Goal: Task Accomplishment & Management: Use online tool/utility

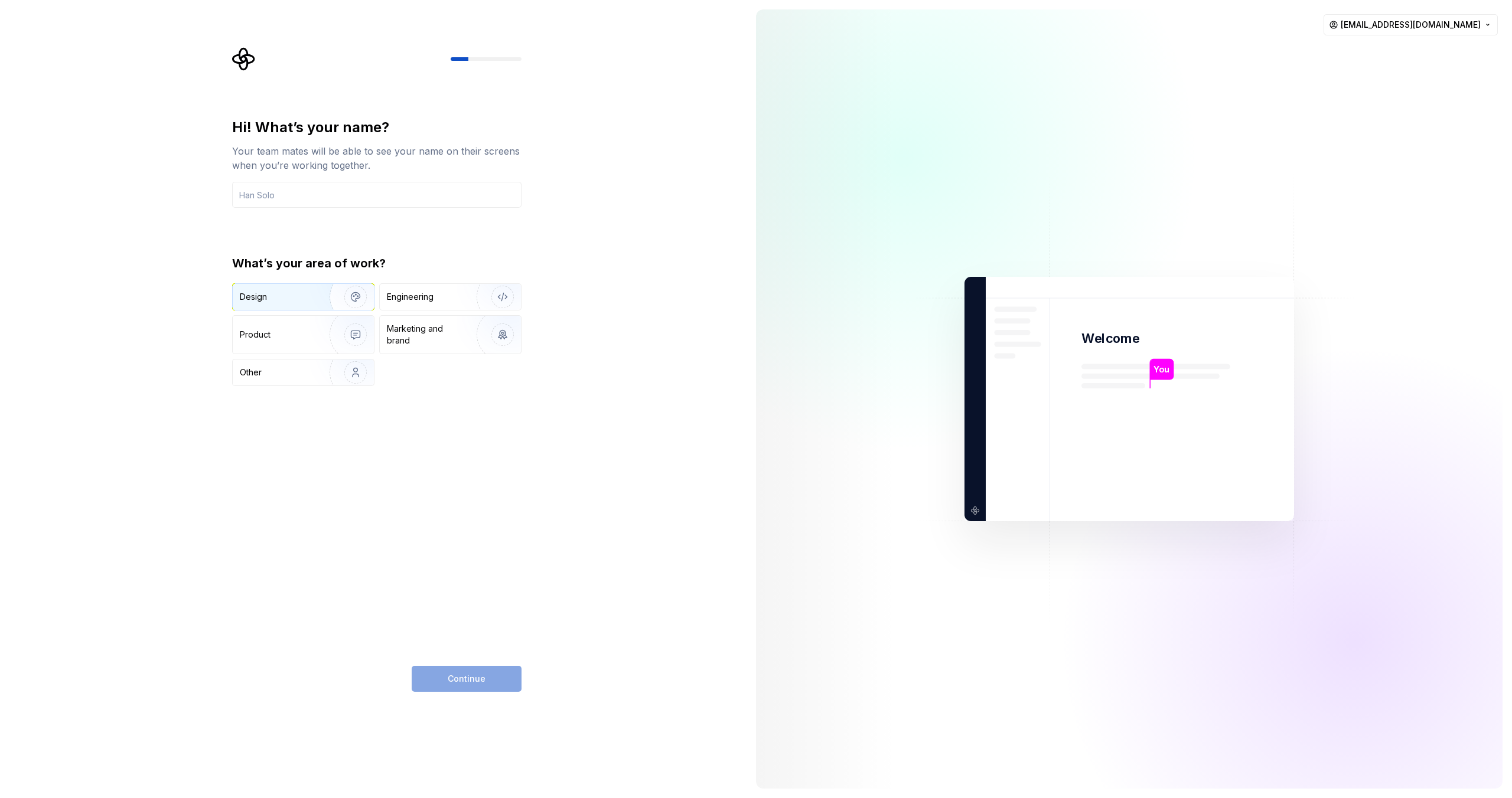
click at [289, 289] on div "Design" at bounding box center [303, 297] width 141 height 26
click at [319, 200] on input "text" at bounding box center [376, 194] width 289 height 26
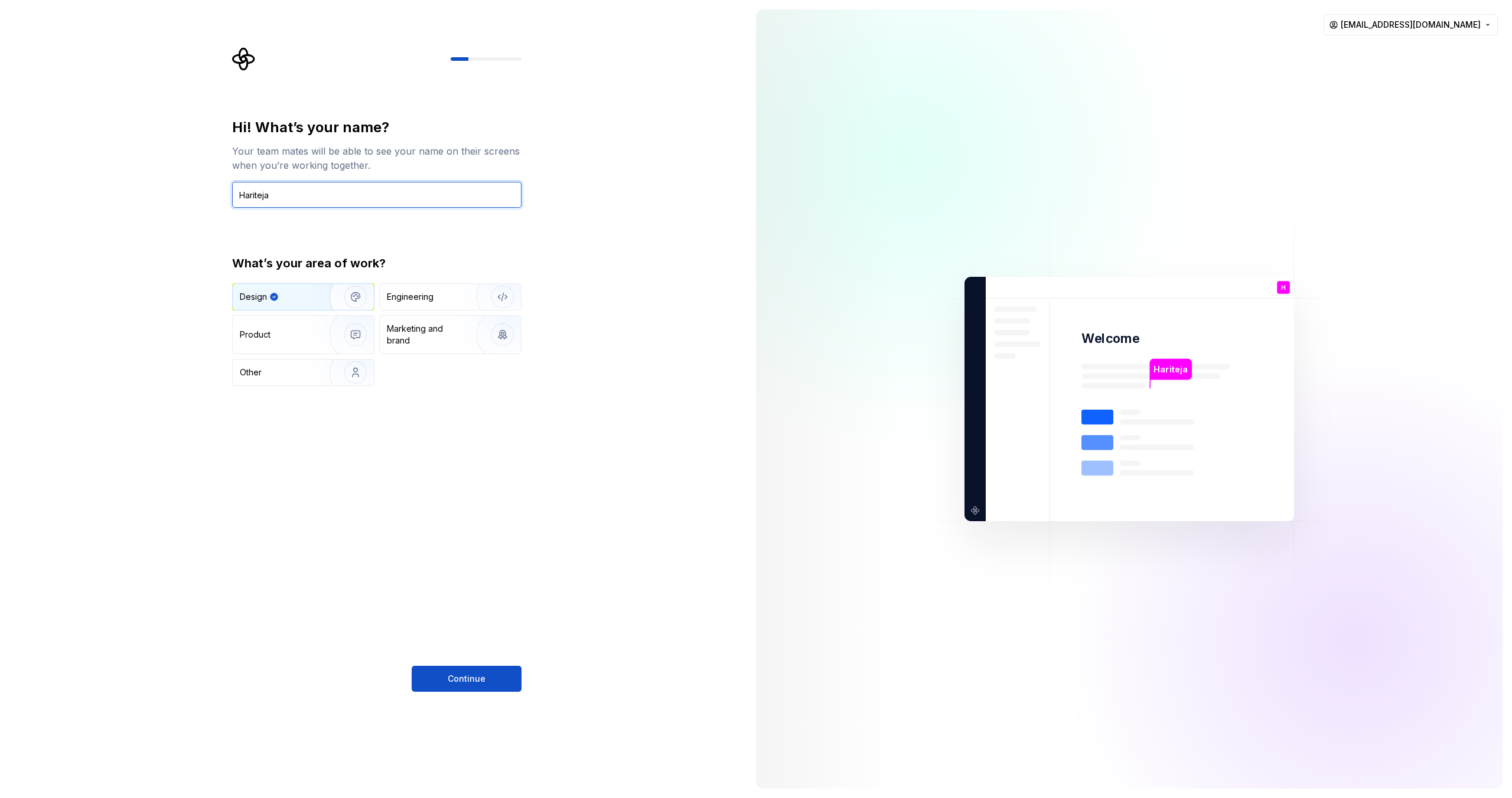
type input "Hariteja"
click at [456, 718] on div "Hi! What’s your name? Your team mates will be able to see your name on their sc…" at bounding box center [373, 399] width 747 height 798
click at [456, 686] on button "Continue" at bounding box center [467, 679] width 110 height 26
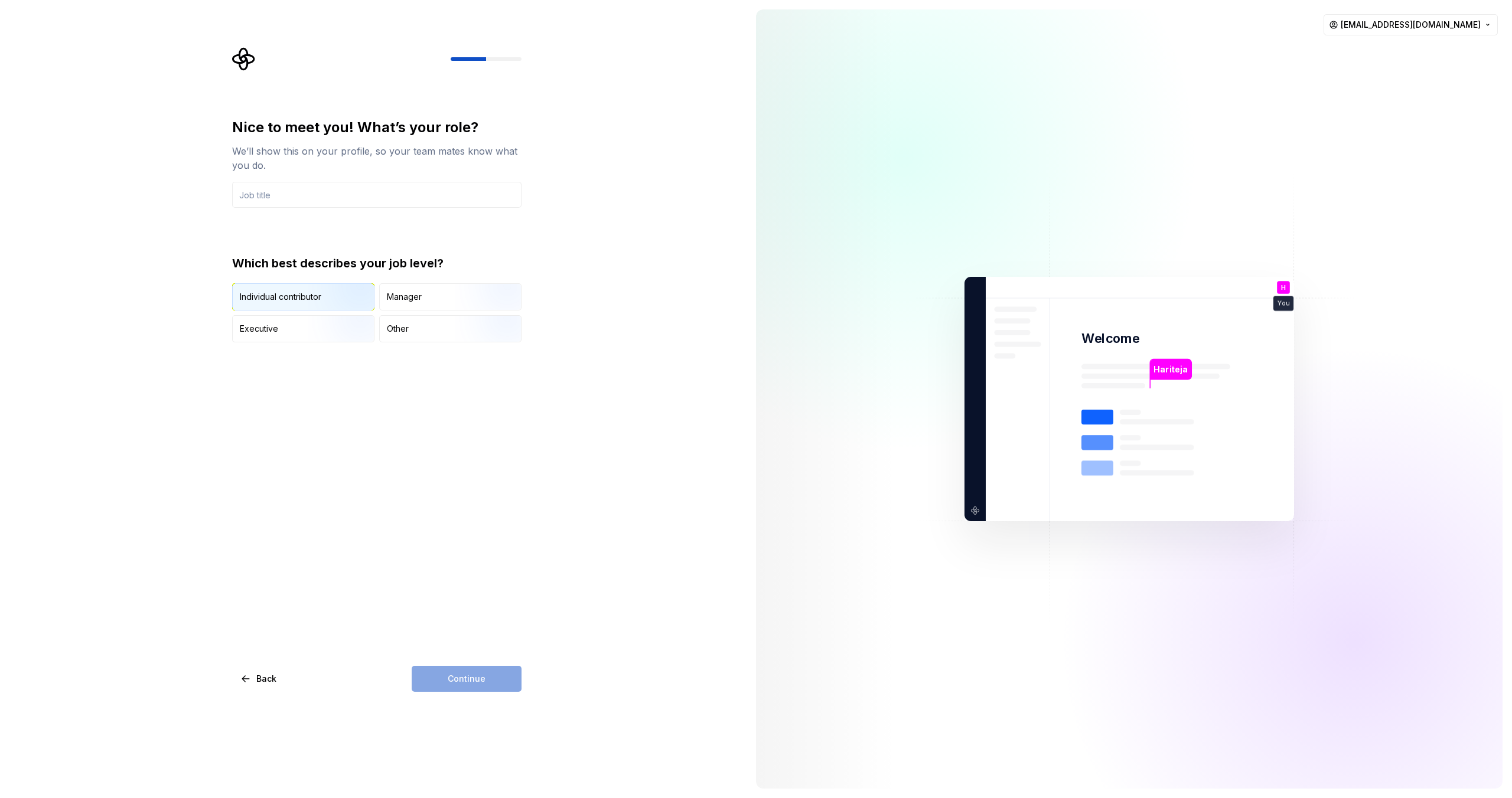
click at [342, 304] on img "button" at bounding box center [345, 311] width 76 height 79
click at [354, 202] on input "text" at bounding box center [376, 194] width 289 height 26
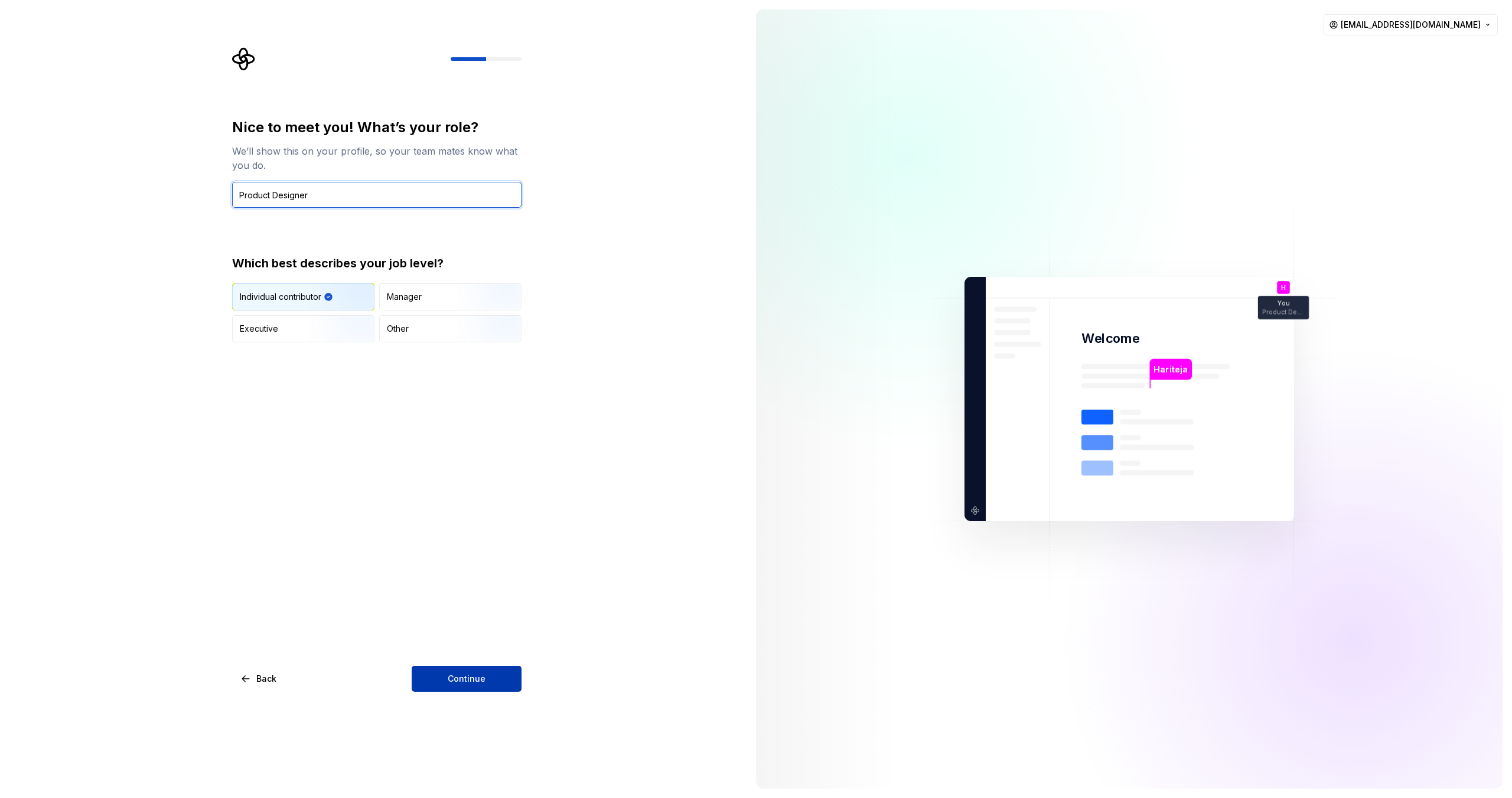
type input "Product Designer"
click at [456, 670] on button "Continue" at bounding box center [467, 679] width 110 height 26
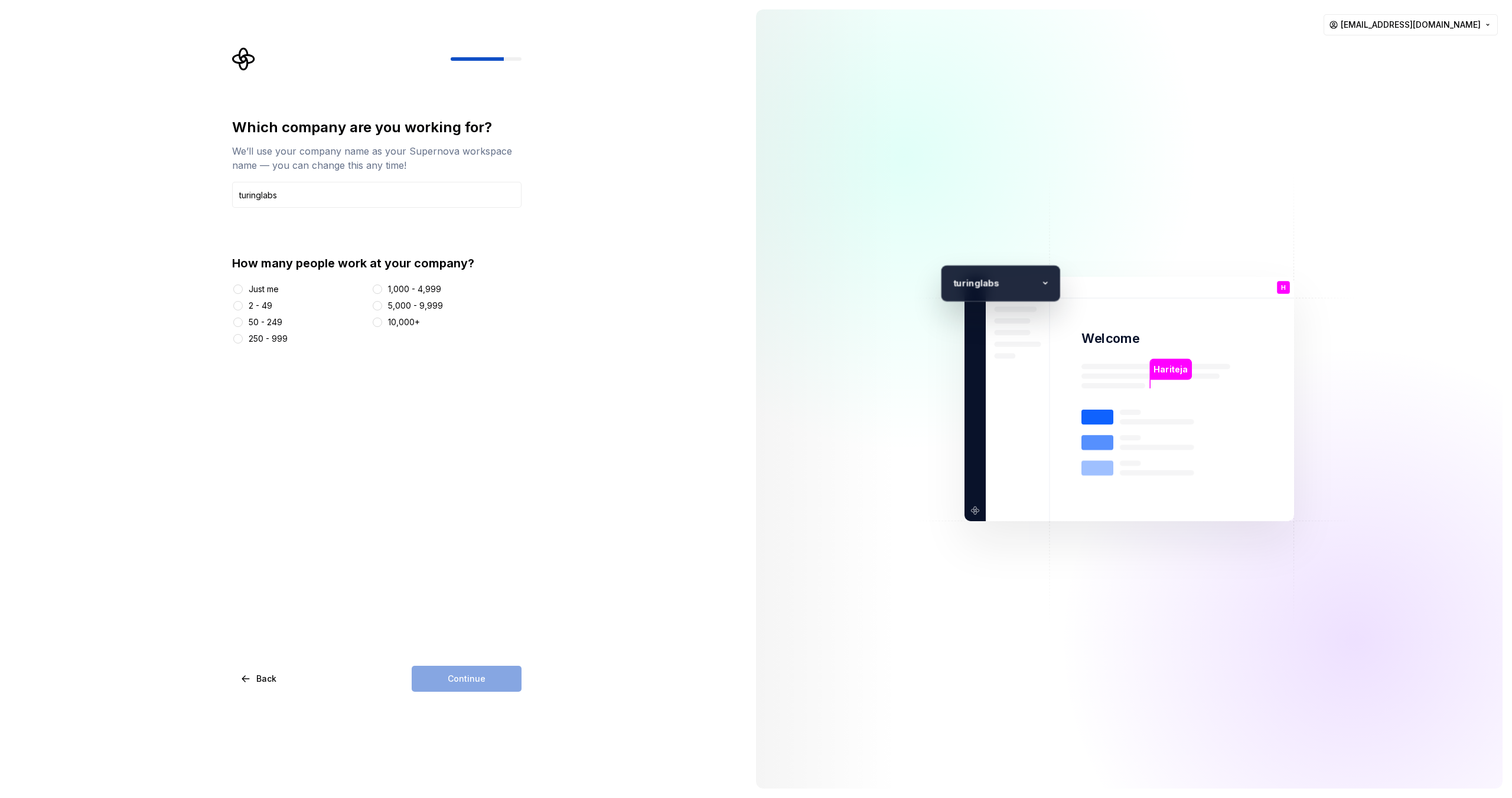
type input "turinglabs"
click at [261, 303] on div "2 - 49" at bounding box center [260, 305] width 23 height 12
click at [243, 303] on button "2 - 49" at bounding box center [238, 306] width 10 height 10
click at [453, 684] on span "Continue" at bounding box center [467, 679] width 37 height 12
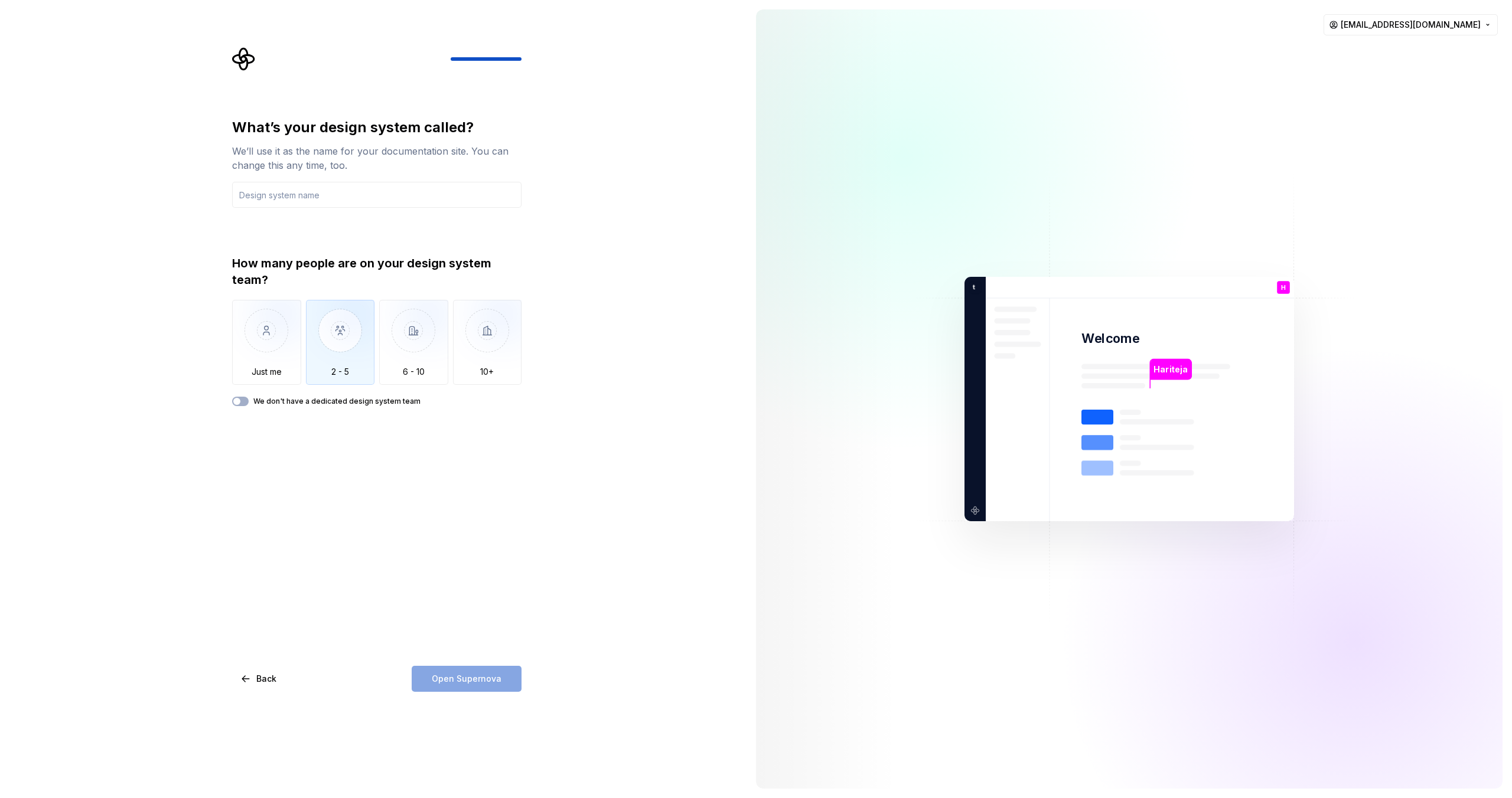
click at [345, 328] on img "button" at bounding box center [340, 339] width 69 height 79
click at [387, 195] on input "text" at bounding box center [376, 194] width 289 height 26
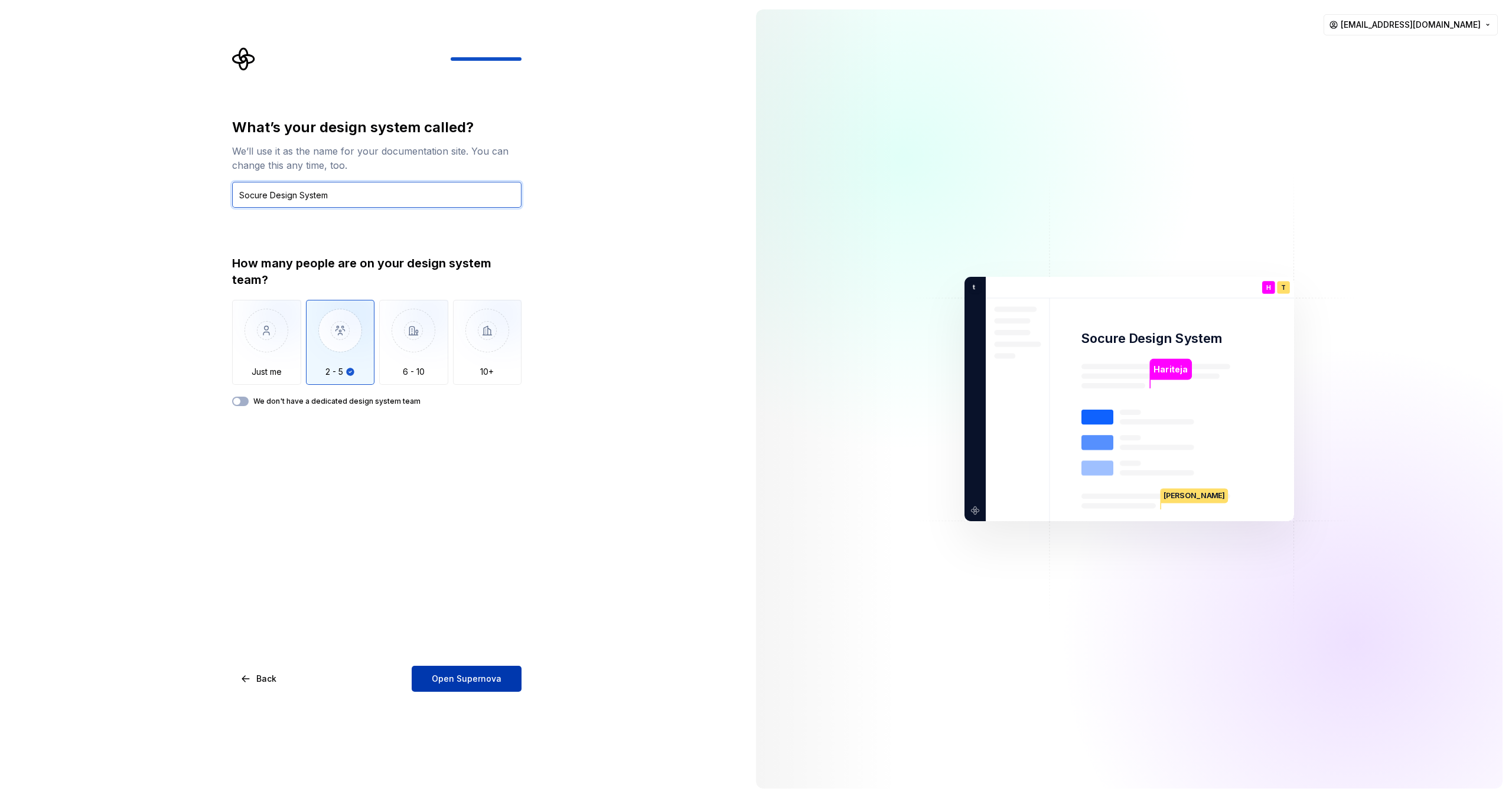
type input "Socure Design System"
click at [436, 679] on span "Open Supernova" at bounding box center [467, 679] width 70 height 12
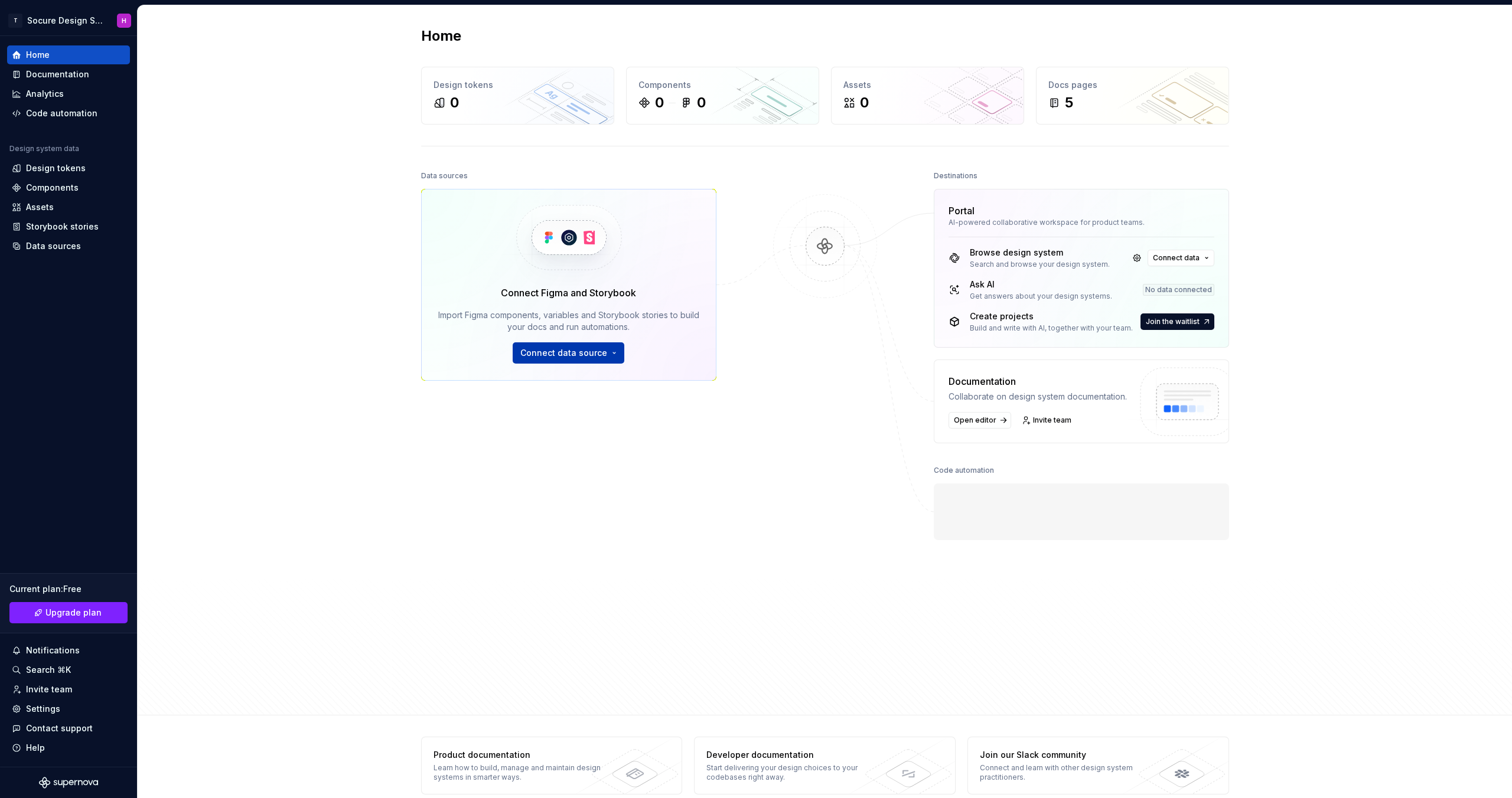
click at [564, 349] on span "Connect data source" at bounding box center [563, 352] width 87 height 12
click at [562, 374] on div "Figma library" at bounding box center [560, 379] width 54 height 12
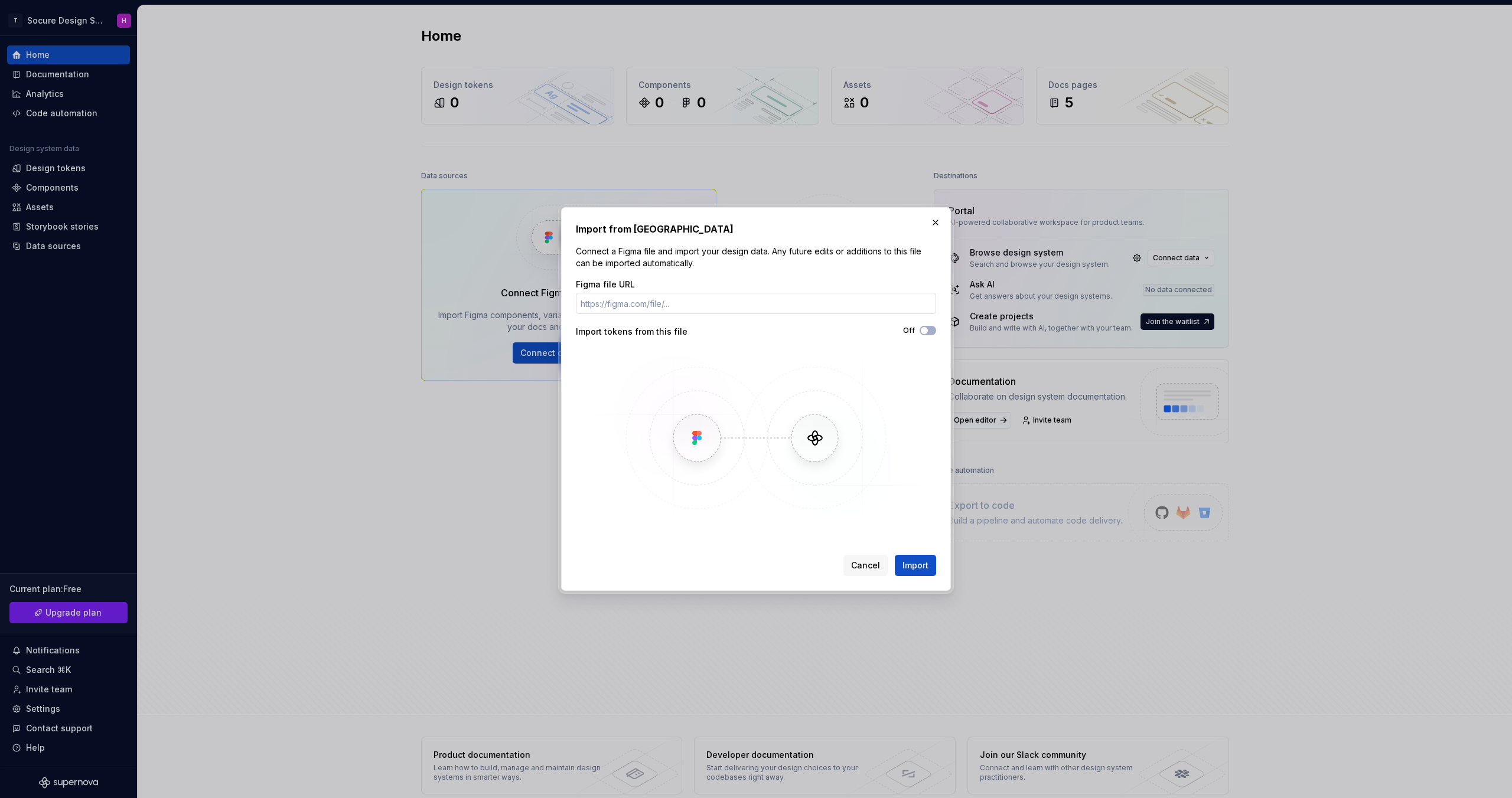
click at [657, 307] on input "Figma file URL" at bounding box center [756, 303] width 360 height 21
type input "[URL][DOMAIN_NAME]"
click at [926, 331] on span "button" at bounding box center [924, 331] width 7 height 7
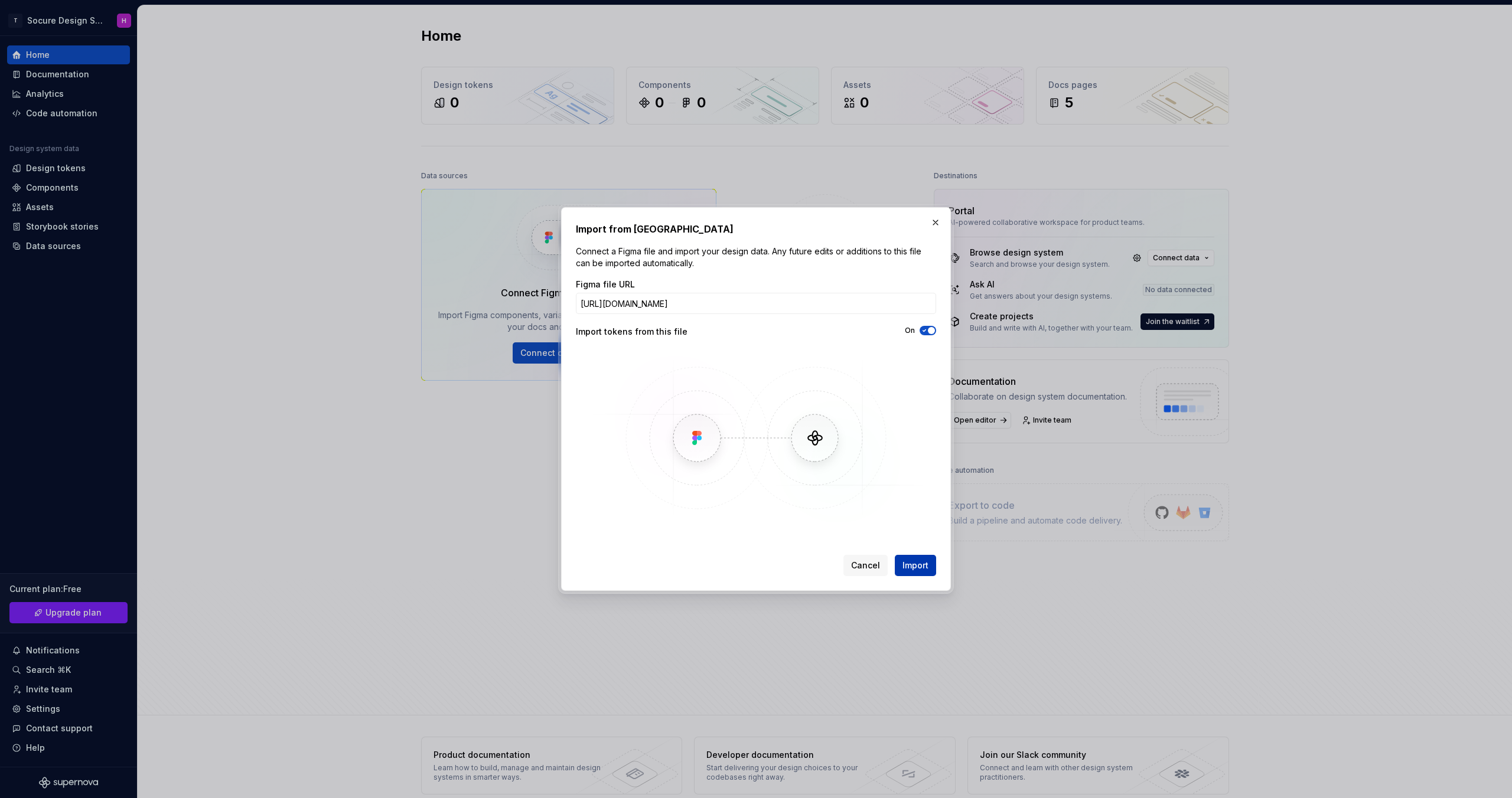
click at [912, 560] on span "Import" at bounding box center [915, 565] width 26 height 12
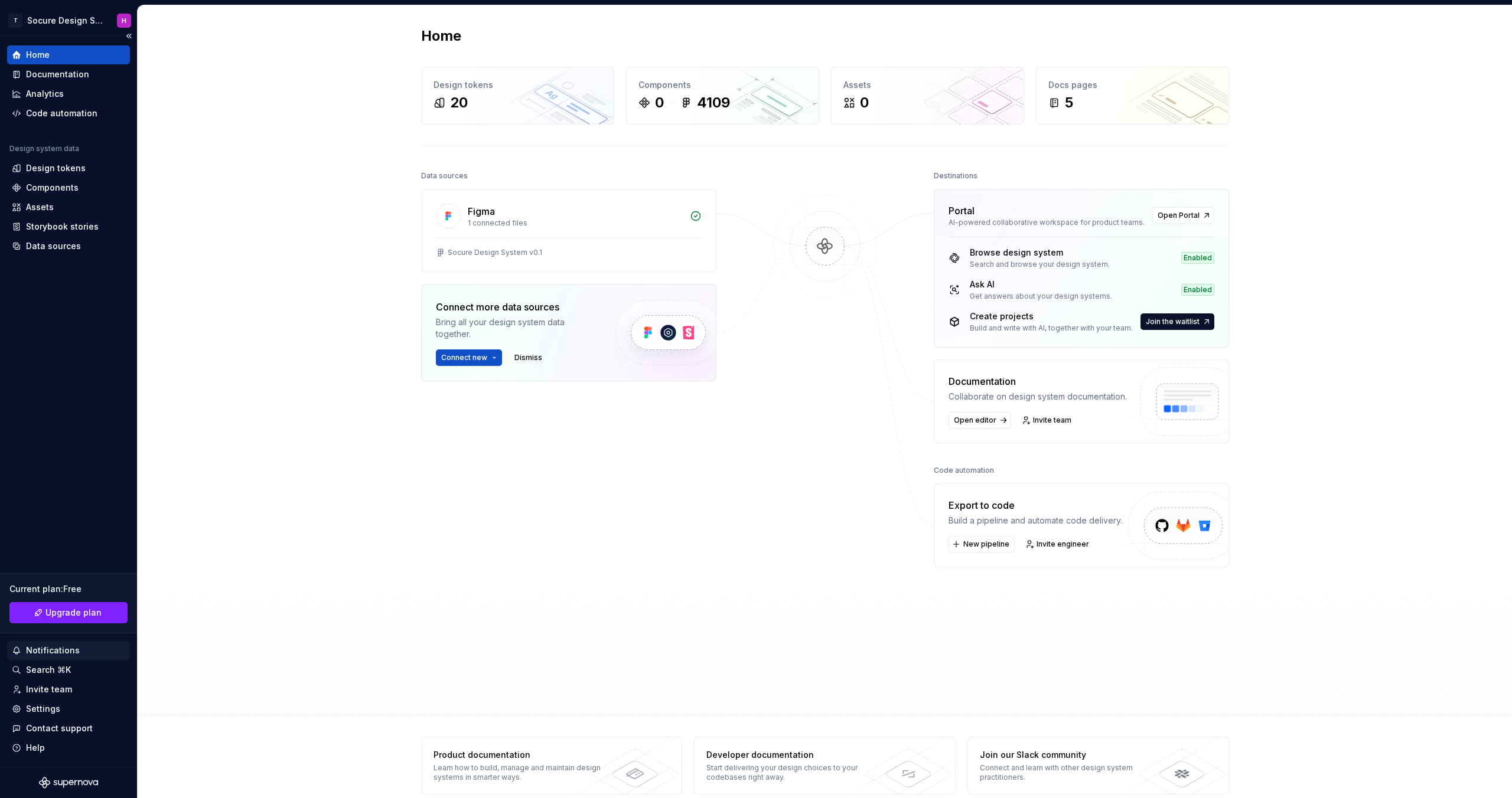
click at [101, 648] on div "Notifications" at bounding box center [68, 650] width 113 height 12
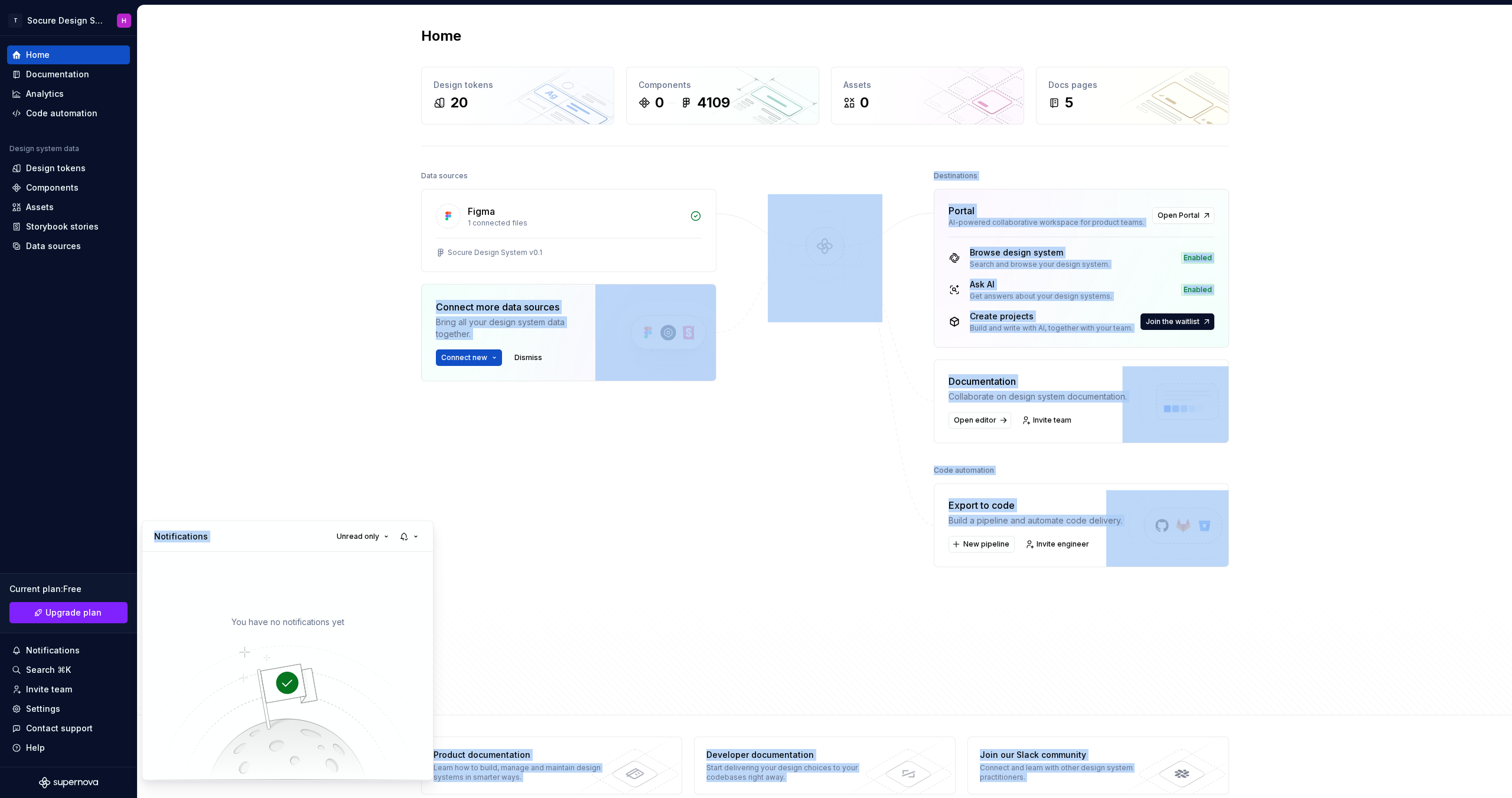
drag, startPoint x: 291, startPoint y: 527, endPoint x: 288, endPoint y: 451, distance: 76.1
click at [288, 451] on html "T Socure Design System H Home Documentation Analytics Code automation Design sy…" at bounding box center [756, 399] width 1512 height 798
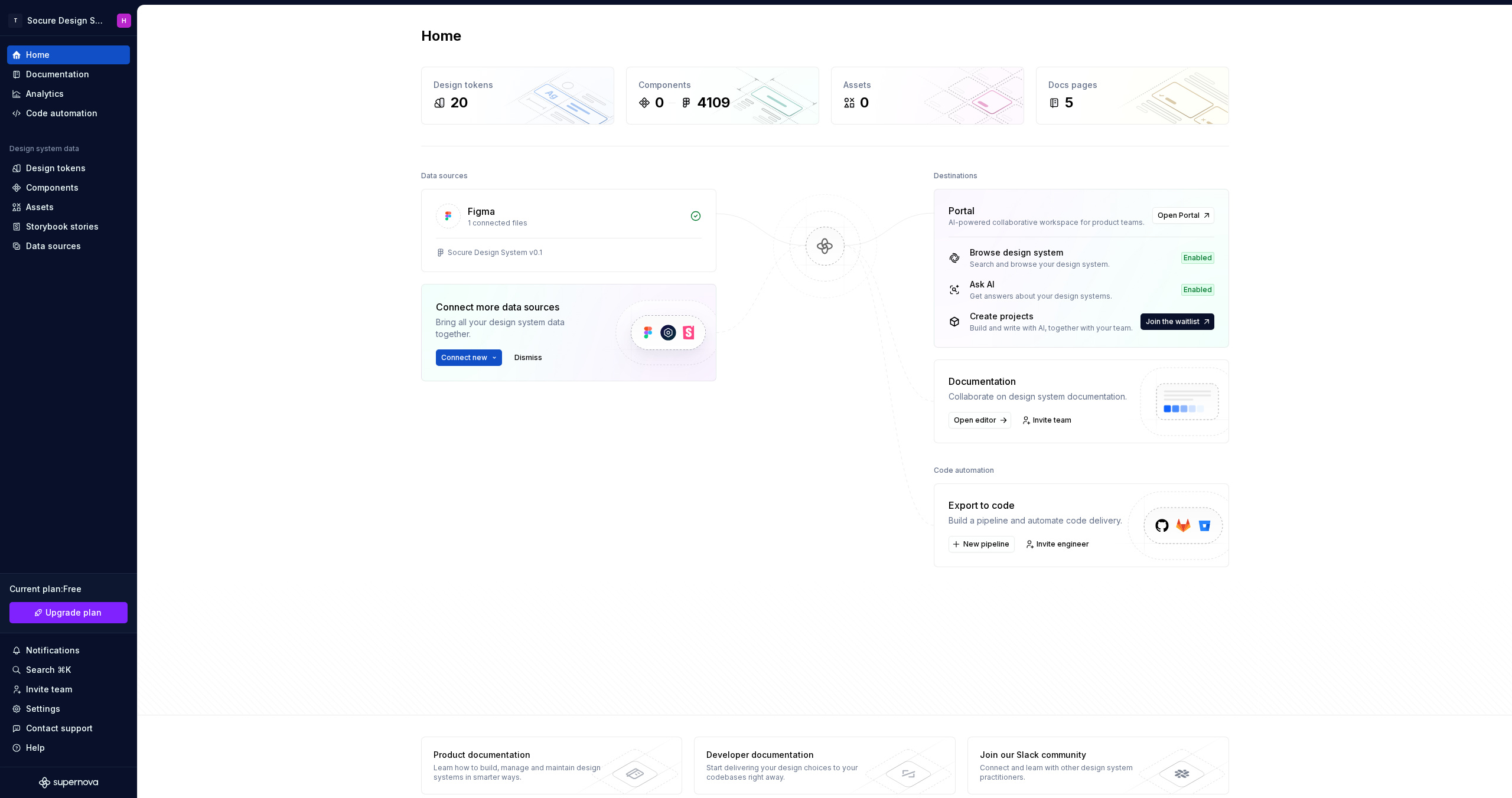
click at [279, 481] on html "T Socure Design System H Home Documentation Analytics Code automation Design sy…" at bounding box center [756, 399] width 1512 height 798
click at [512, 243] on div "Socure Design System v0.1" at bounding box center [569, 255] width 294 height 34
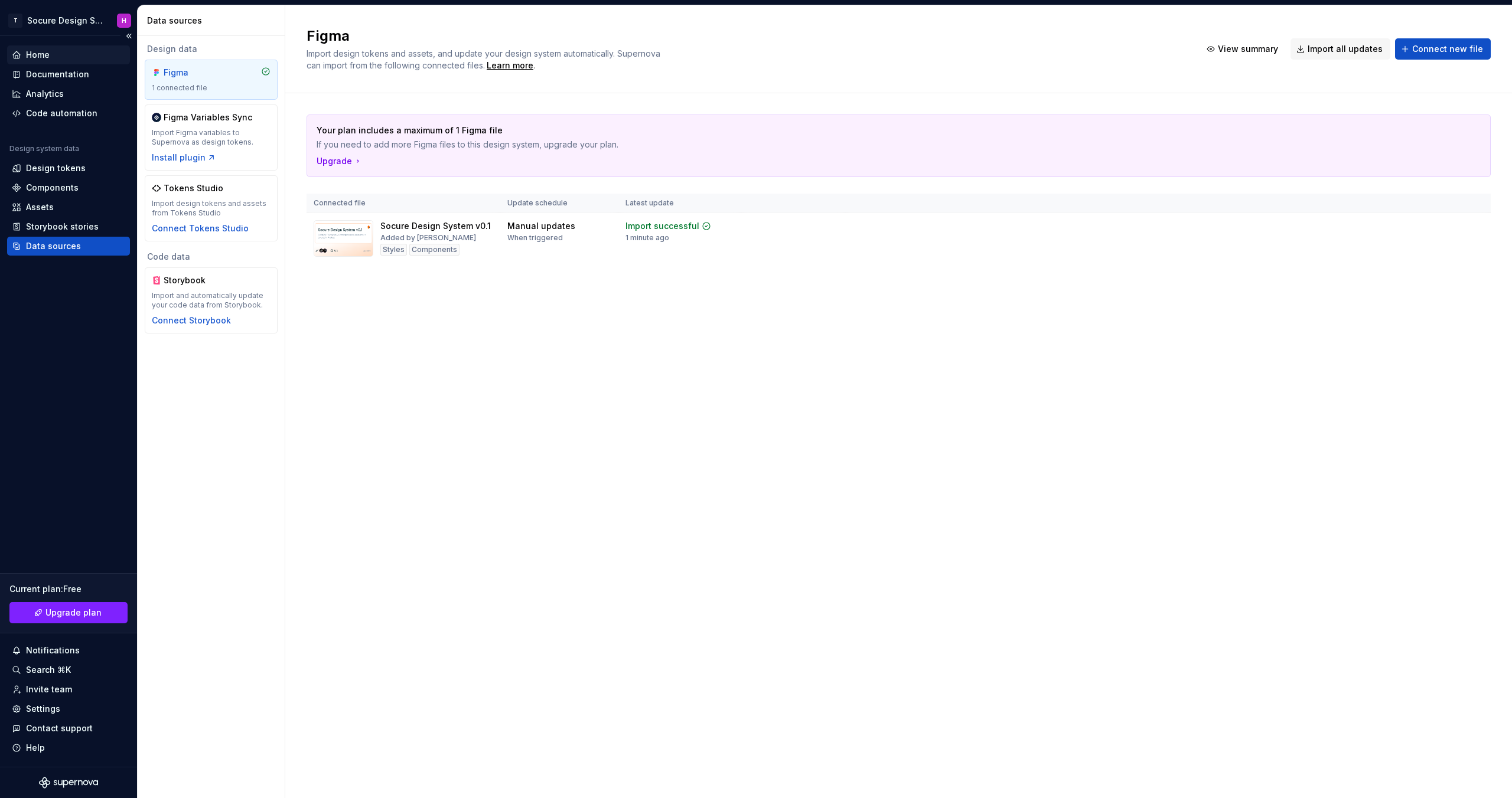
click at [50, 54] on div "Home" at bounding box center [68, 54] width 113 height 12
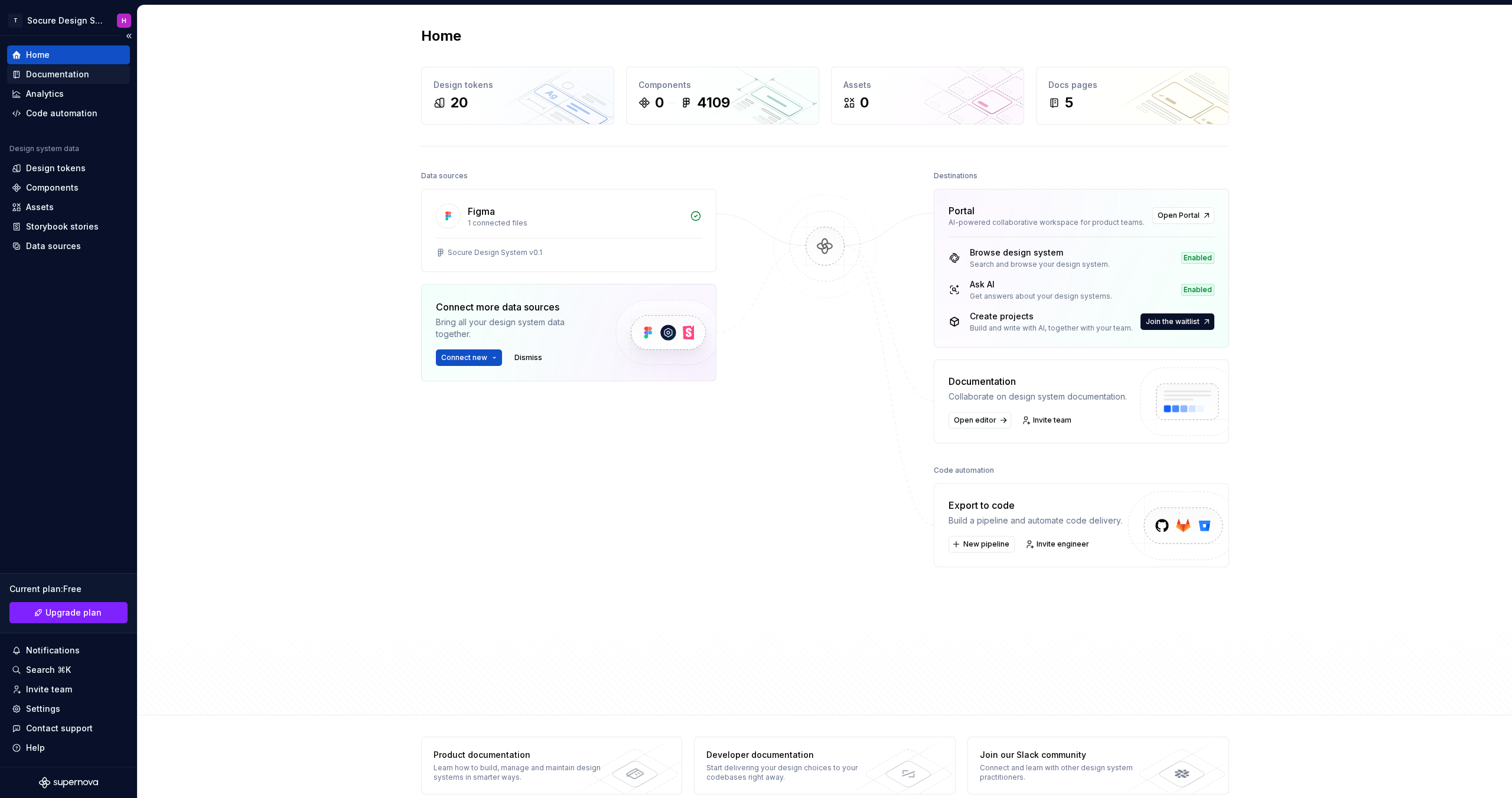
click at [54, 72] on div "Documentation" at bounding box center [57, 74] width 63 height 12
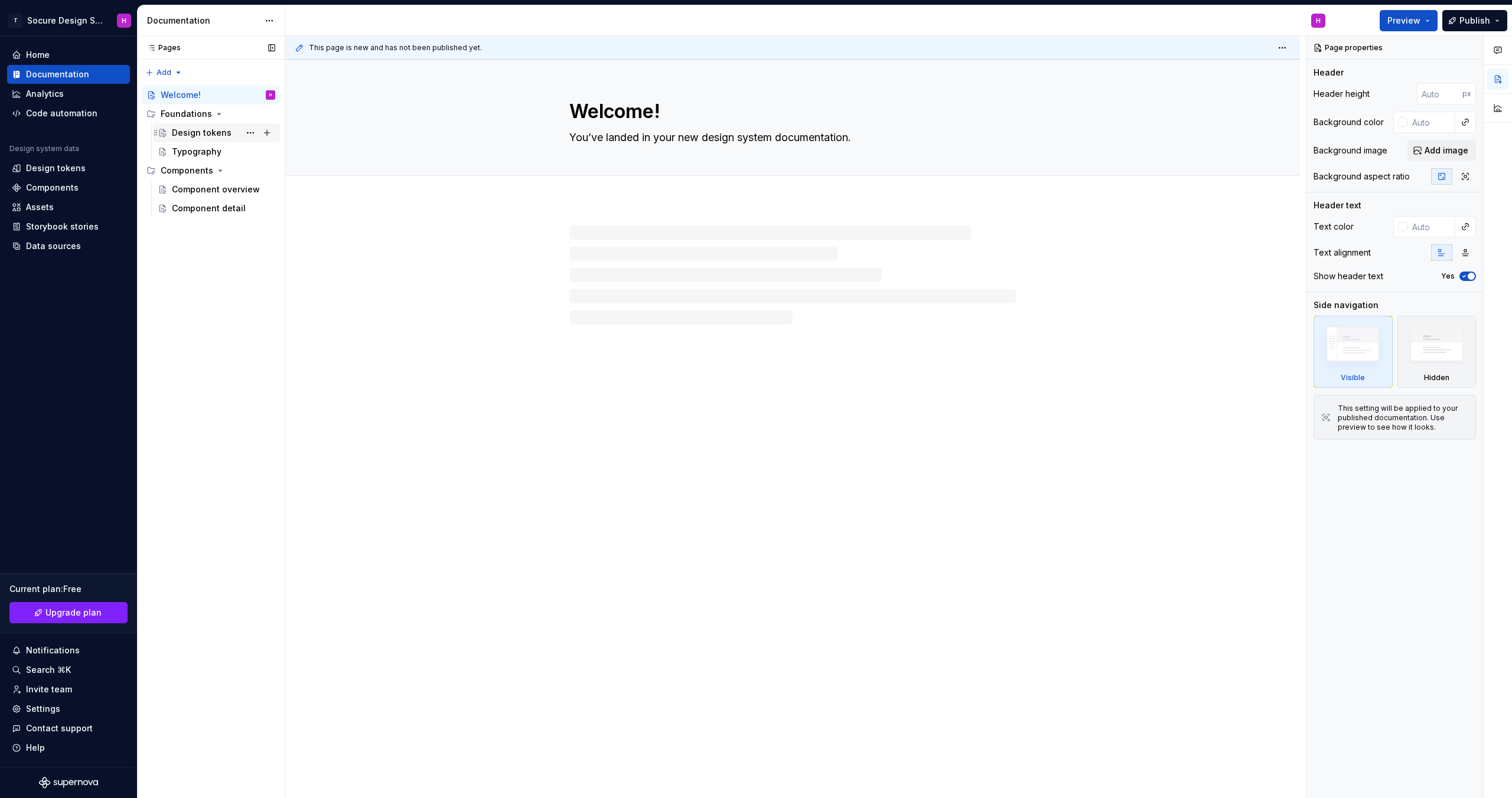
click at [207, 127] on div "Design tokens" at bounding box center [202, 132] width 60 height 12
click at [194, 152] on div "Typography" at bounding box center [197, 152] width 50 height 12
click at [193, 134] on div "Design tokens" at bounding box center [202, 132] width 60 height 12
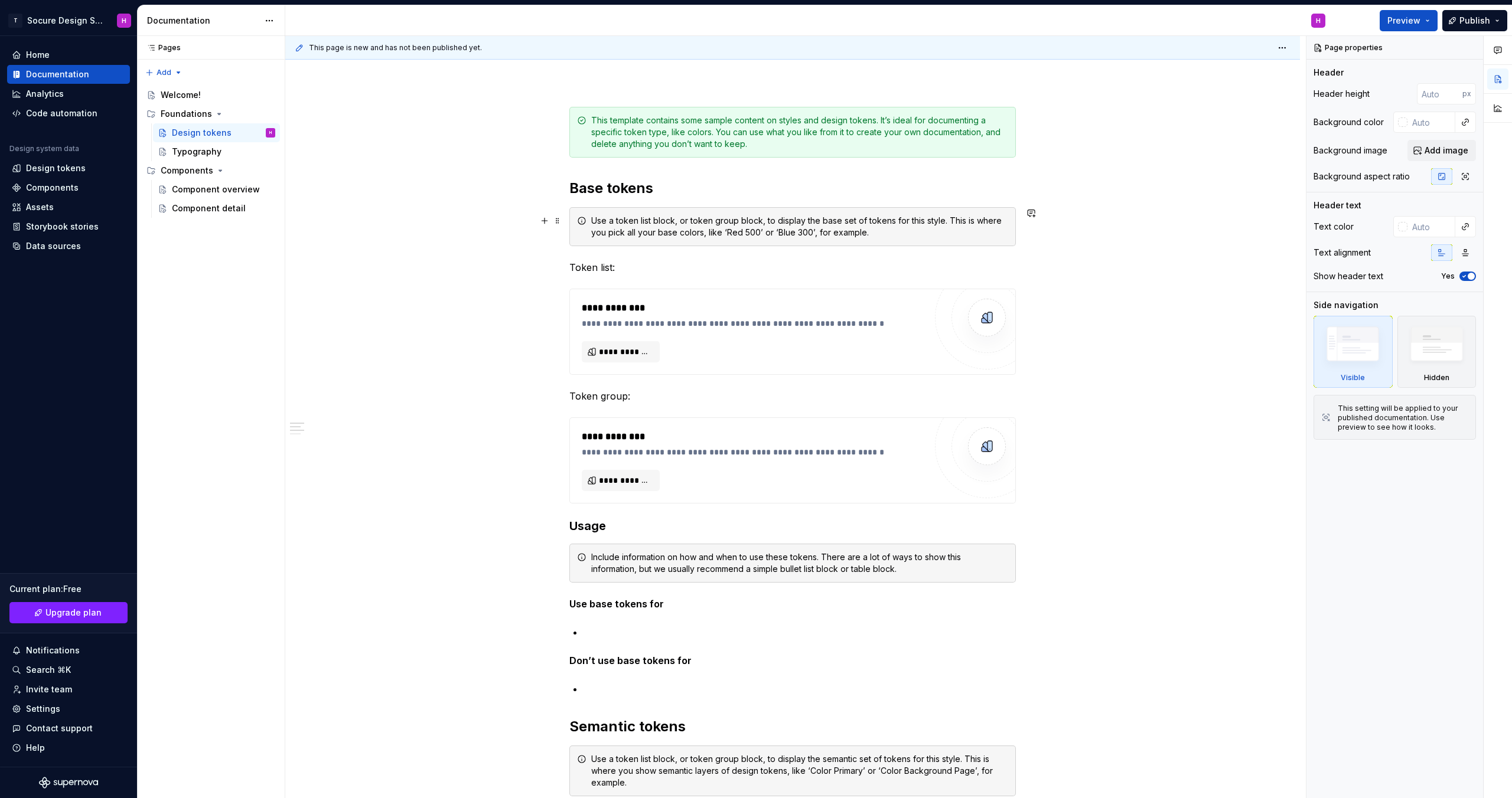
scroll to position [167, 0]
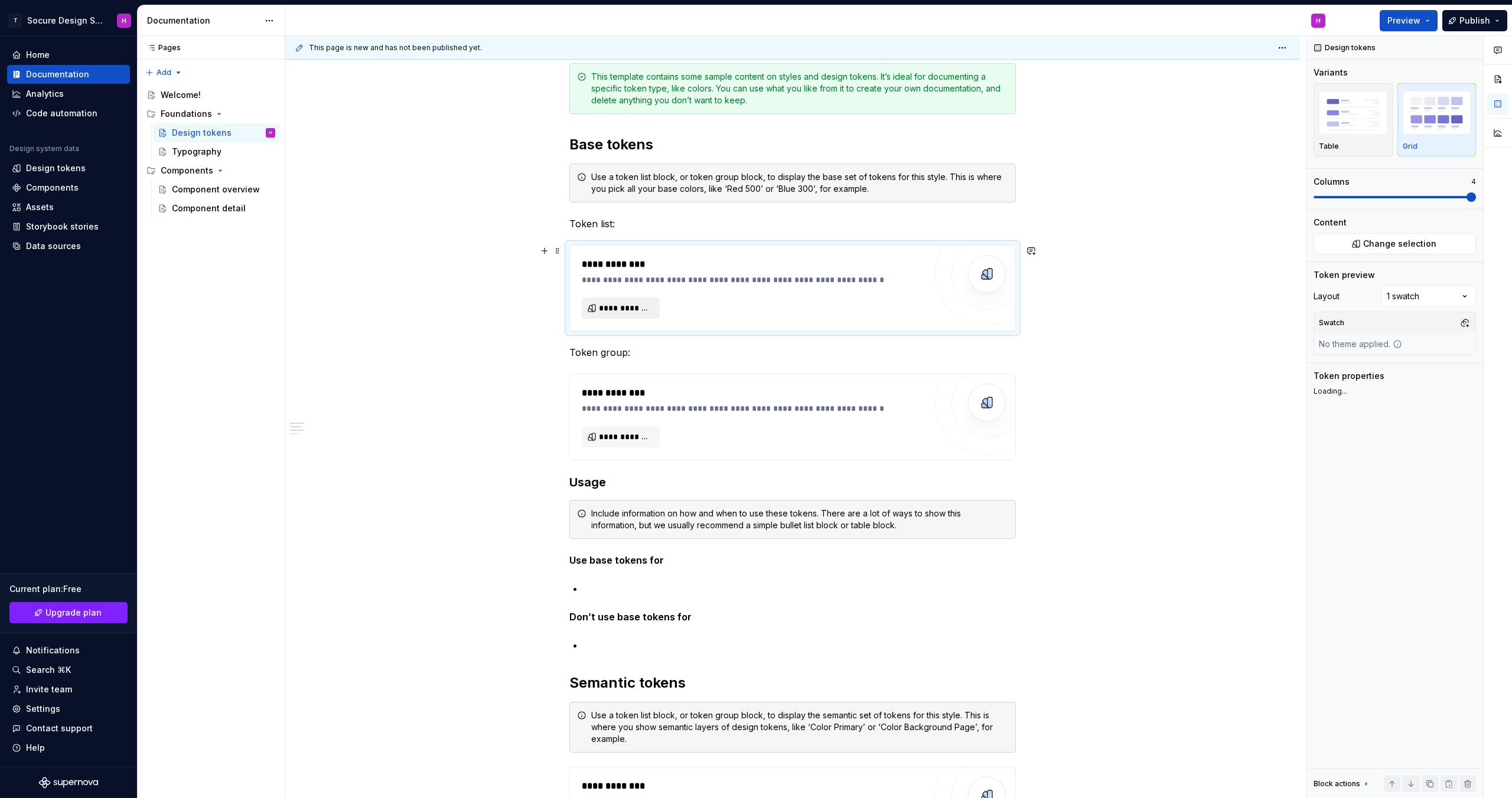
click at [646, 310] on span "**********" at bounding box center [626, 308] width 54 height 12
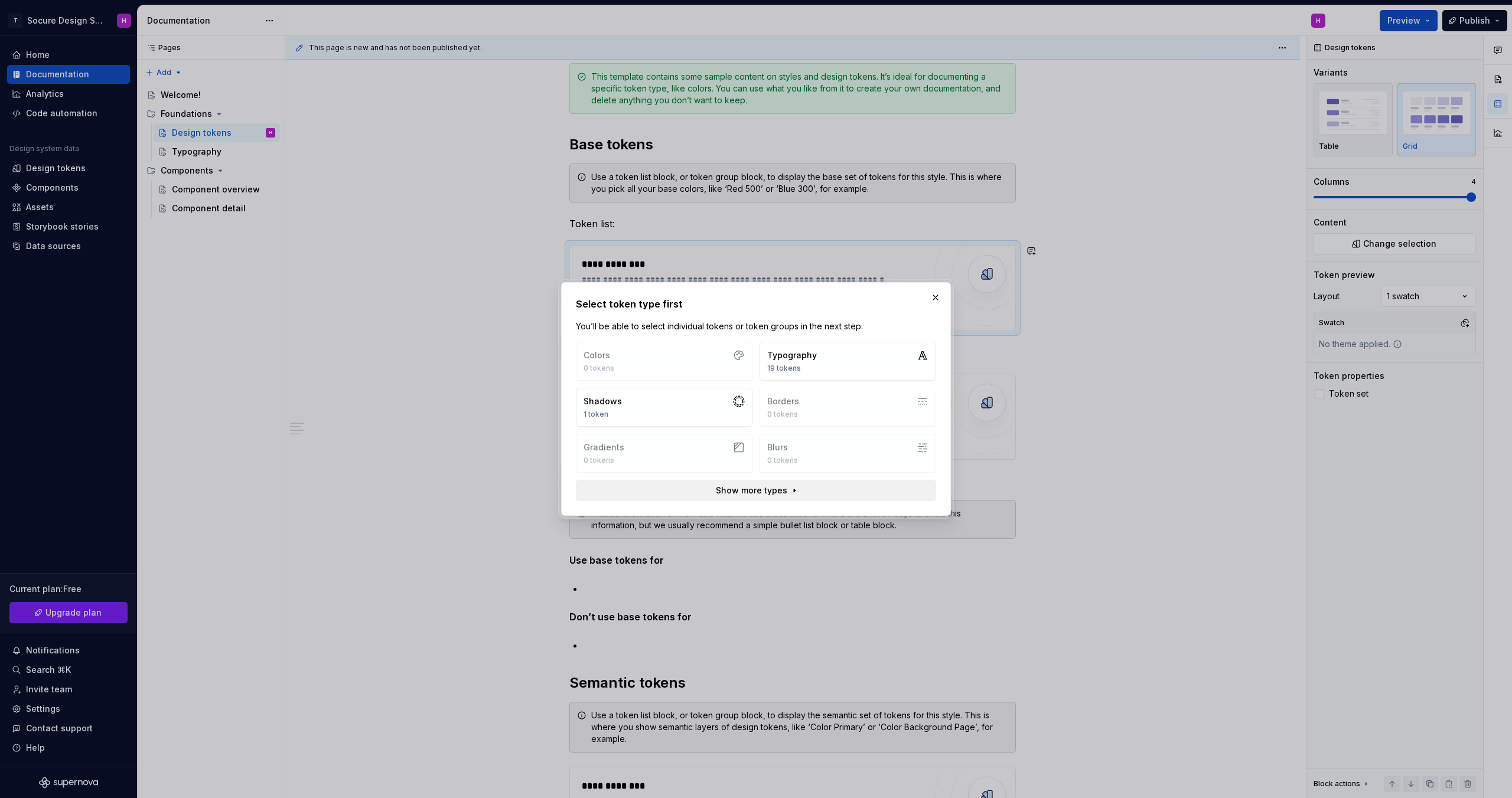
click at [767, 495] on span "Show more types" at bounding box center [752, 490] width 71 height 12
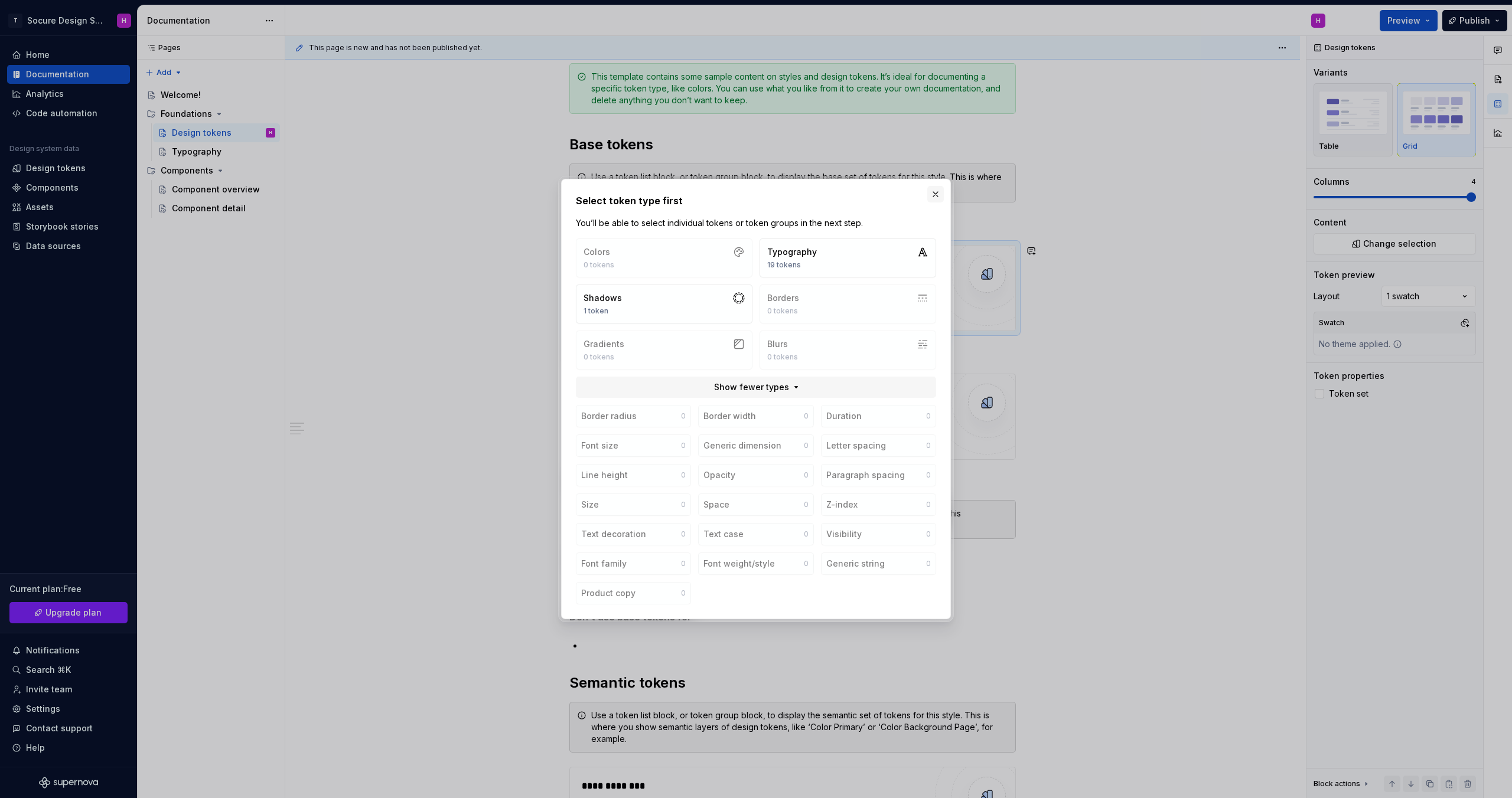
click at [931, 199] on button "button" at bounding box center [936, 194] width 17 height 17
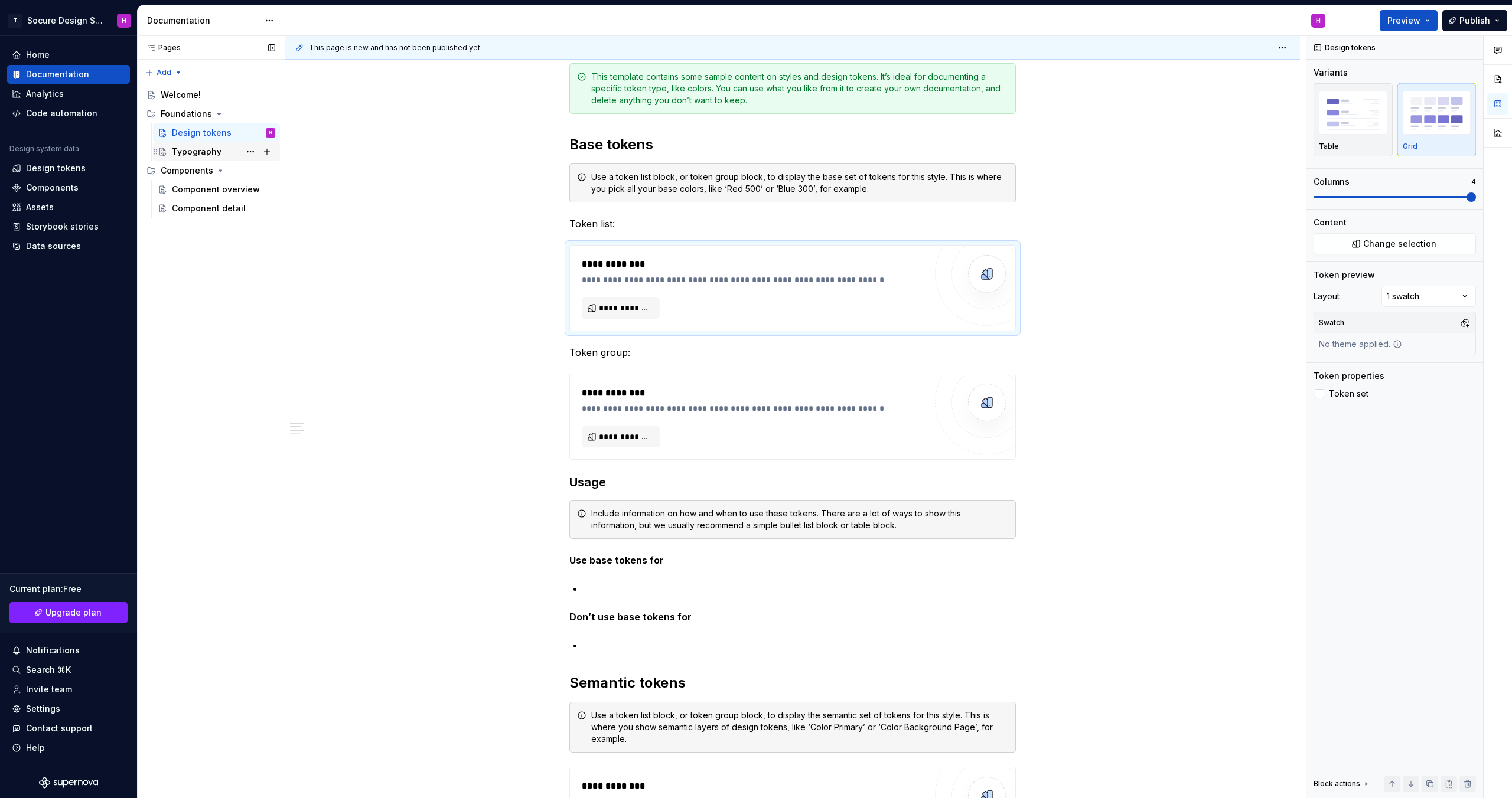
click at [181, 149] on div "Typography" at bounding box center [197, 152] width 50 height 12
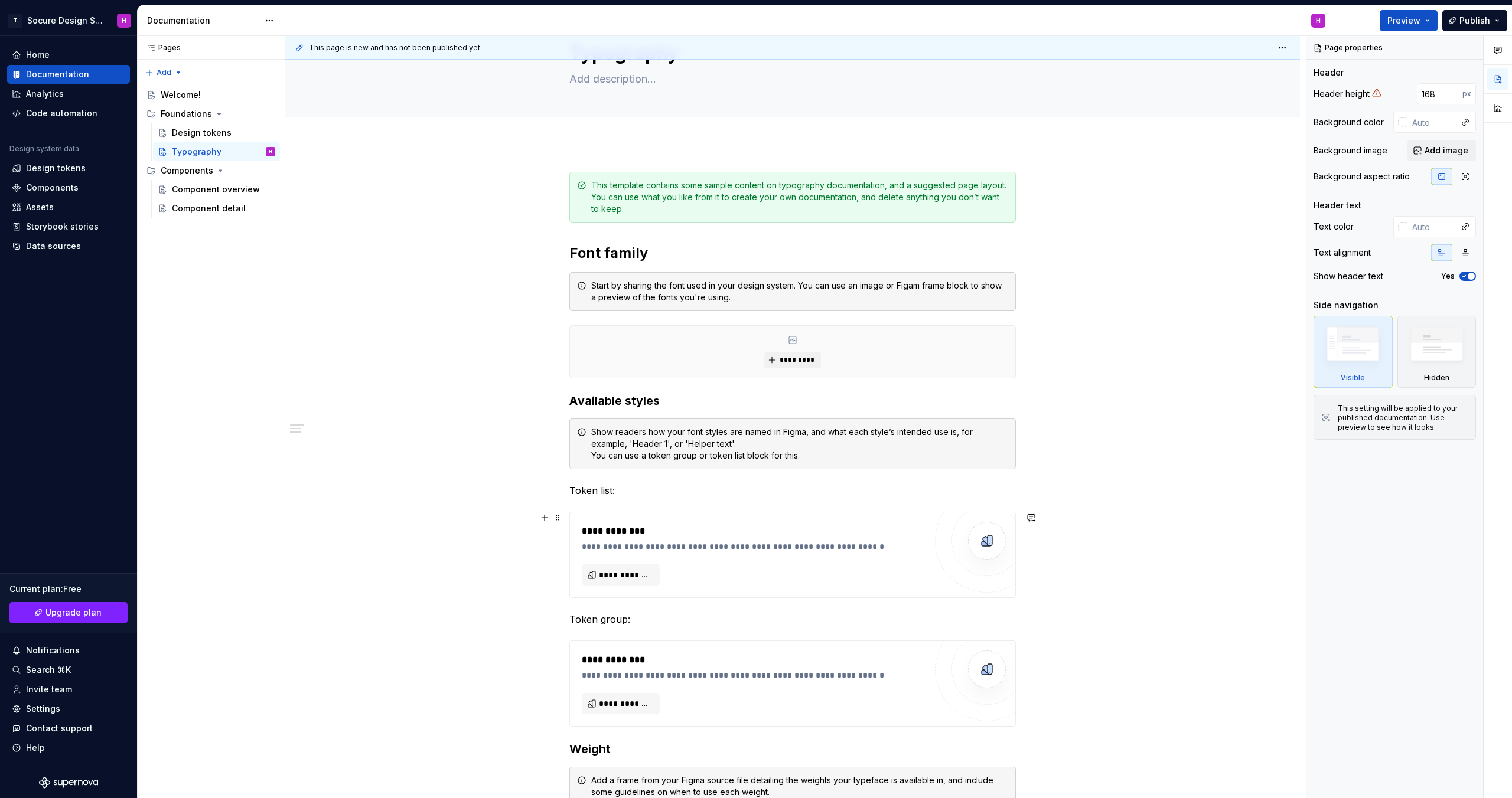
scroll to position [36, 0]
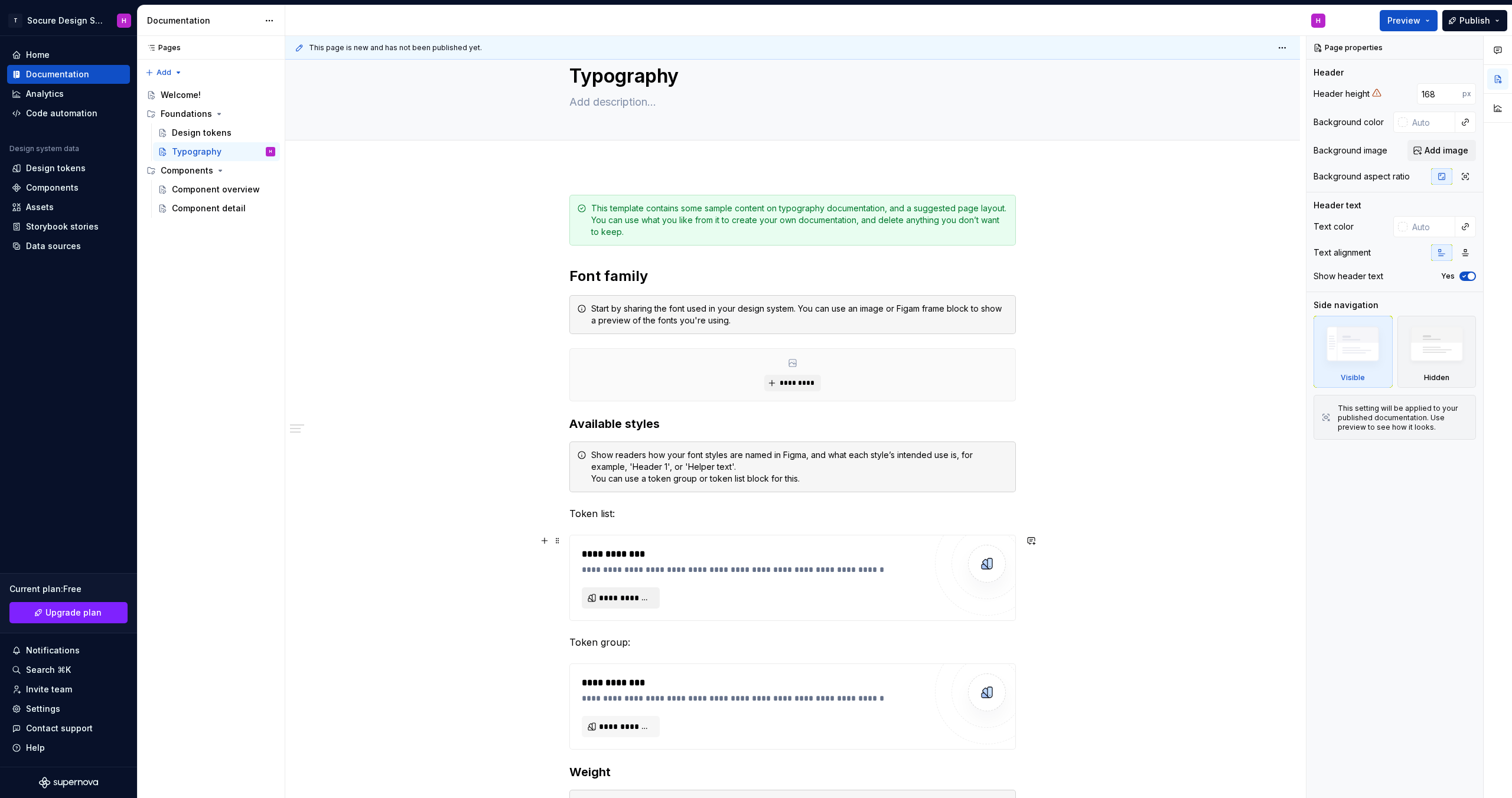
click at [625, 596] on span "**********" at bounding box center [626, 597] width 54 height 12
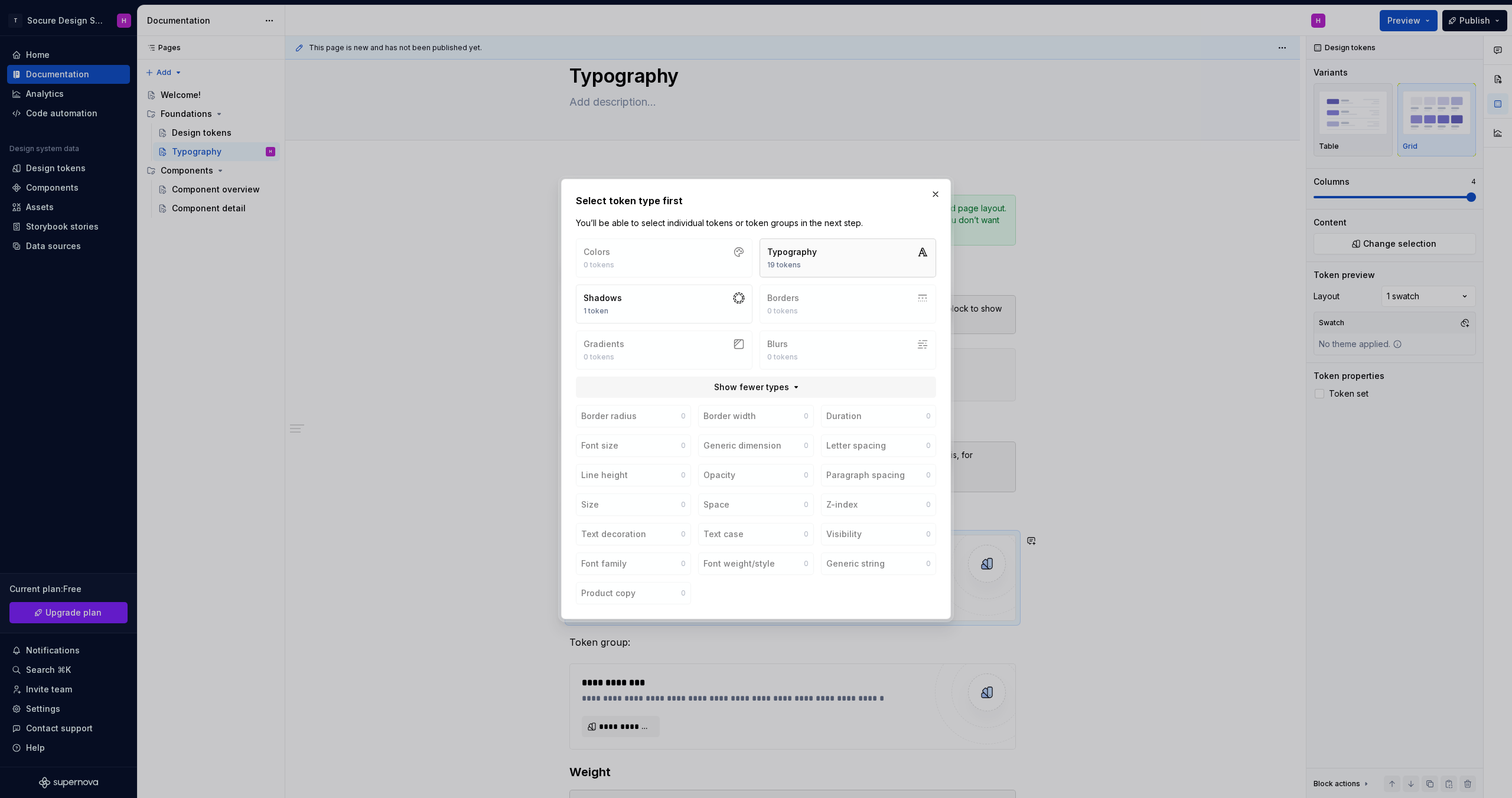
click at [820, 251] on button "Typography 19 tokens" at bounding box center [848, 259] width 177 height 39
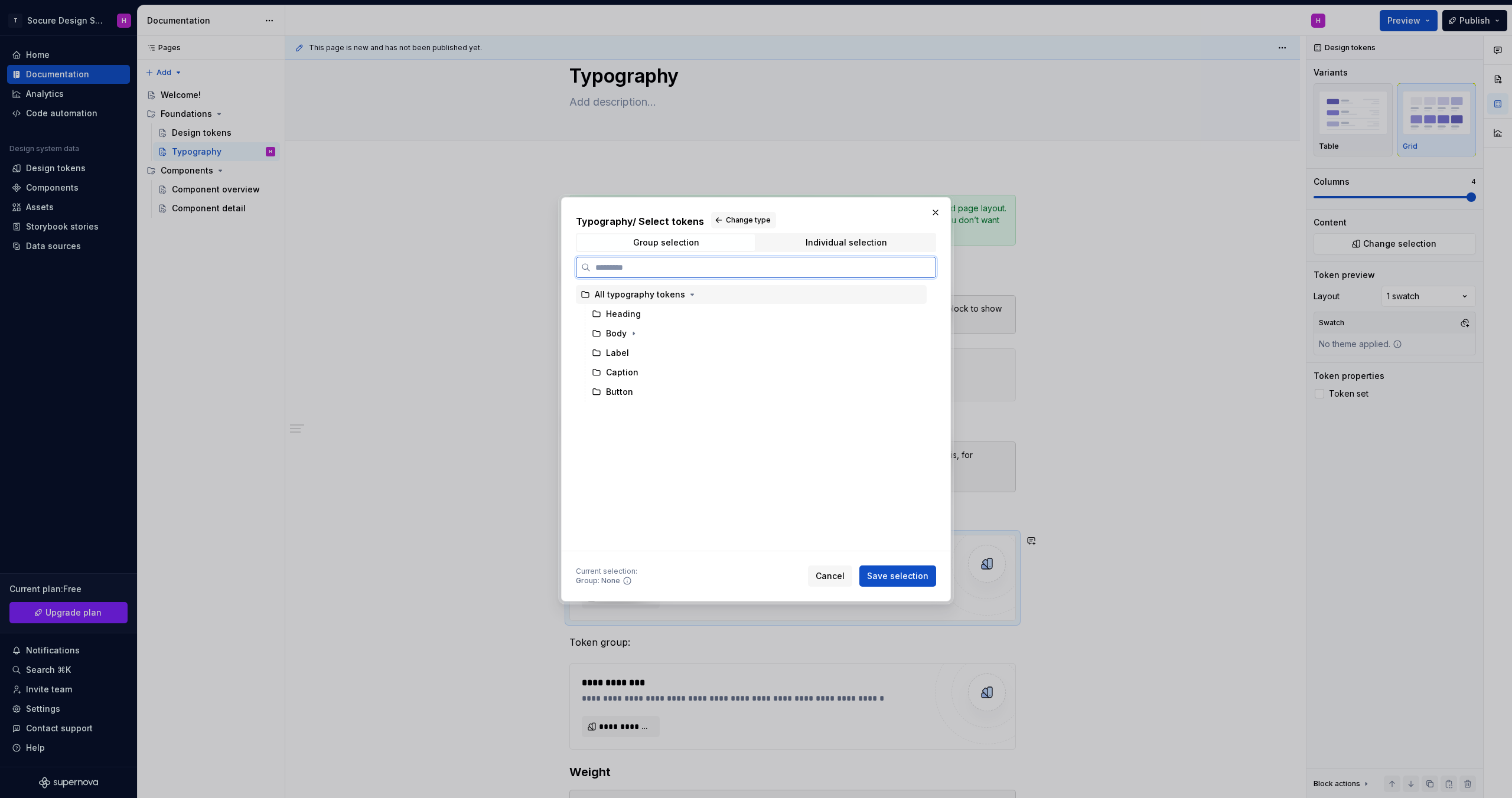
click at [638, 303] on div "All typography tokens" at bounding box center [751, 294] width 351 height 19
click at [883, 578] on span "Save selection" at bounding box center [897, 576] width 62 height 12
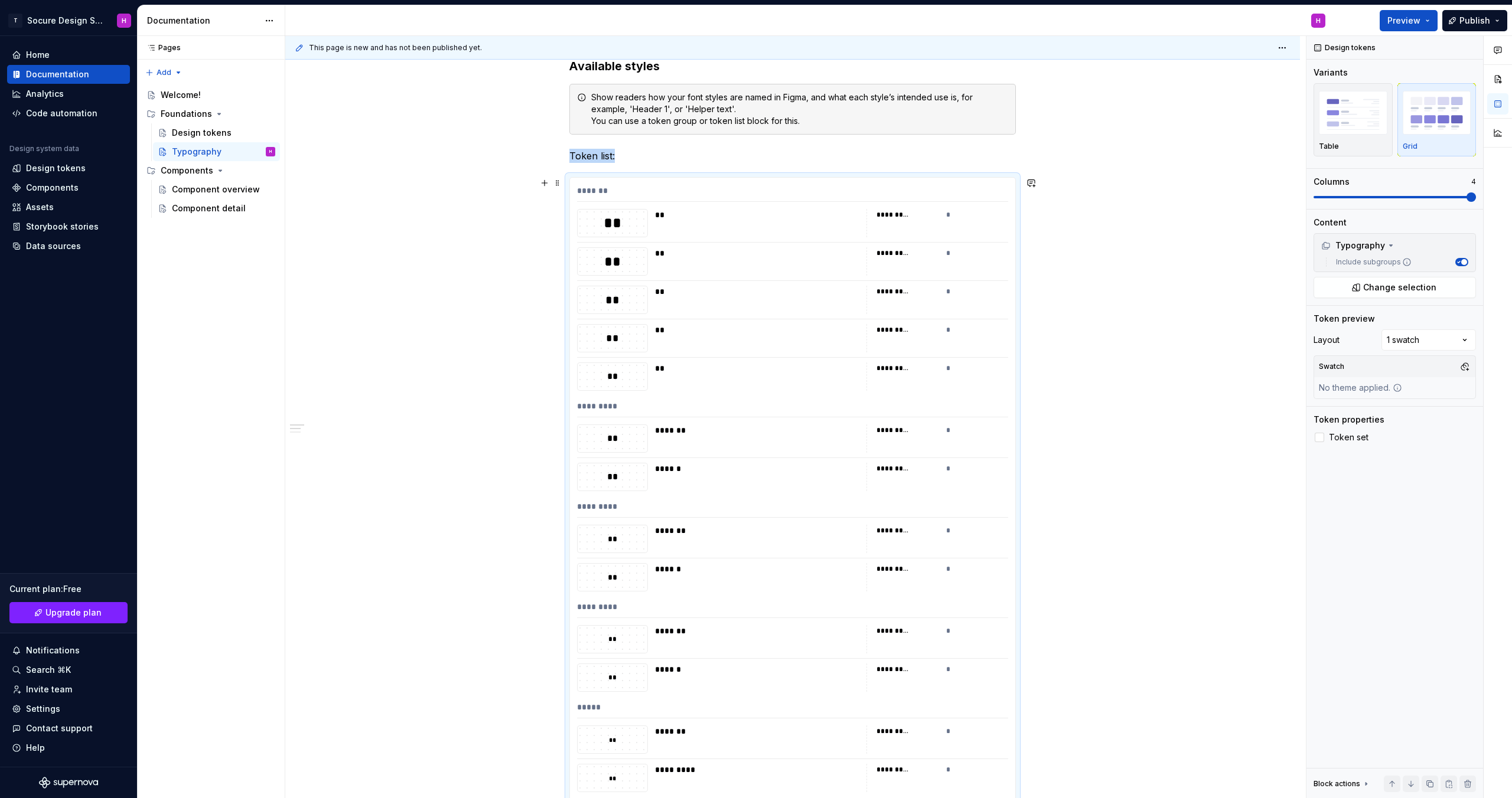
scroll to position [177, 0]
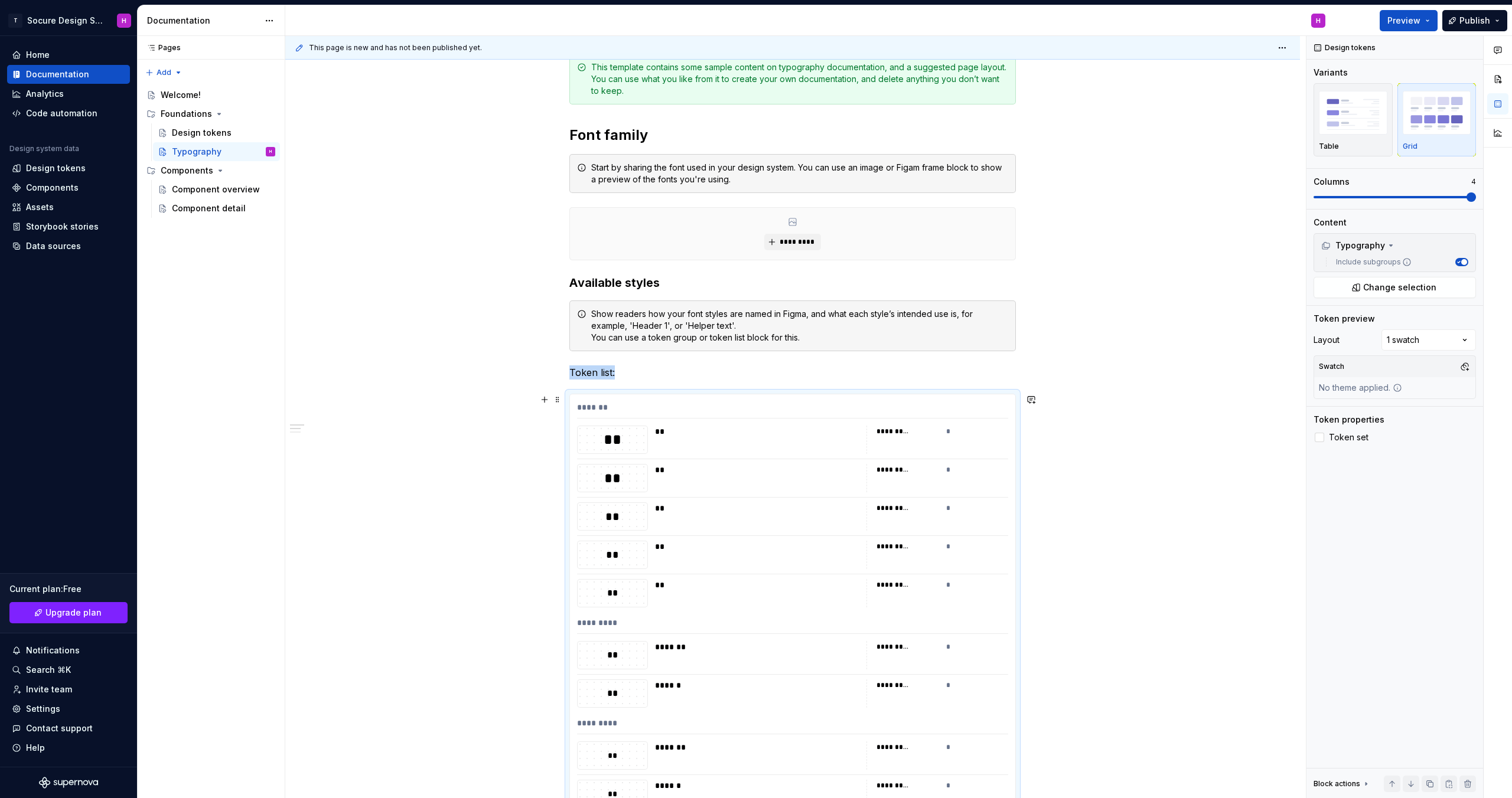
click at [925, 434] on div "*********" at bounding box center [908, 431] width 62 height 12
click at [609, 407] on div "*******" at bounding box center [792, 409] width 431 height 17
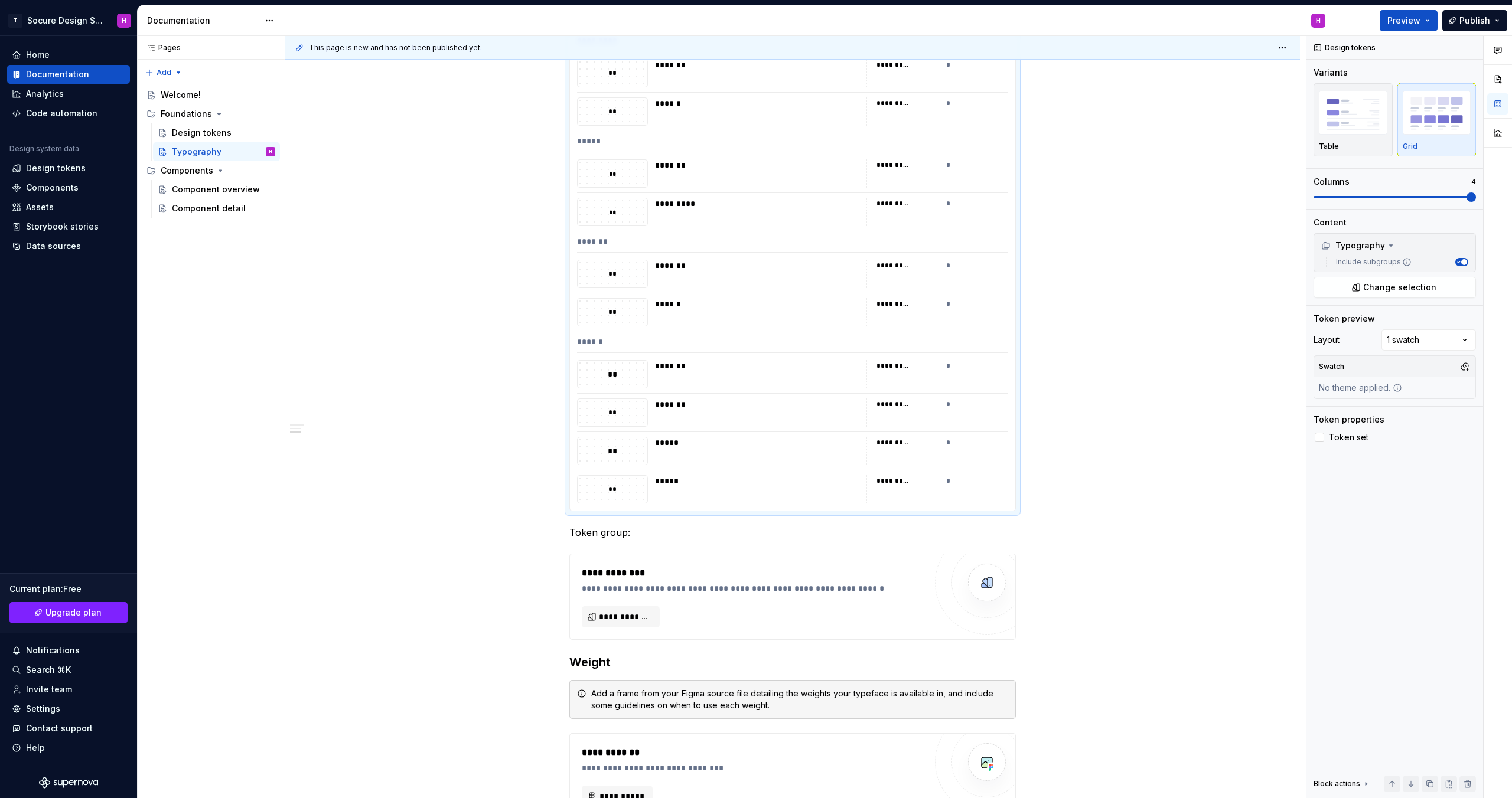
scroll to position [1340, 0]
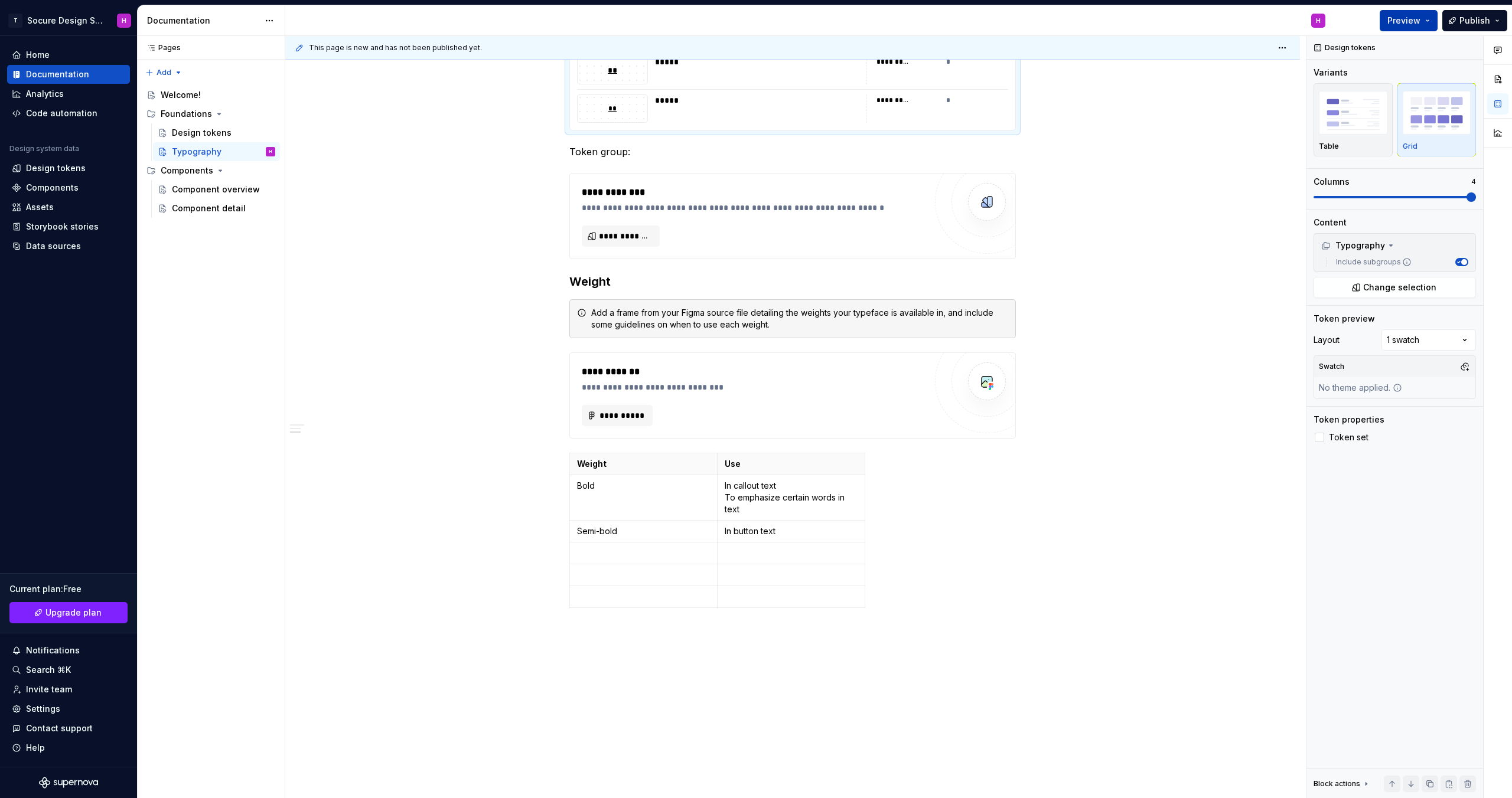
click at [1392, 20] on span "Preview" at bounding box center [1404, 21] width 33 height 12
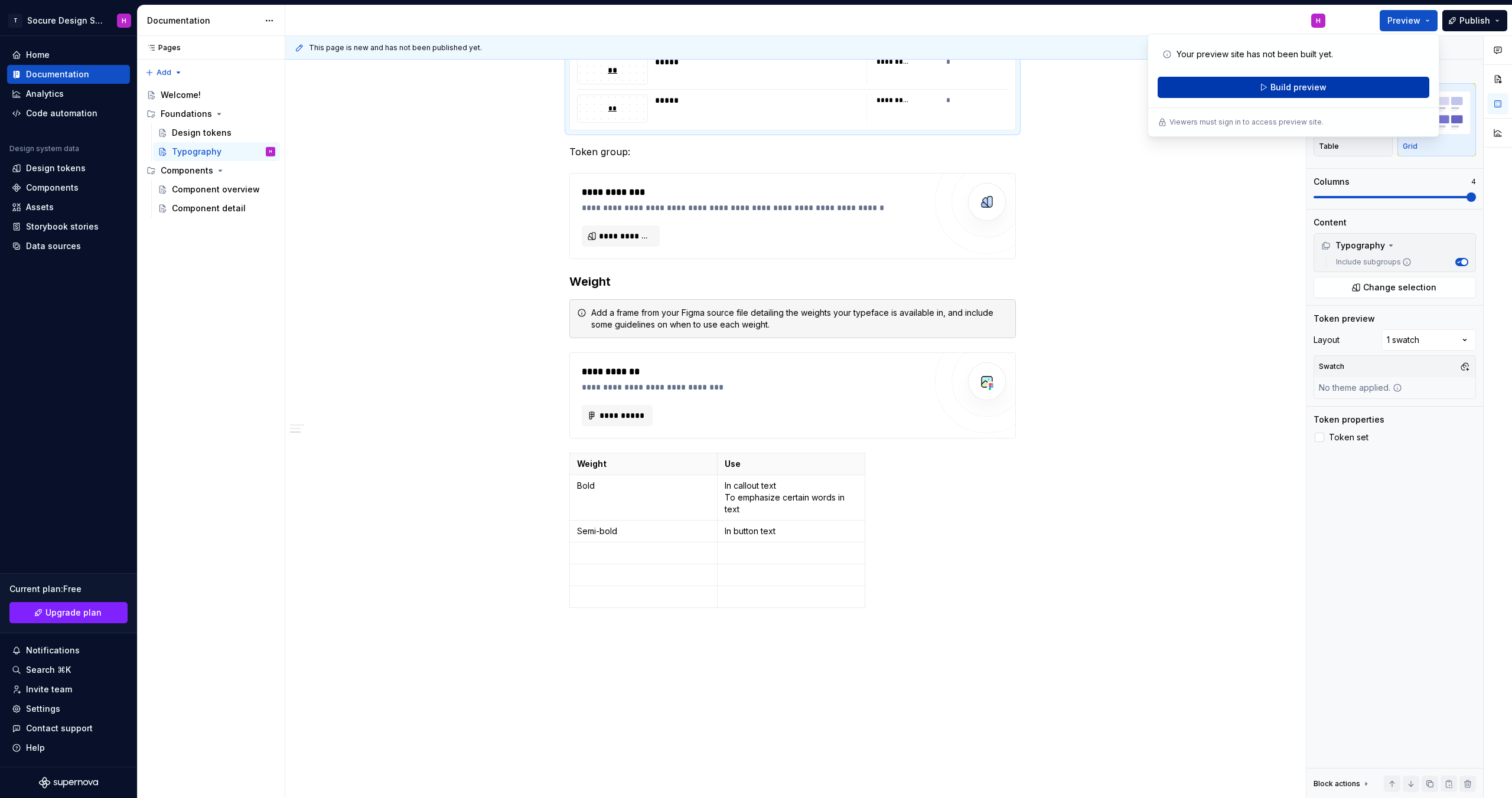
click at [1321, 86] on span "Build preview" at bounding box center [1298, 86] width 56 height 12
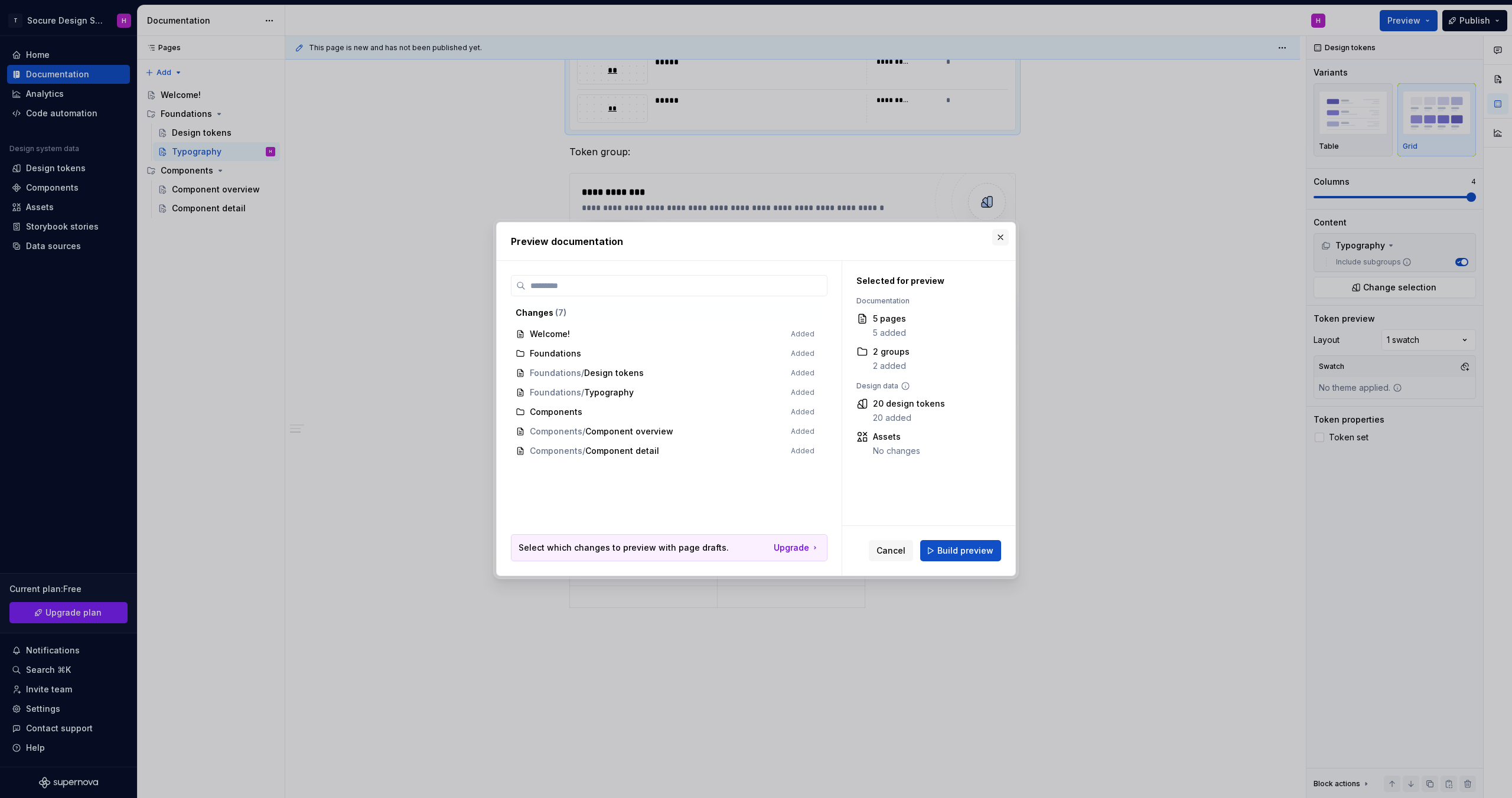
click at [999, 234] on button "button" at bounding box center [1001, 237] width 17 height 17
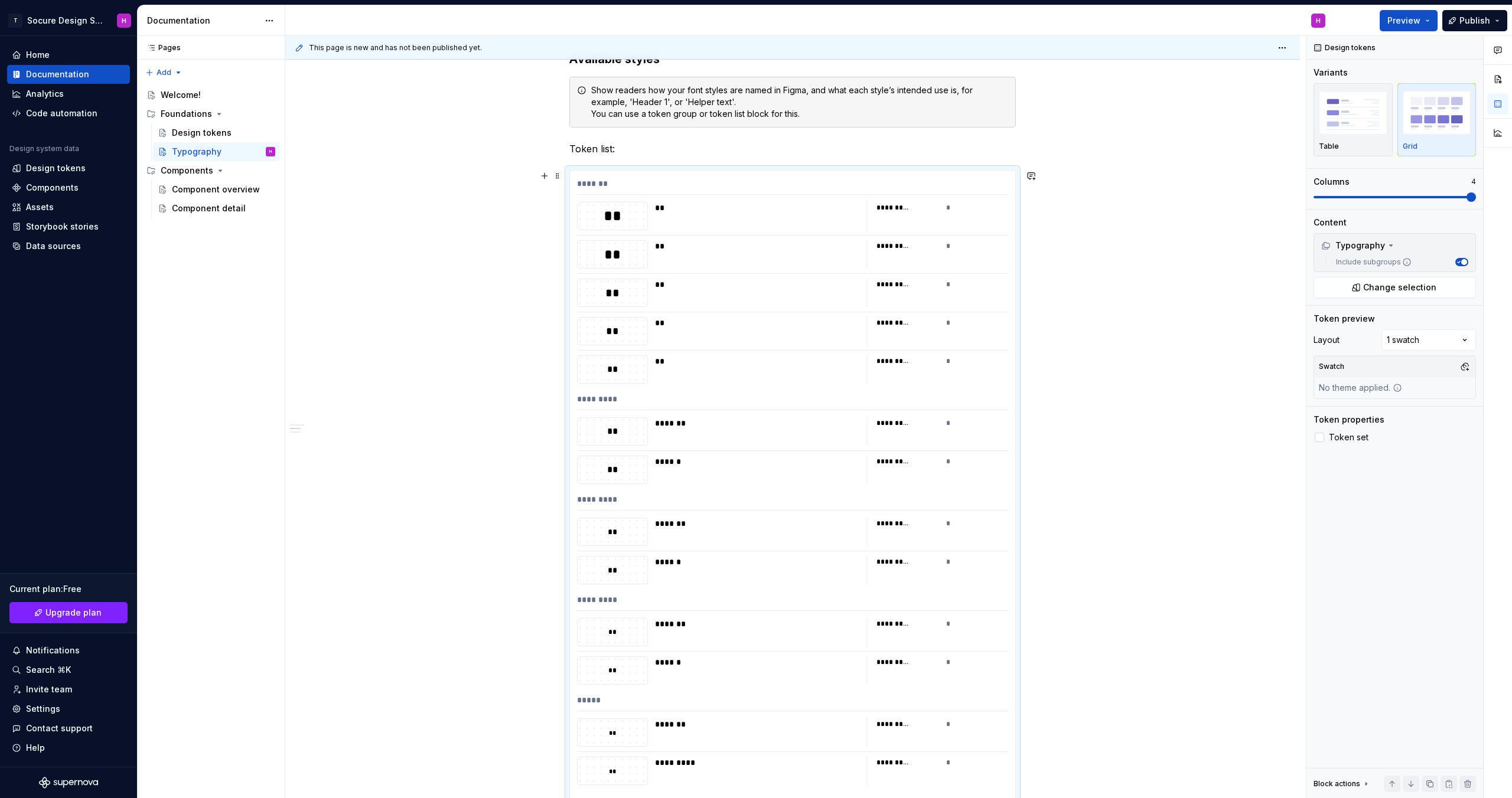
scroll to position [0, 0]
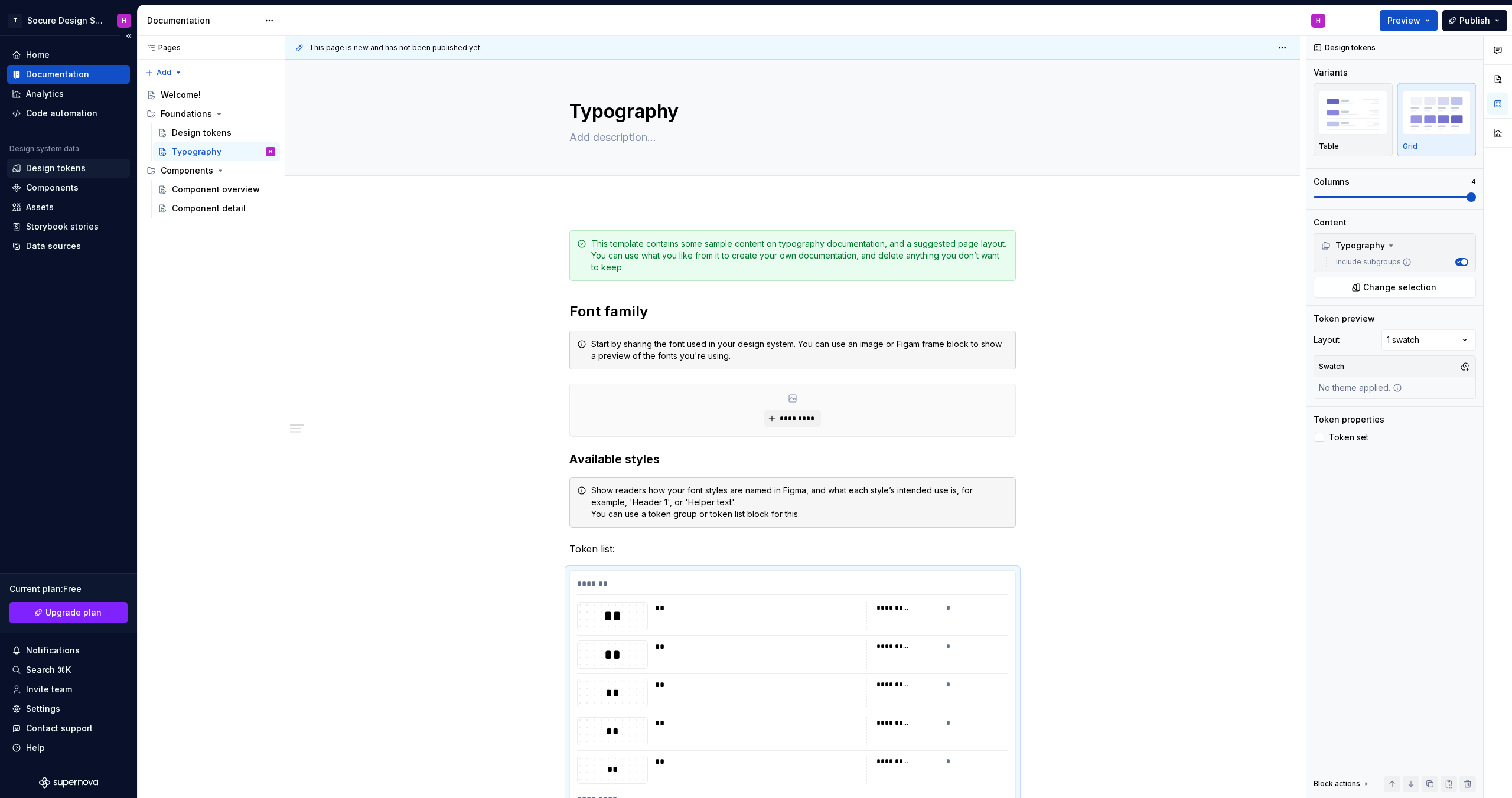
click at [70, 175] on div "Design tokens" at bounding box center [69, 168] width 123 height 19
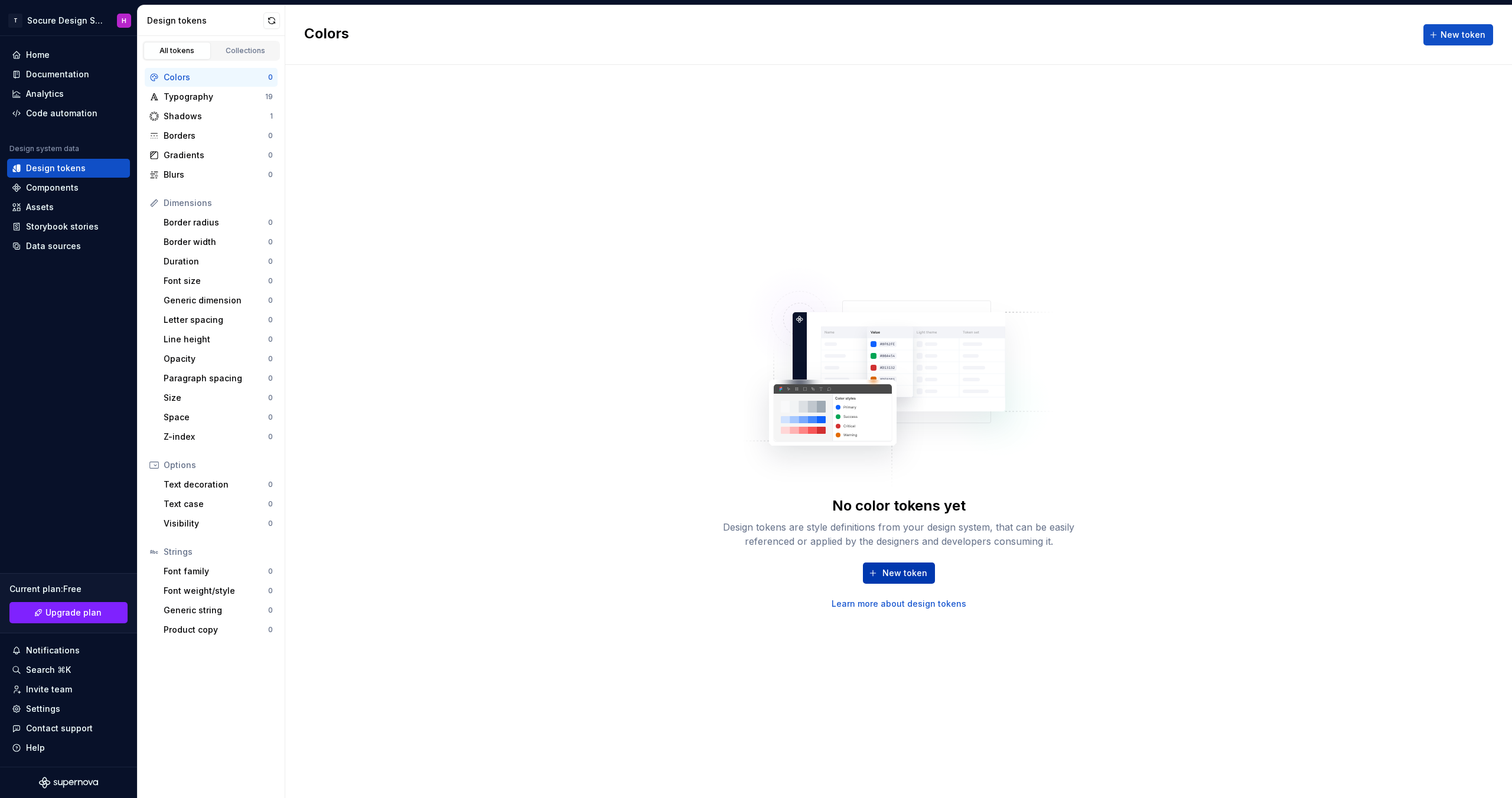
click at [900, 571] on span "New token" at bounding box center [905, 572] width 45 height 12
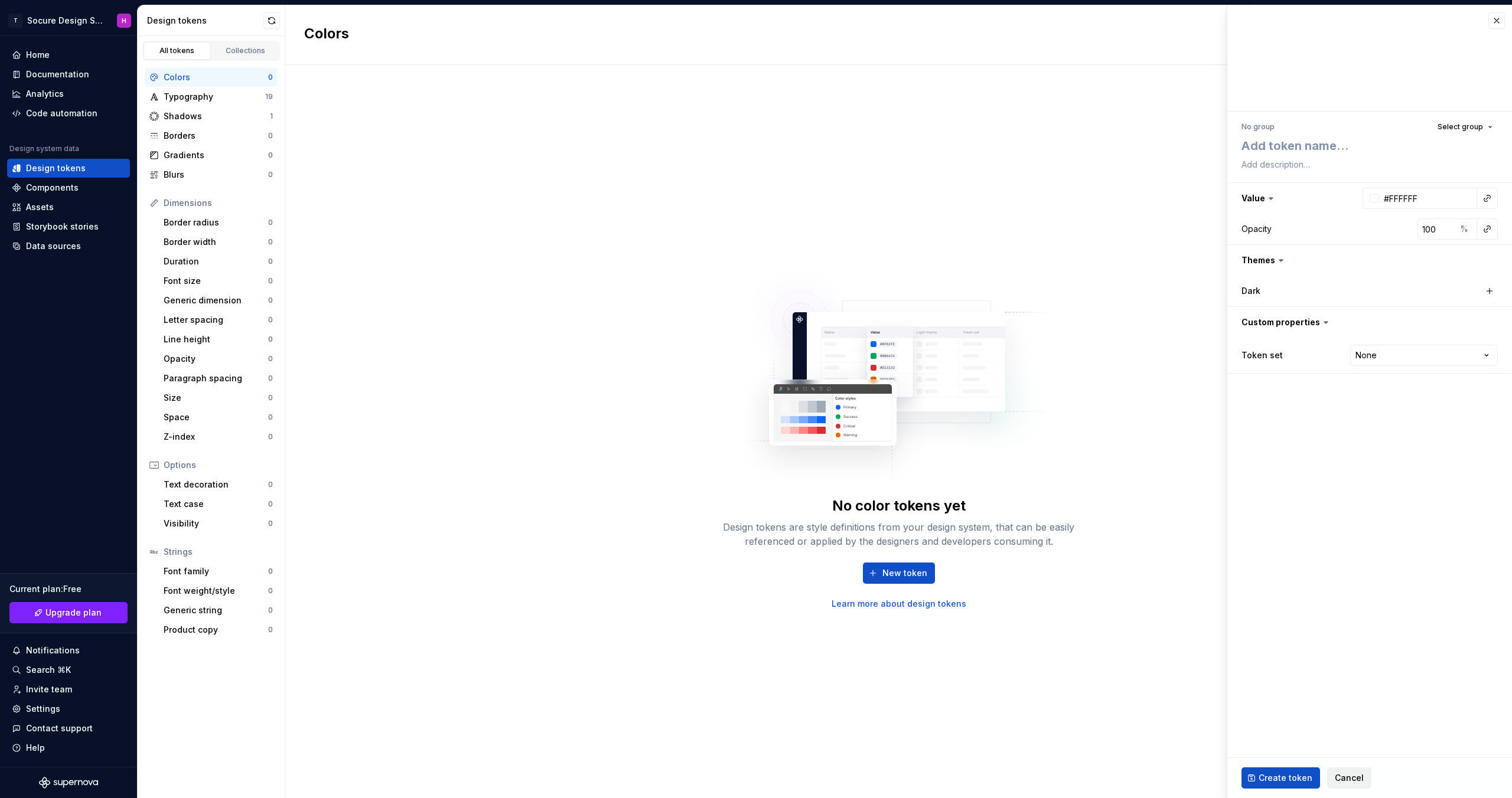
click at [1337, 776] on span "Cancel" at bounding box center [1350, 777] width 29 height 12
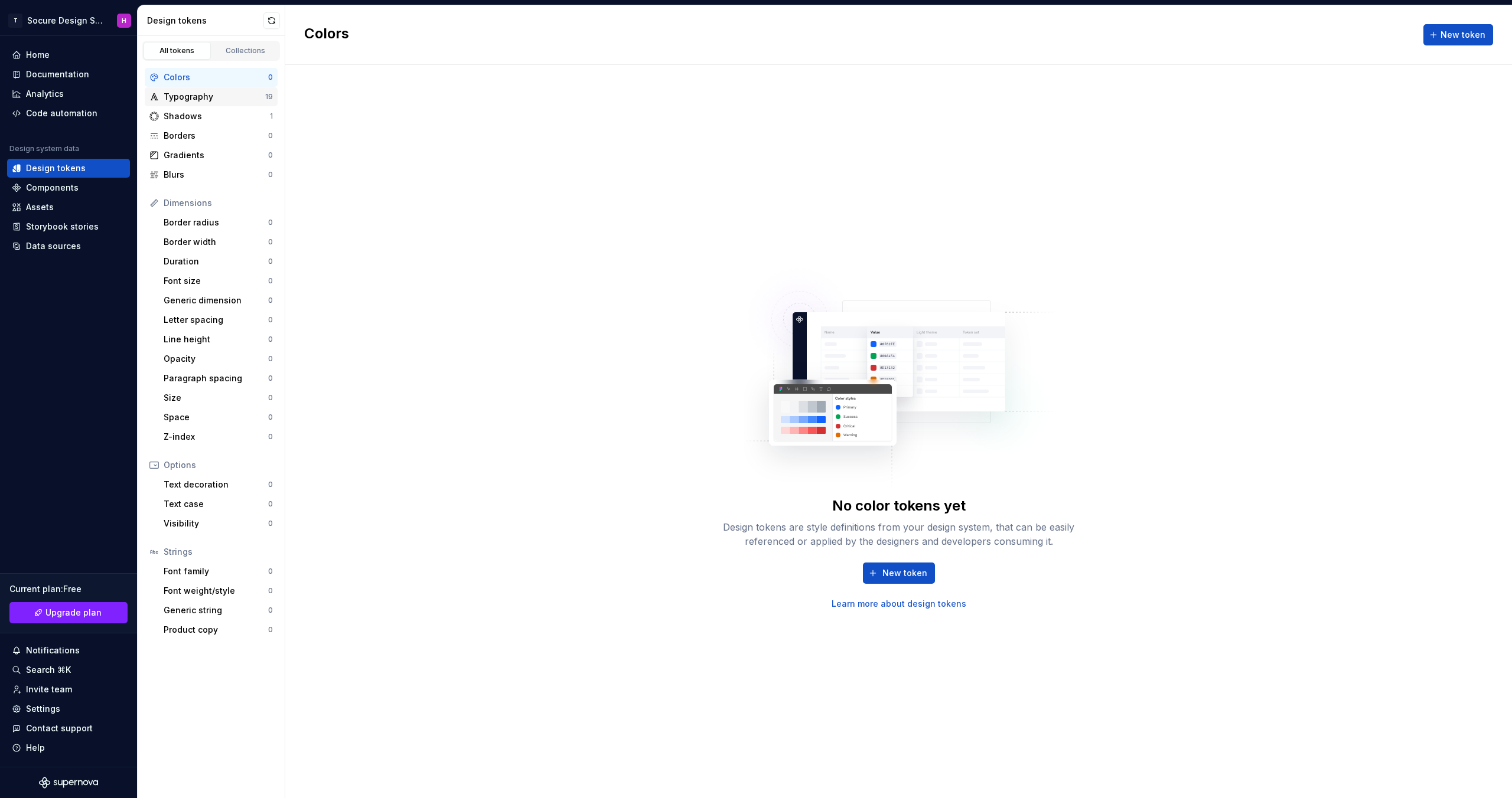
click at [234, 99] on div "Typography" at bounding box center [214, 96] width 102 height 12
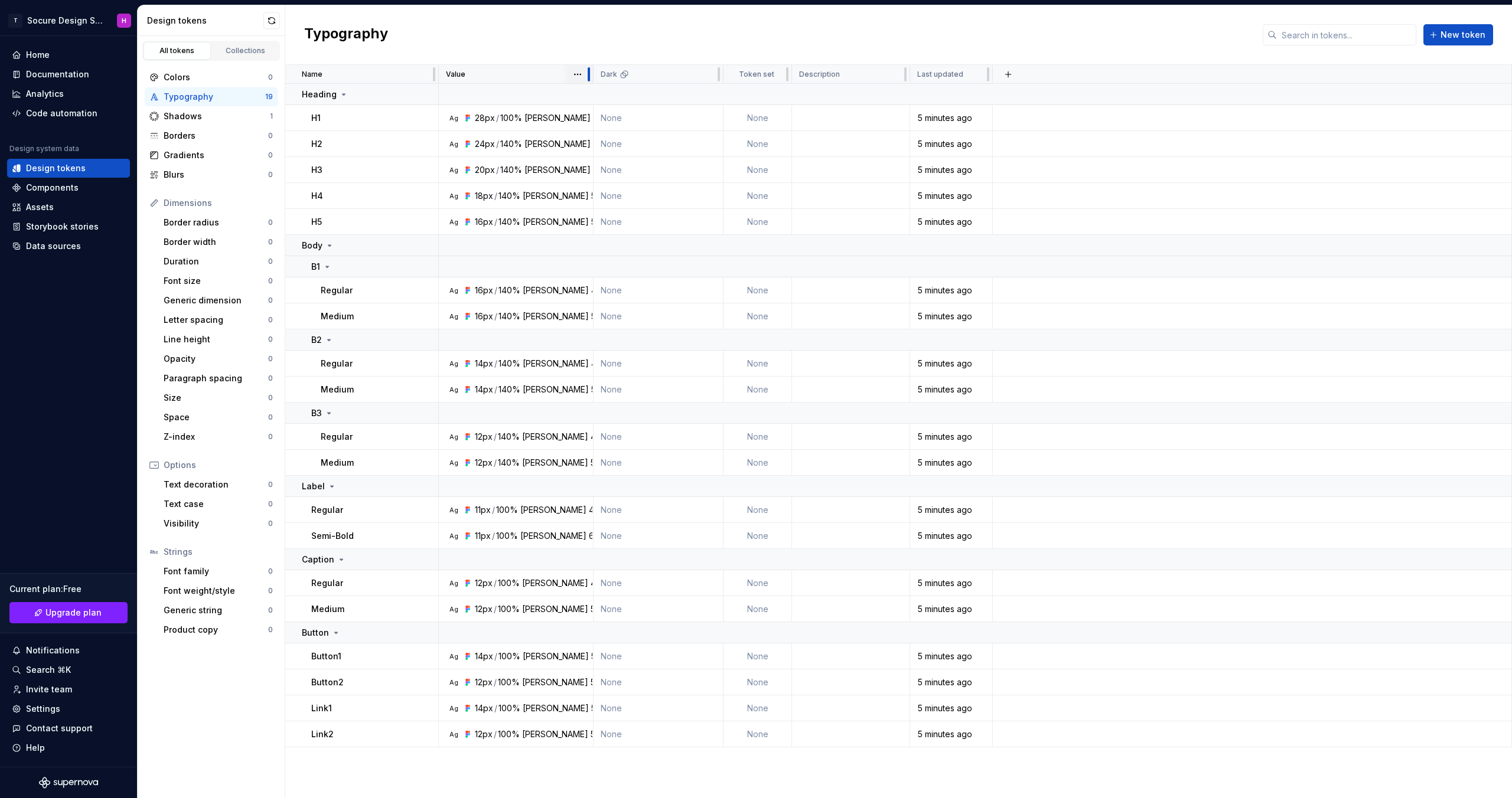
drag, startPoint x: 567, startPoint y: 78, endPoint x: 592, endPoint y: 78, distance: 25.0
click at [592, 78] on div at bounding box center [589, 74] width 10 height 19
click at [593, 115] on div "500" at bounding box center [600, 118] width 15 height 12
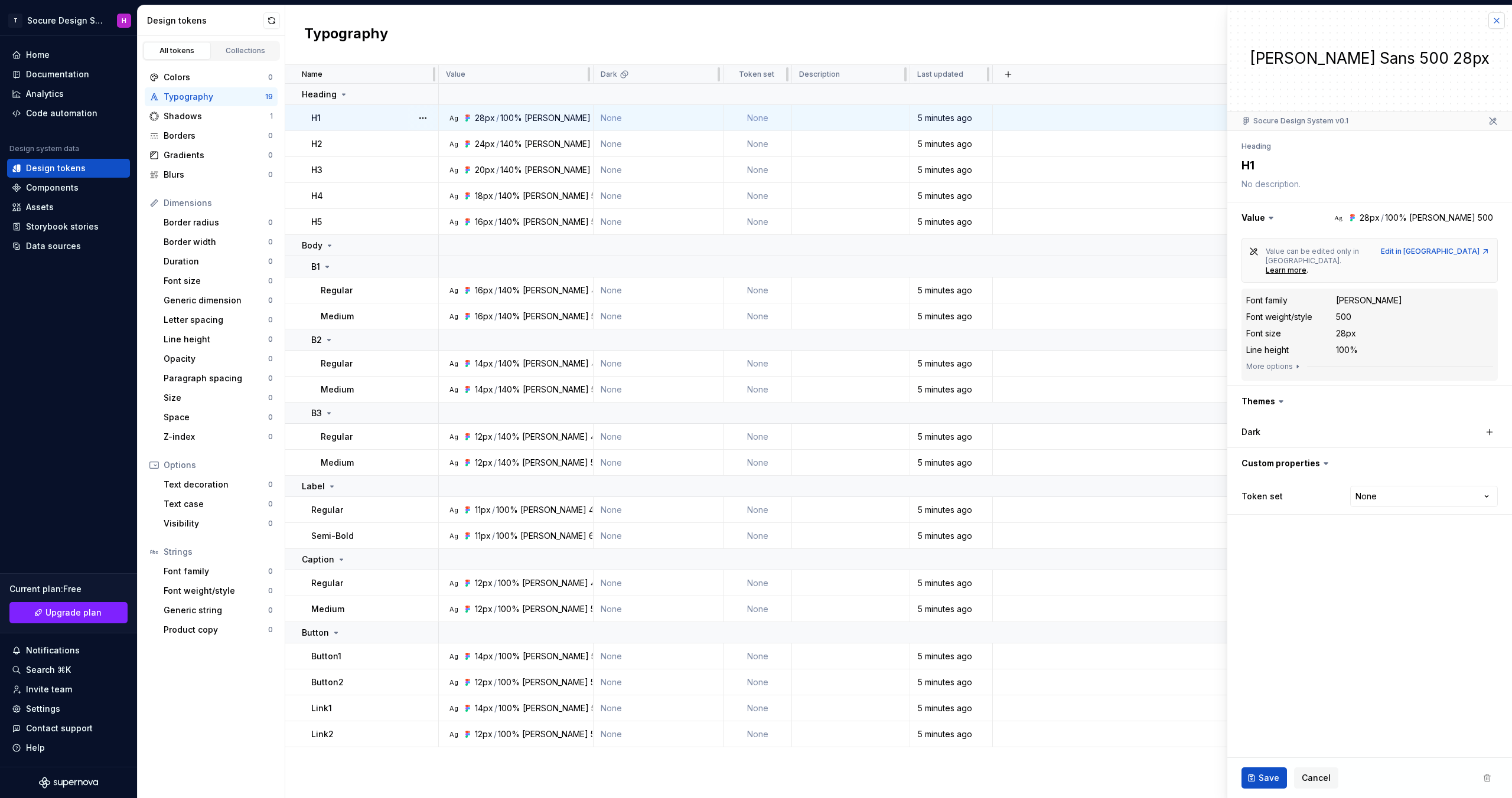
click at [1494, 21] on button "button" at bounding box center [1497, 21] width 17 height 17
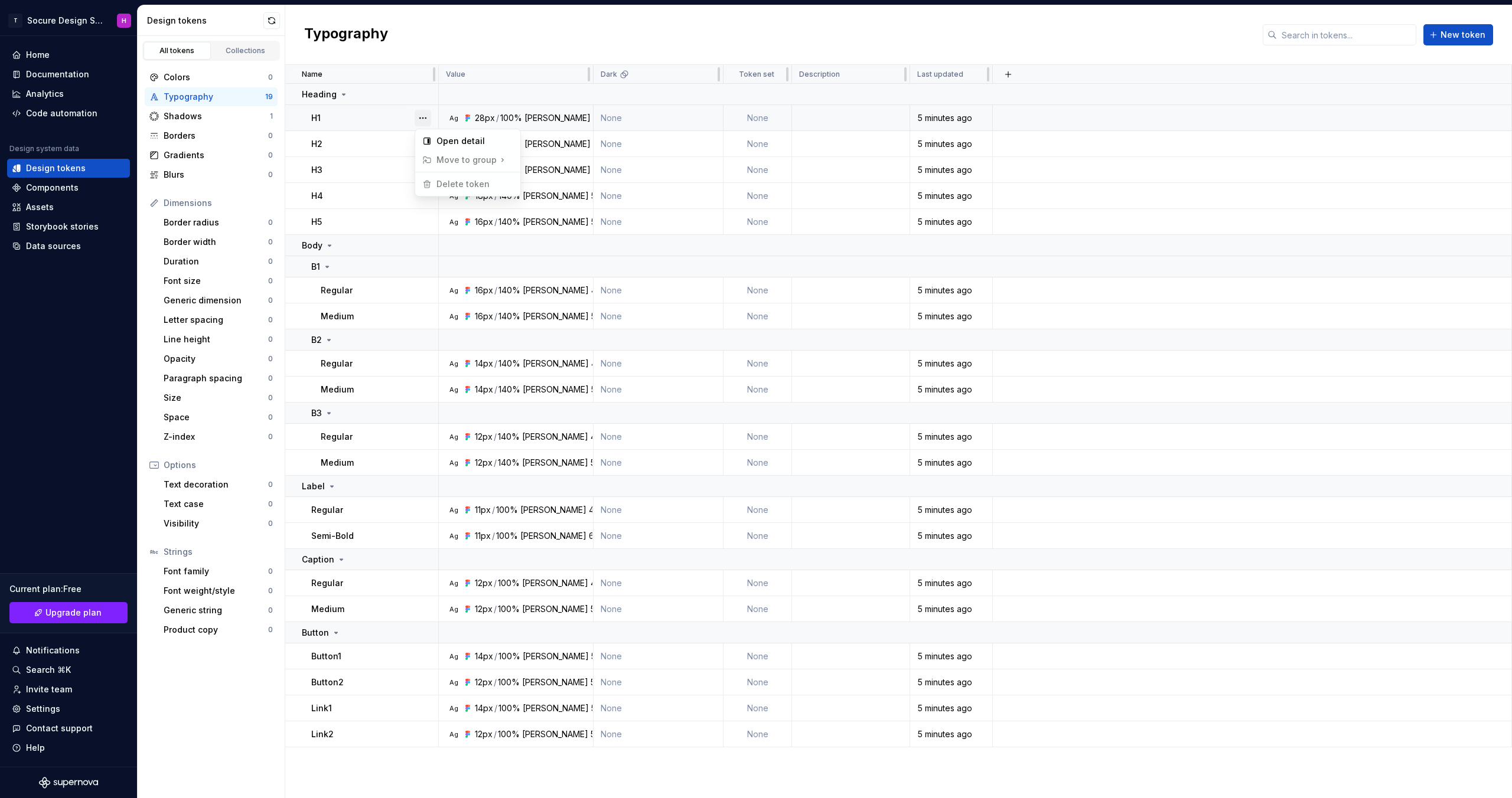
click at [427, 118] on button "button" at bounding box center [423, 118] width 17 height 17
click at [777, 76] on html "T Socure Design System H Home Documentation Analytics Code automation Design sy…" at bounding box center [756, 399] width 1512 height 798
click at [625, 76] on icon at bounding box center [624, 74] width 10 height 10
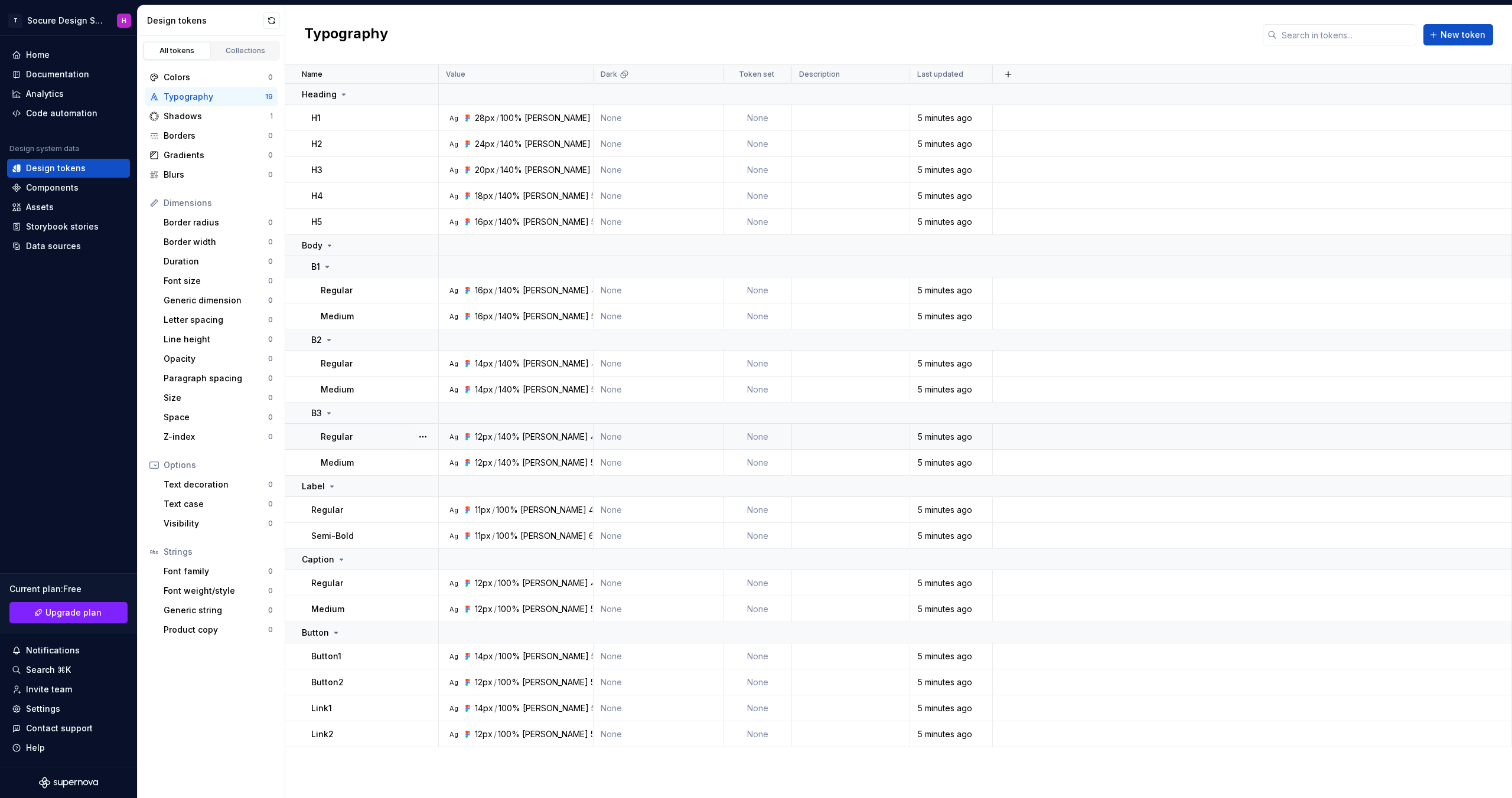
click at [749, 427] on td "None" at bounding box center [757, 436] width 69 height 26
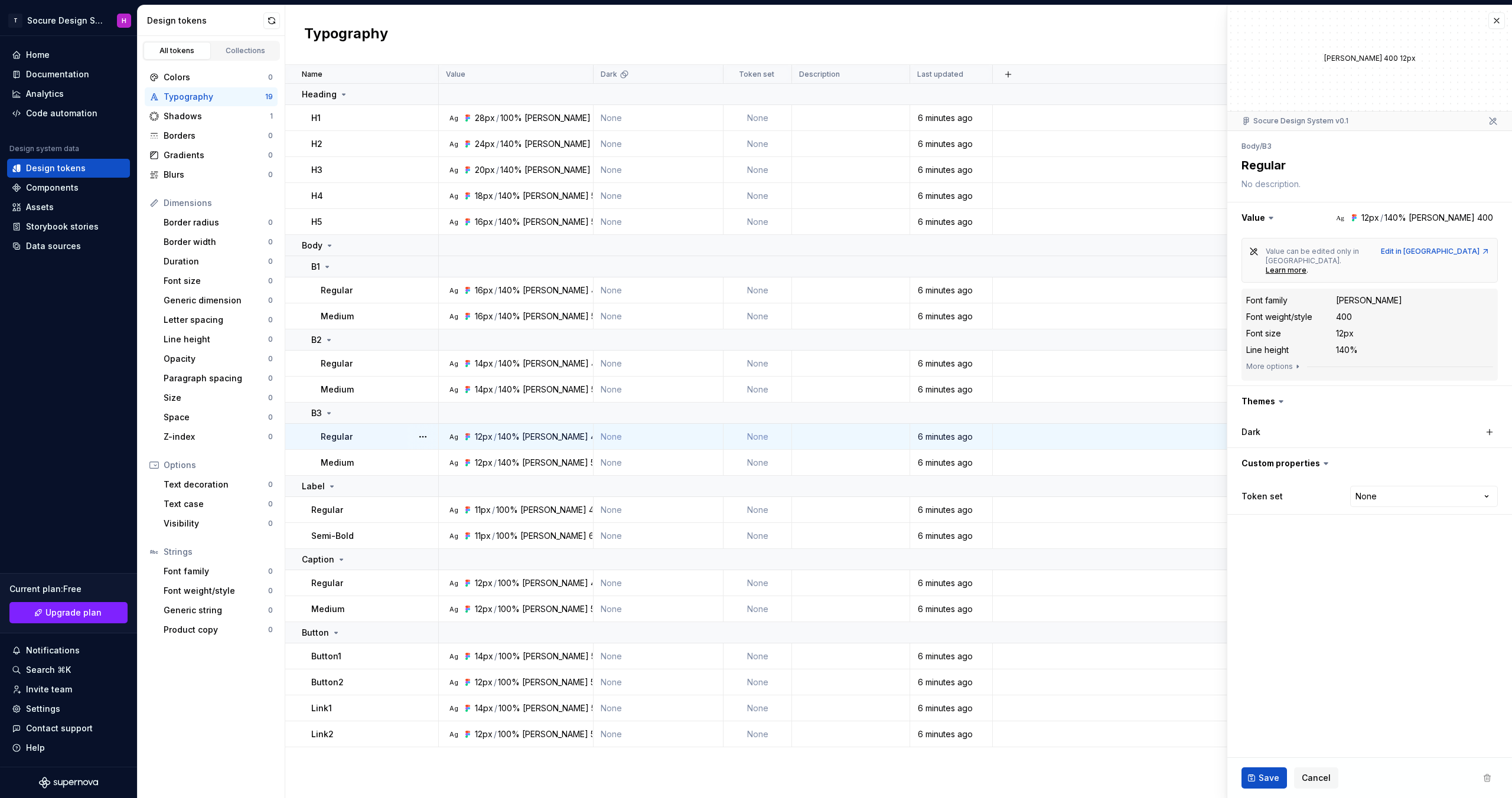
click at [749, 432] on td "None" at bounding box center [757, 436] width 69 height 26
click at [921, 438] on div "6 minutes ago" at bounding box center [951, 436] width 81 height 12
click at [1035, 440] on td at bounding box center [1252, 436] width 519 height 26
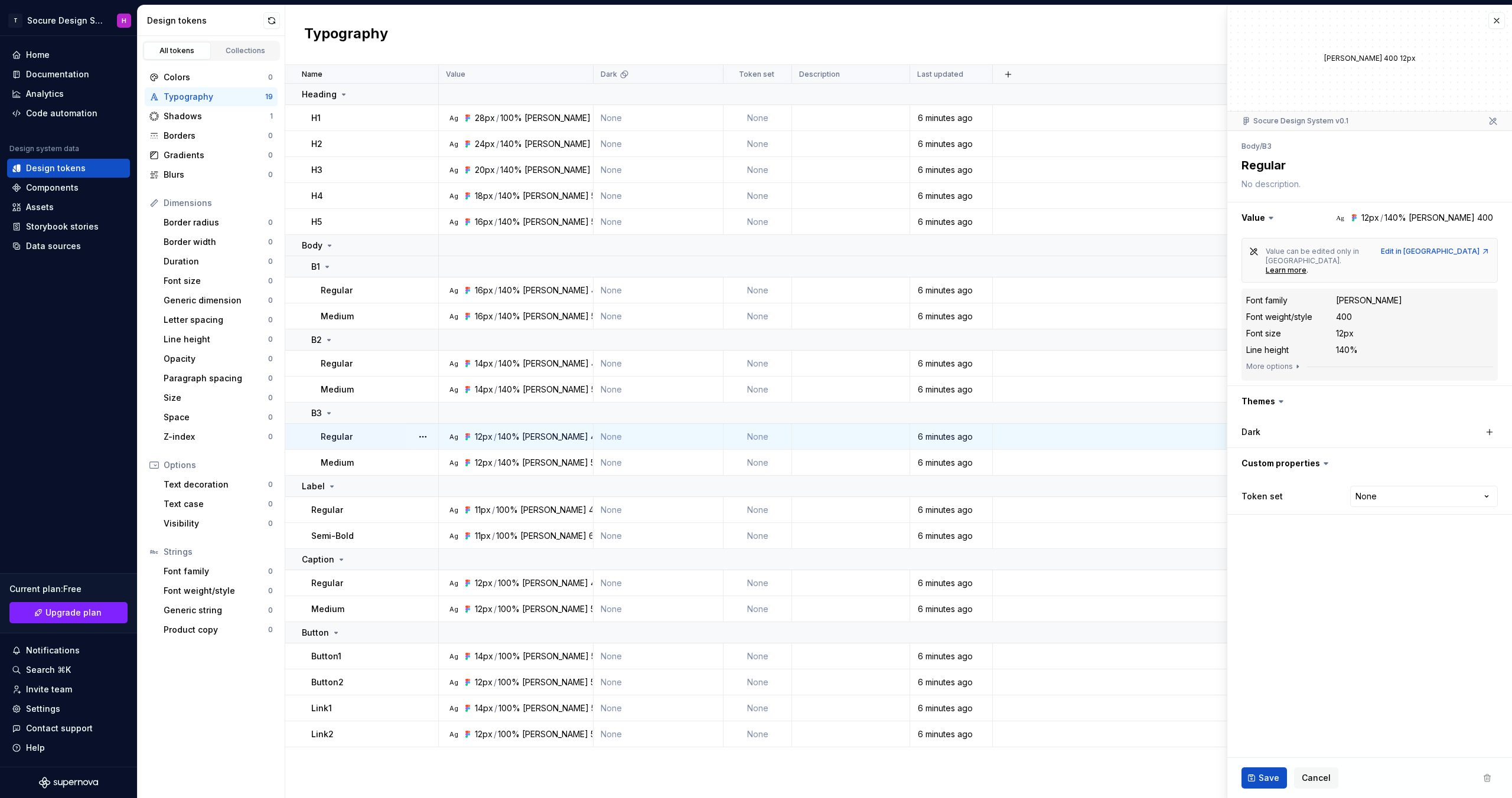
click at [929, 431] on div "6 minutes ago" at bounding box center [951, 436] width 81 height 12
click at [996, 432] on td at bounding box center [1252, 436] width 519 height 26
type textarea "*"
click at [1496, 22] on button "button" at bounding box center [1497, 21] width 17 height 17
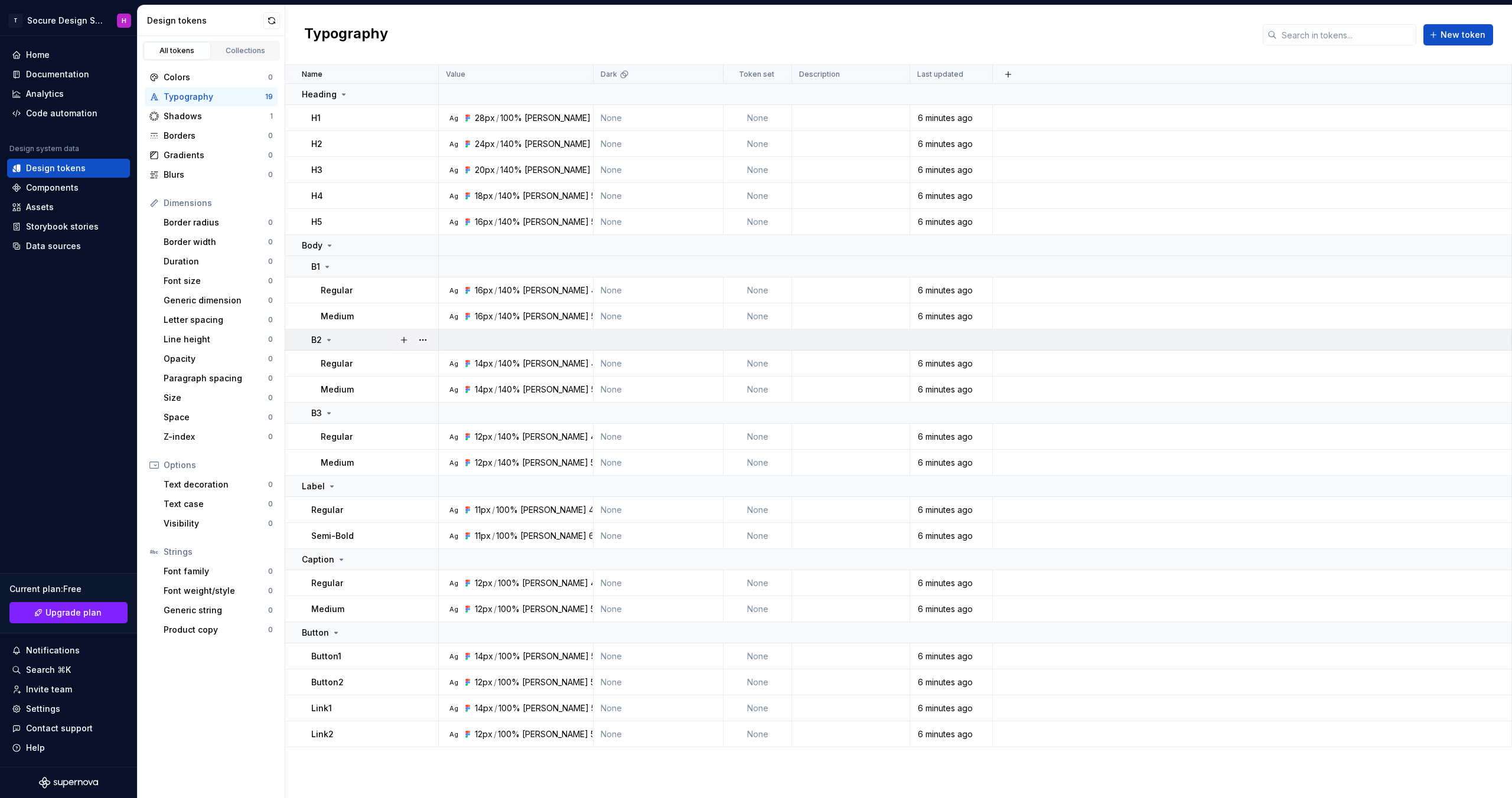
click at [329, 340] on icon at bounding box center [329, 340] width 3 height 1
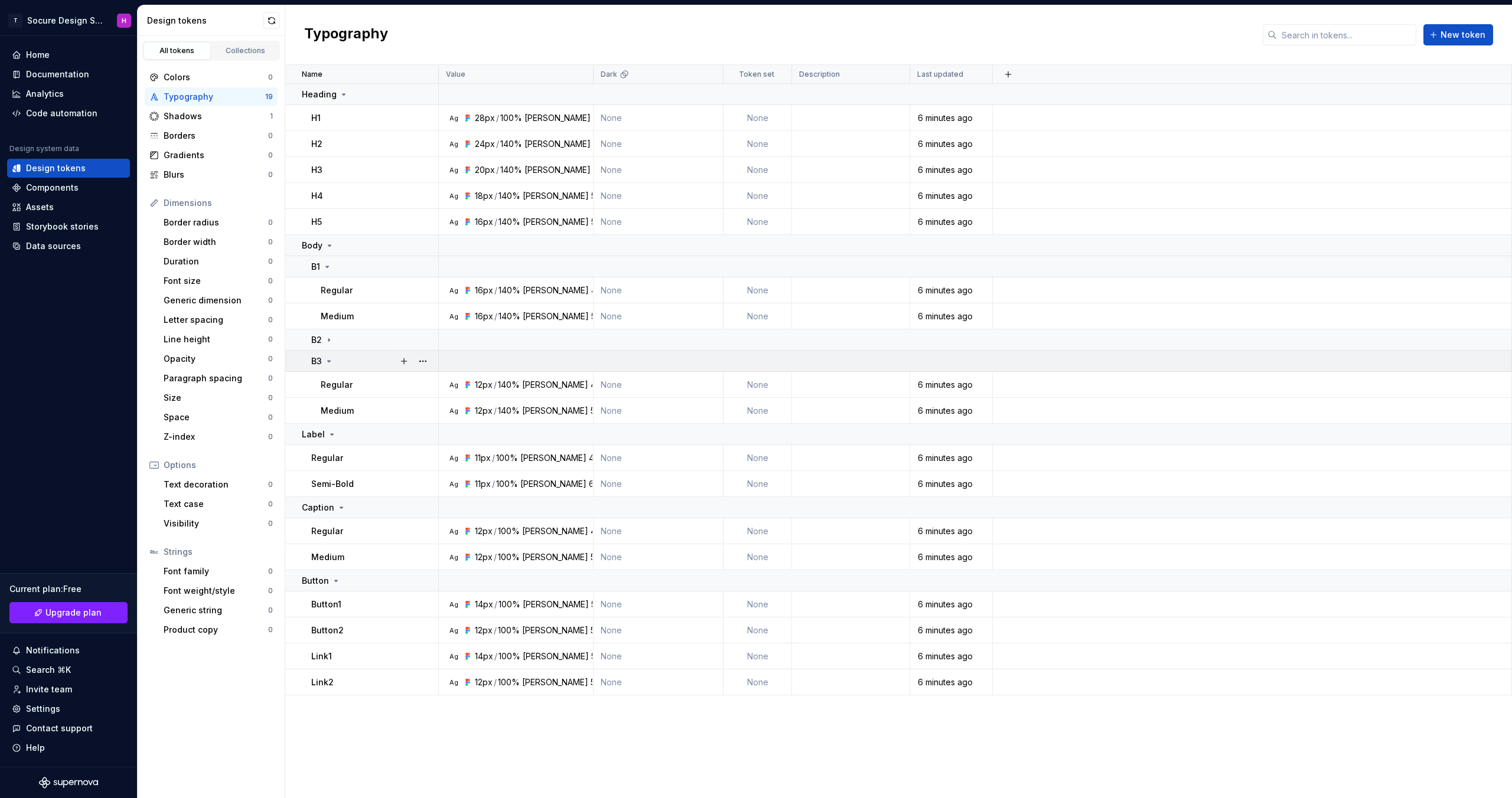
click at [326, 364] on icon at bounding box center [329, 361] width 10 height 10
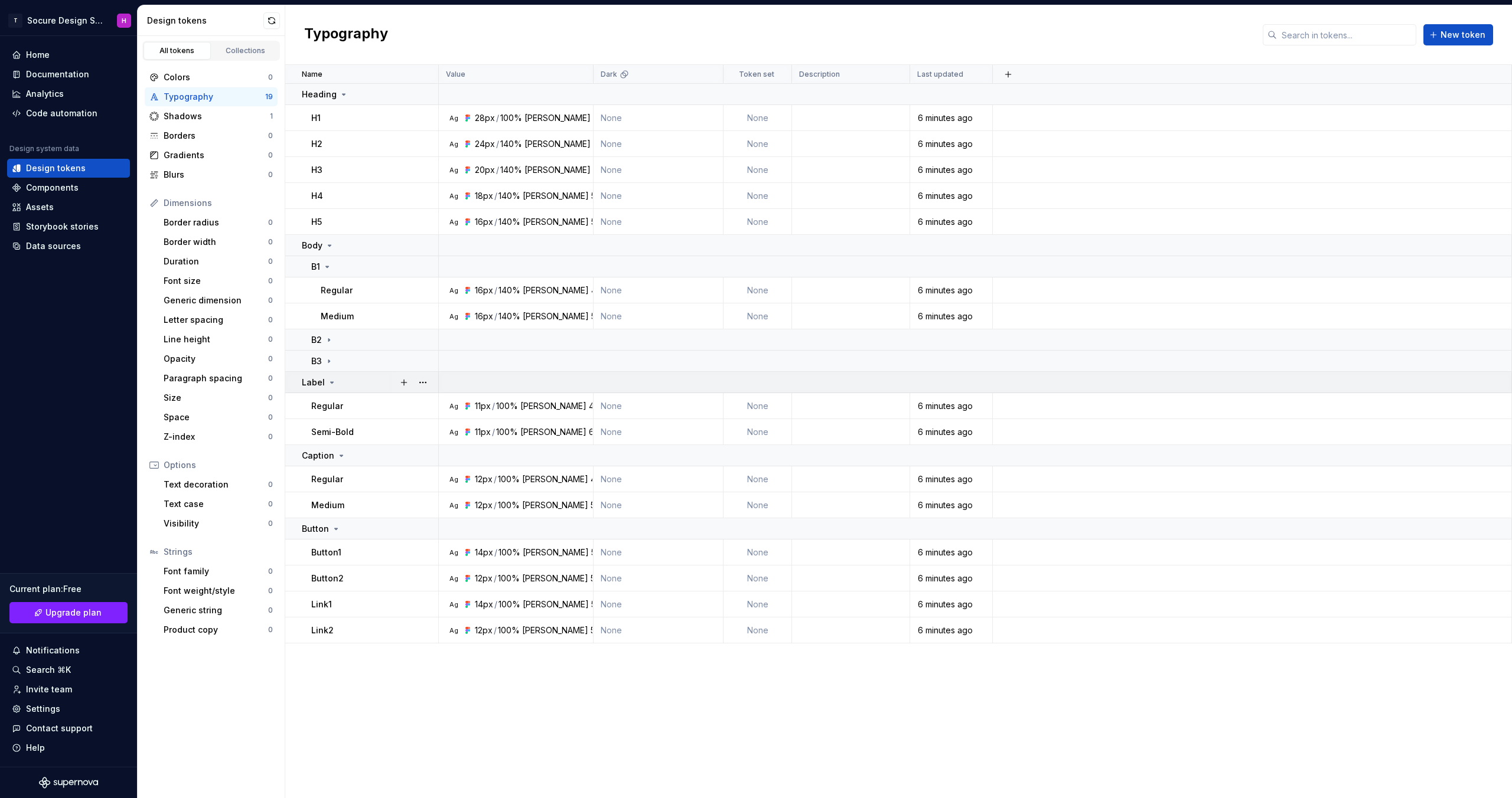
click at [327, 387] on icon at bounding box center [332, 383] width 10 height 10
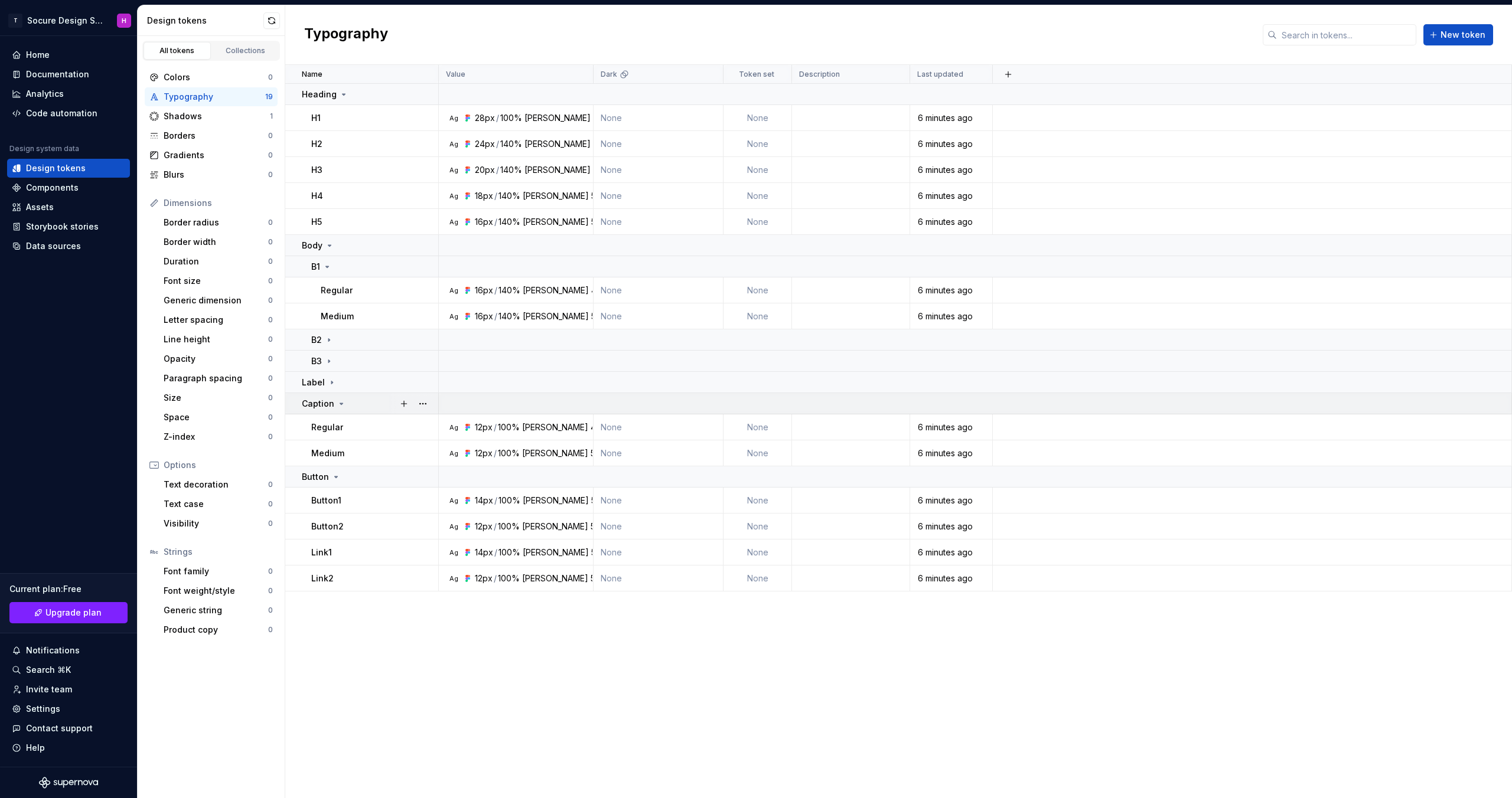
click at [326, 399] on p "Caption" at bounding box center [318, 403] width 32 height 12
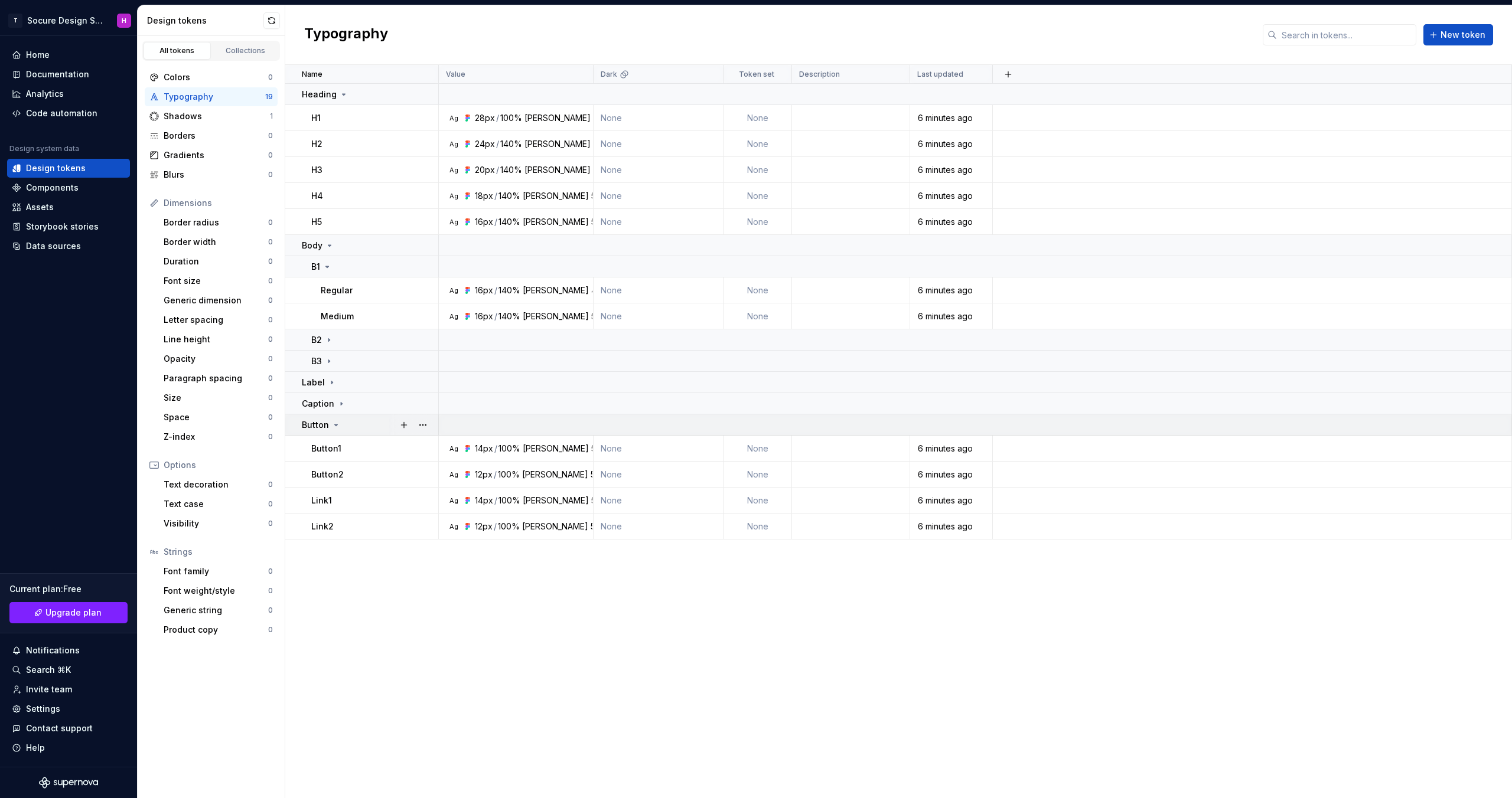
click at [327, 421] on p "Button" at bounding box center [315, 424] width 27 height 12
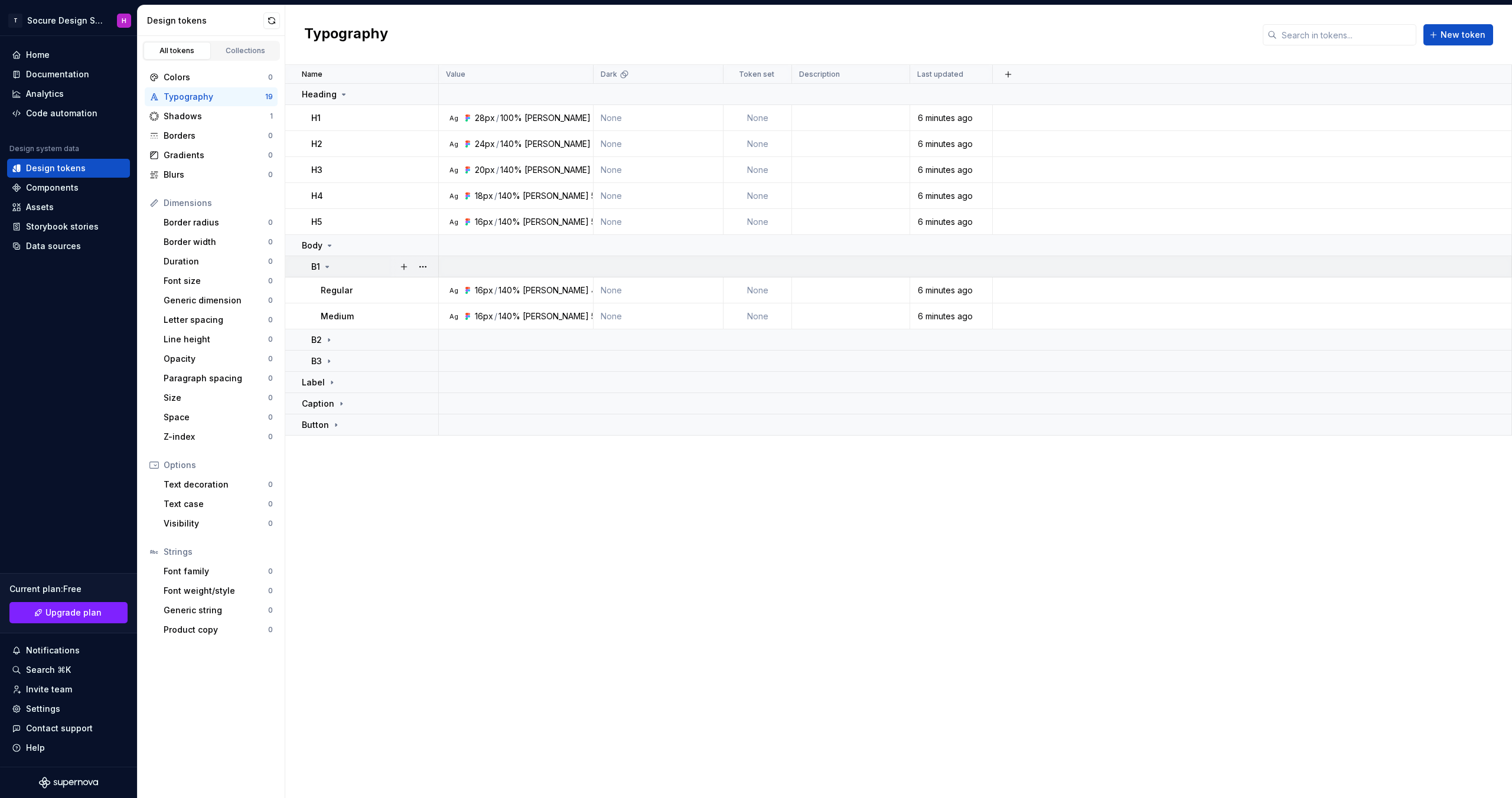
click at [326, 262] on icon at bounding box center [327, 267] width 10 height 10
click at [326, 247] on icon at bounding box center [329, 245] width 10 height 10
click at [330, 99] on p "Heading" at bounding box center [318, 94] width 35 height 12
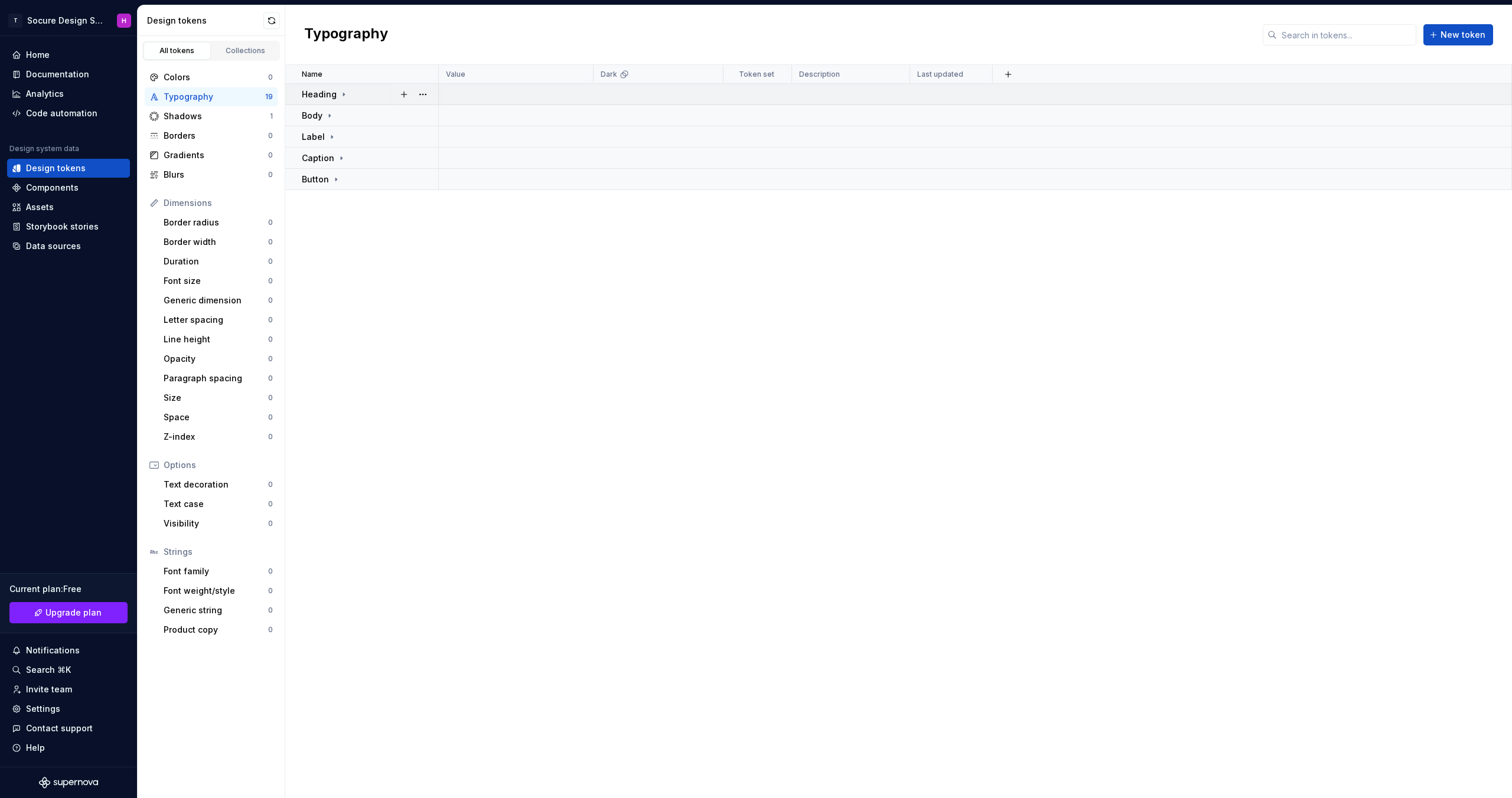
click at [325, 96] on p "Heading" at bounding box center [318, 94] width 35 height 12
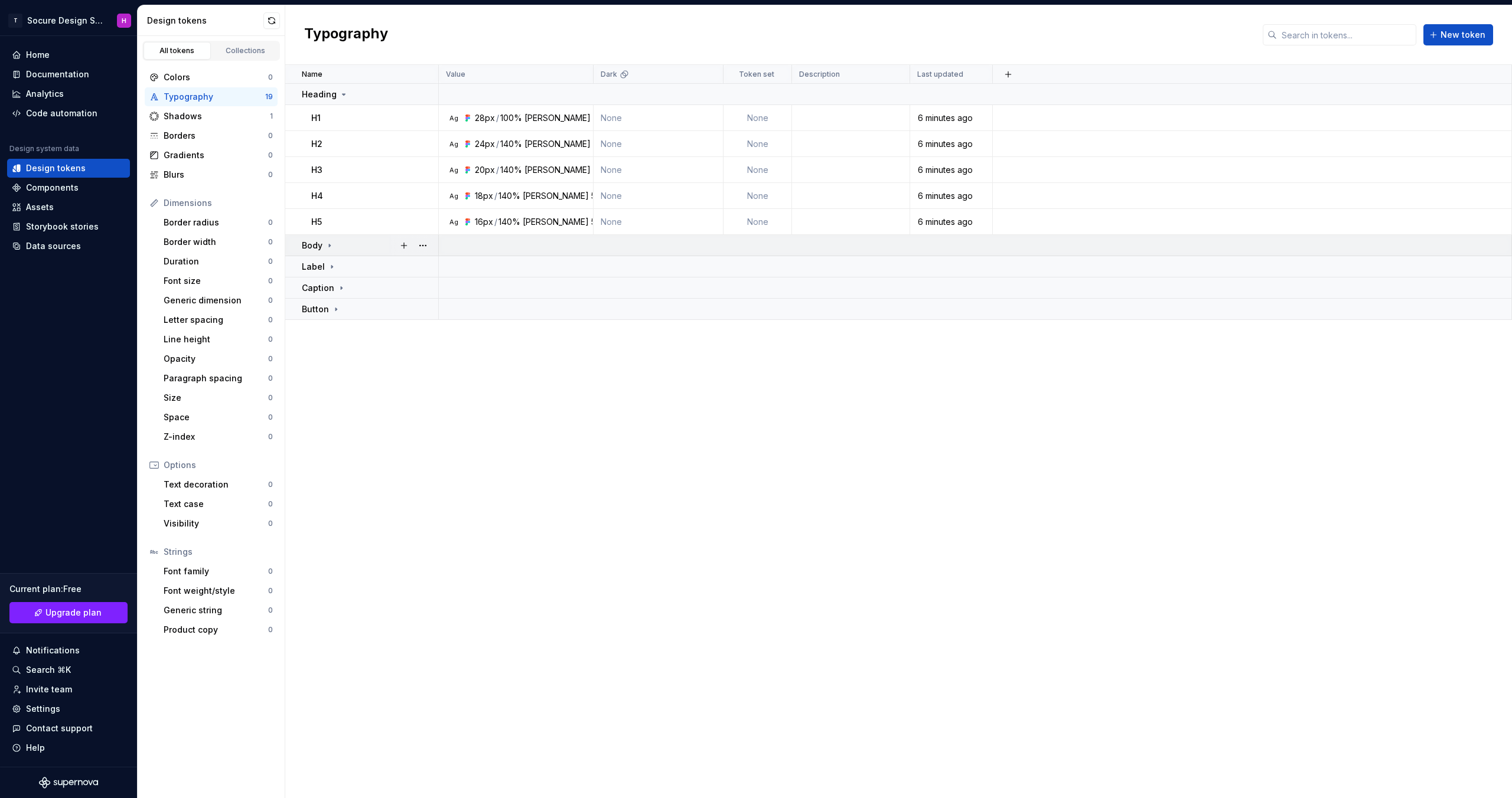
click at [325, 249] on icon at bounding box center [329, 245] width 10 height 10
click at [328, 267] on icon at bounding box center [326, 266] width 1 height 3
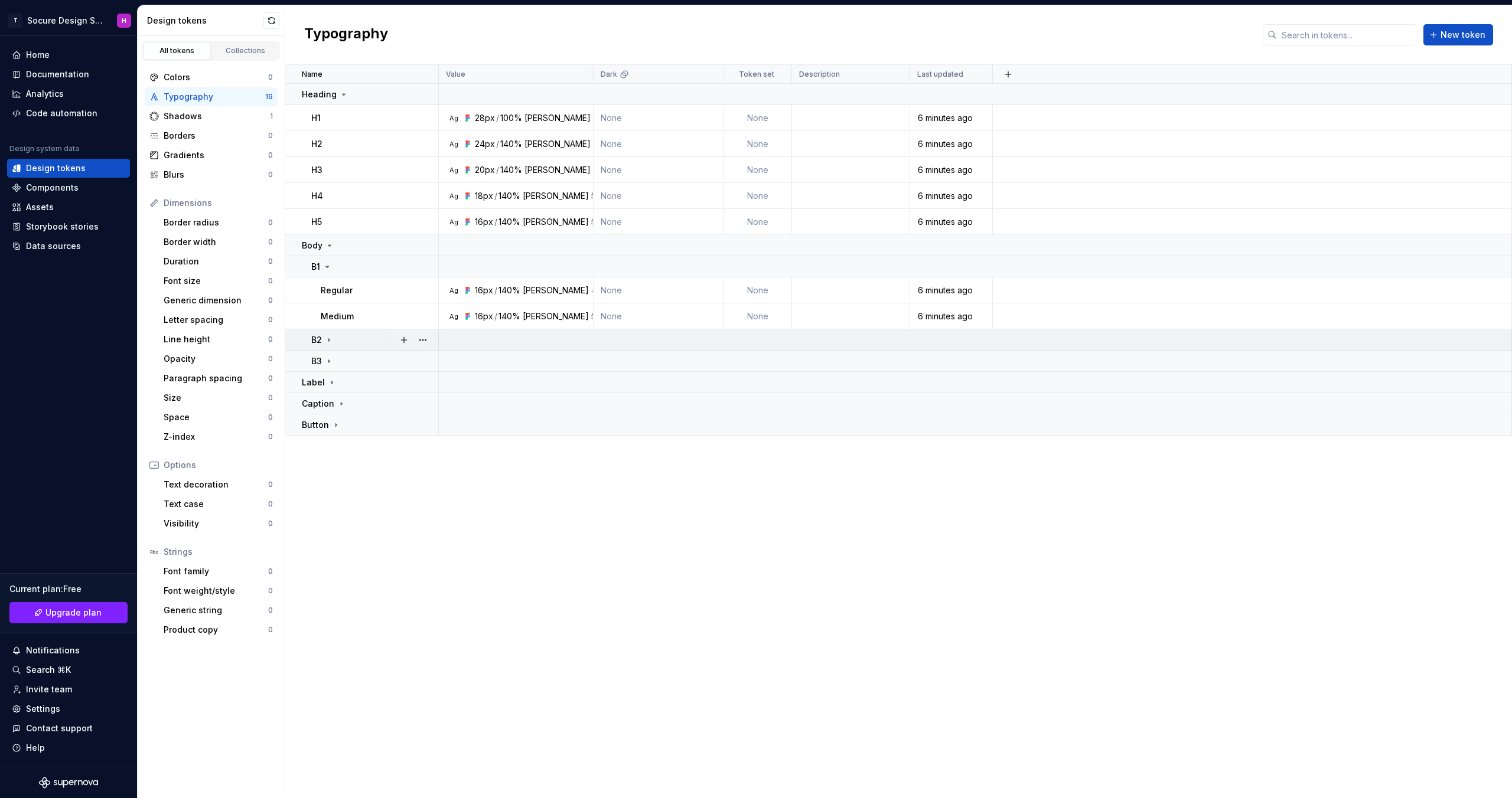
click at [328, 343] on icon at bounding box center [329, 340] width 10 height 10
click at [330, 410] on icon at bounding box center [329, 413] width 10 height 10
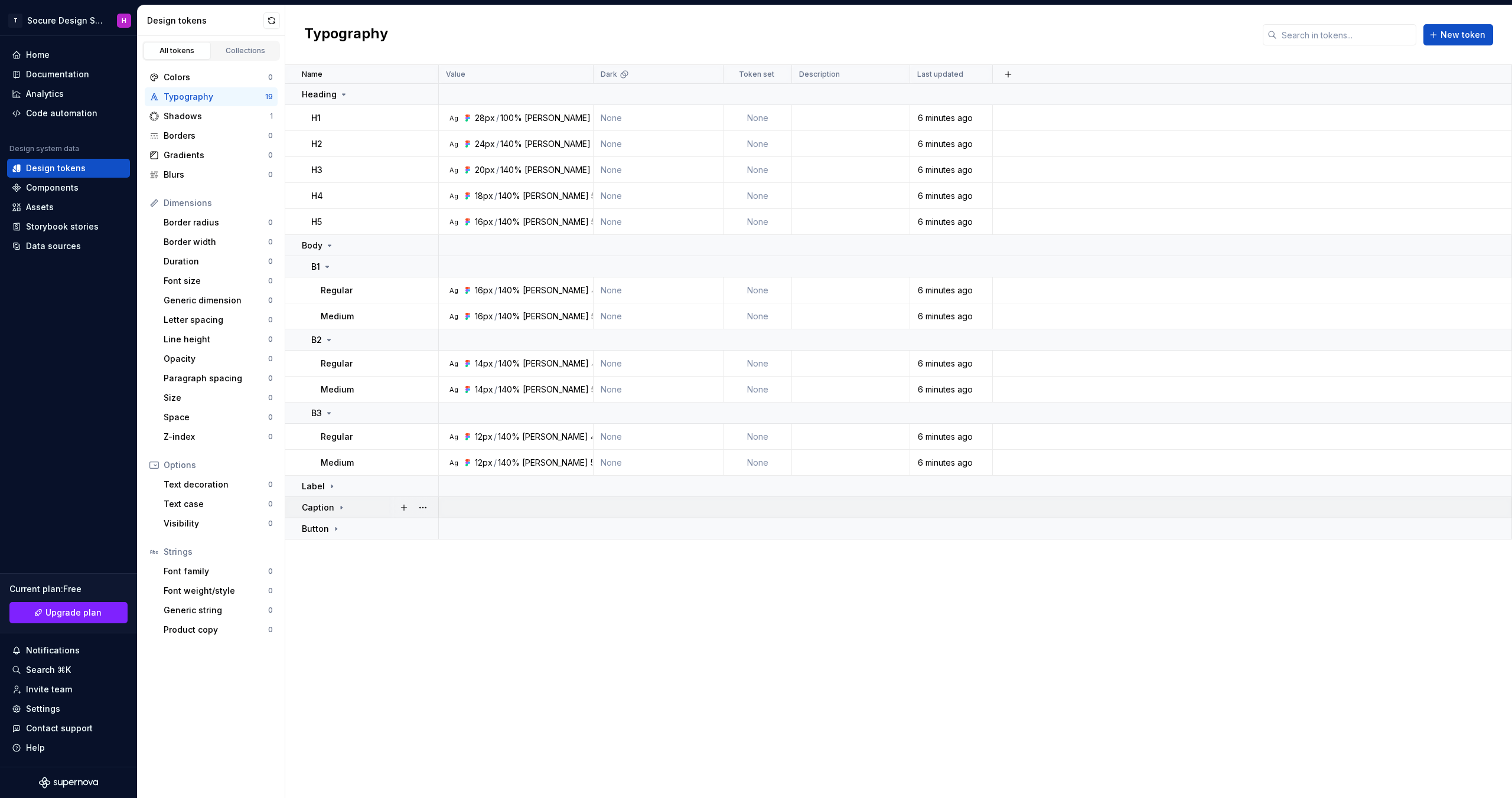
click at [333, 498] on td "Caption" at bounding box center [362, 508] width 153 height 21
click at [335, 481] on div "Label" at bounding box center [369, 486] width 136 height 12
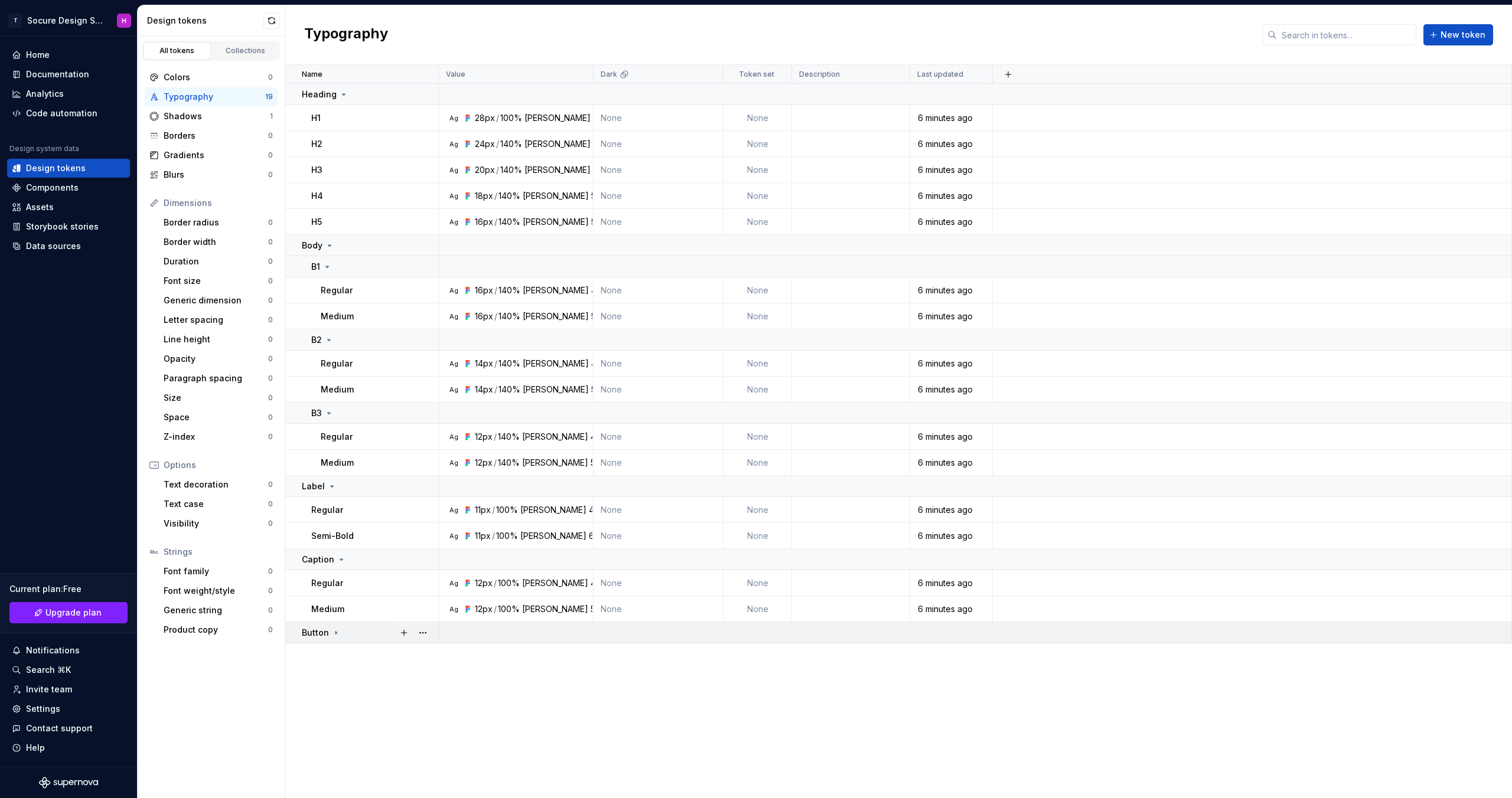
click at [335, 630] on icon at bounding box center [336, 633] width 10 height 10
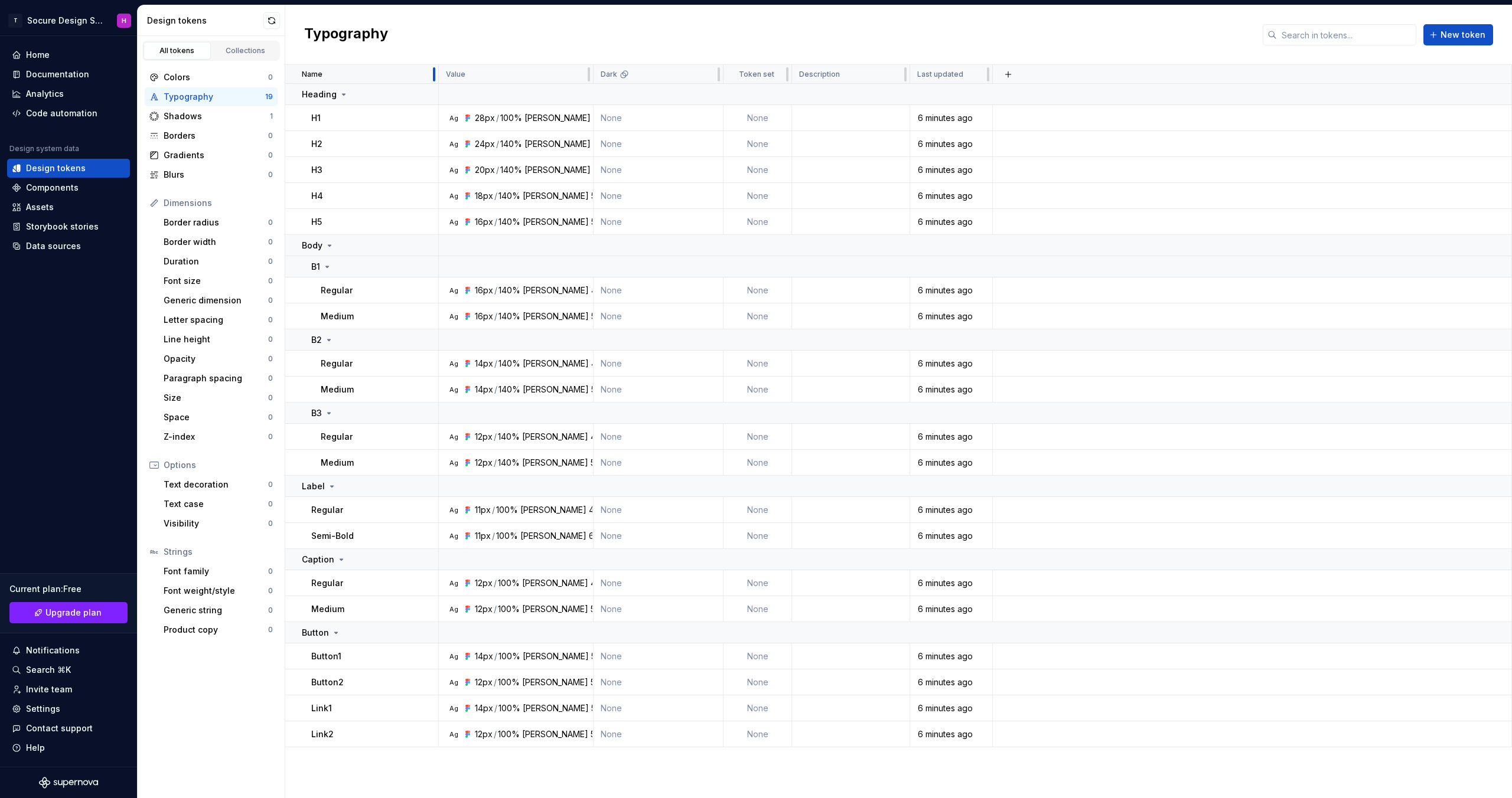
drag, startPoint x: 432, startPoint y: 72, endPoint x: 389, endPoint y: 77, distance: 43.3
click at [389, 77] on div "Name" at bounding box center [362, 74] width 153 height 19
drag, startPoint x: 436, startPoint y: 72, endPoint x: 409, endPoint y: 71, distance: 27.0
click at [409, 71] on div "Name" at bounding box center [362, 74] width 153 height 19
drag, startPoint x: 437, startPoint y: 70, endPoint x: 417, endPoint y: 70, distance: 20.0
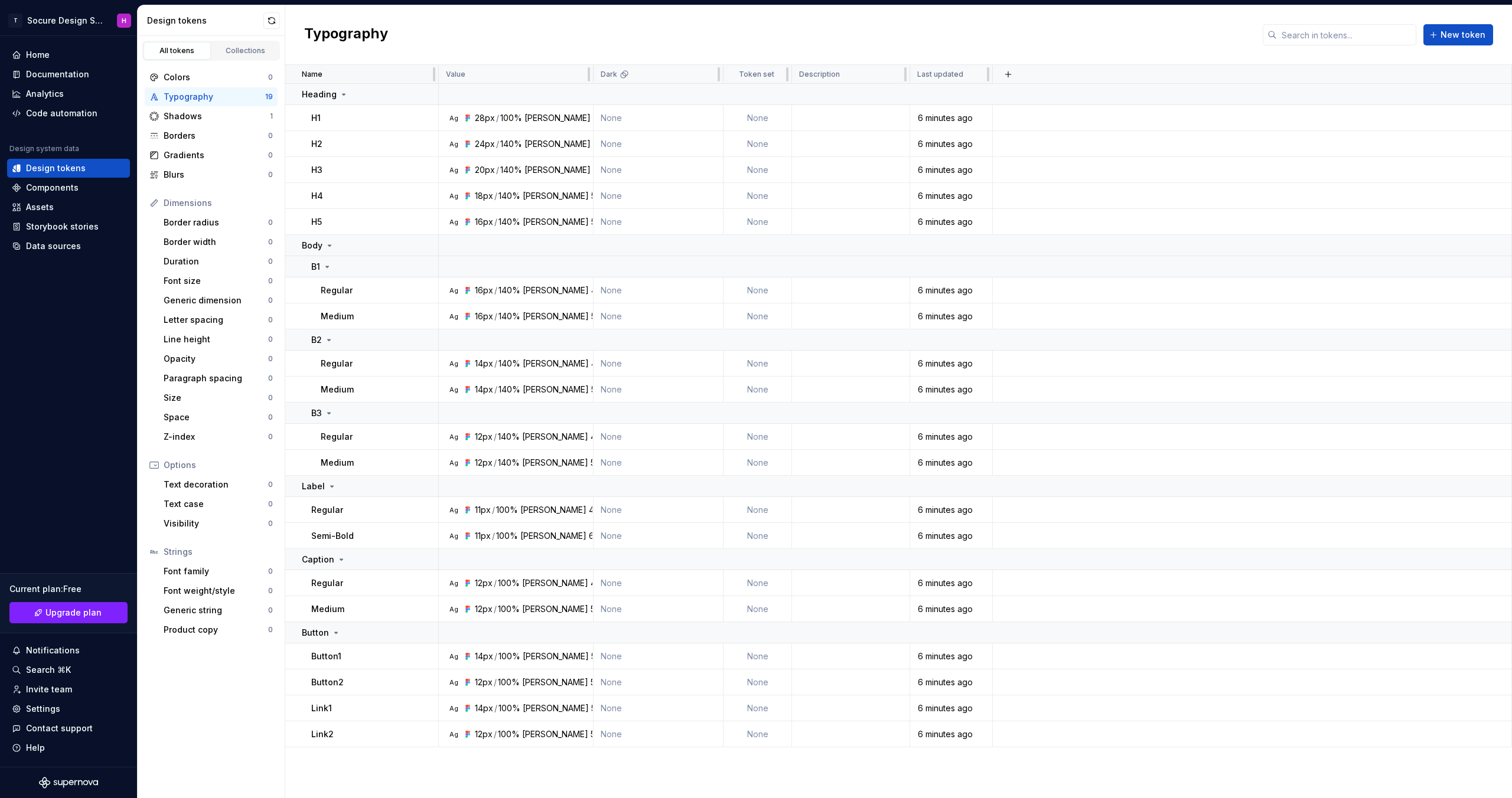
click at [417, 70] on div "Name" at bounding box center [362, 74] width 153 height 19
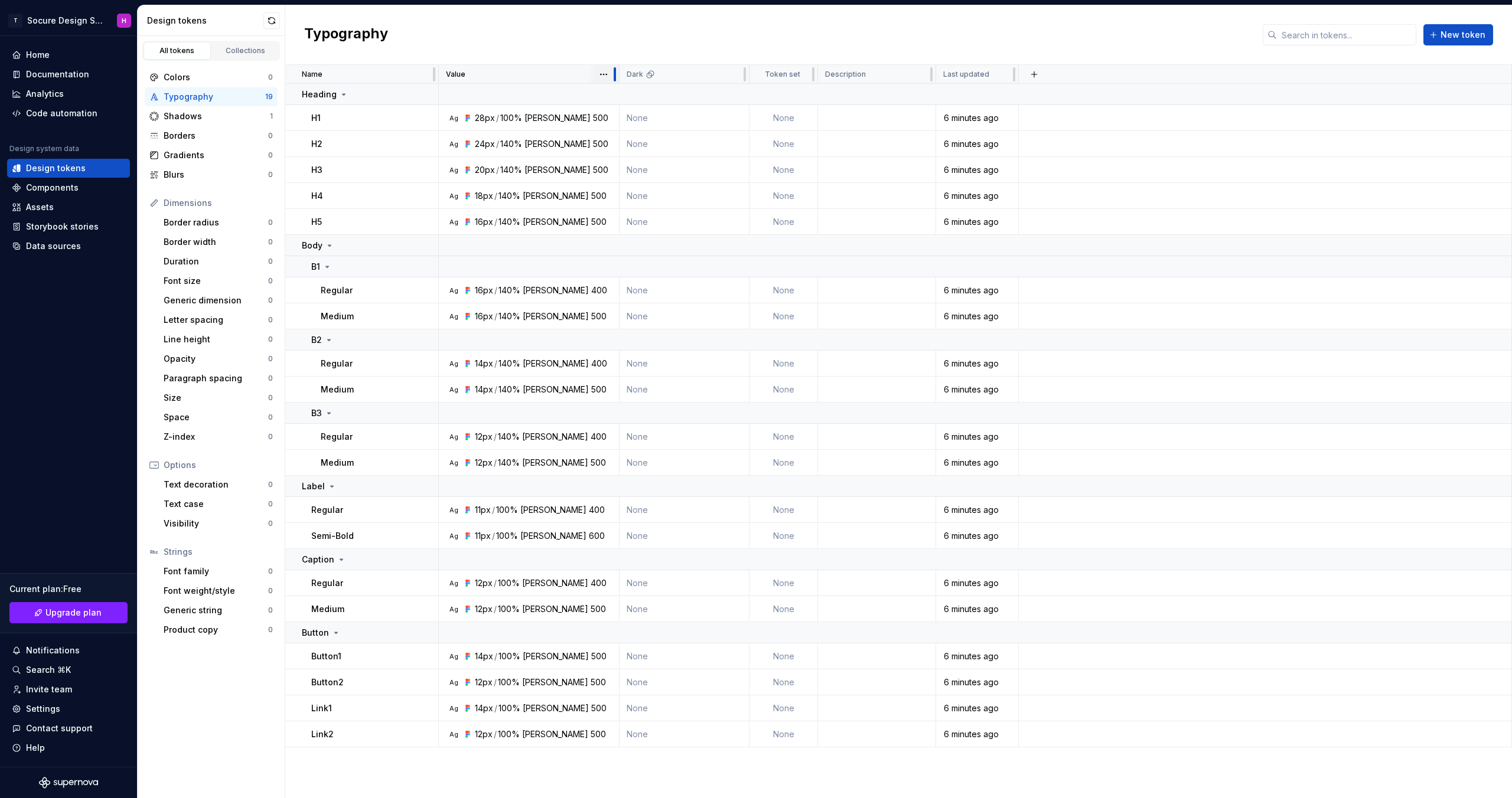
drag, startPoint x: 589, startPoint y: 77, endPoint x: 615, endPoint y: 76, distance: 26.0
click at [615, 76] on div at bounding box center [615, 74] width 3 height 14
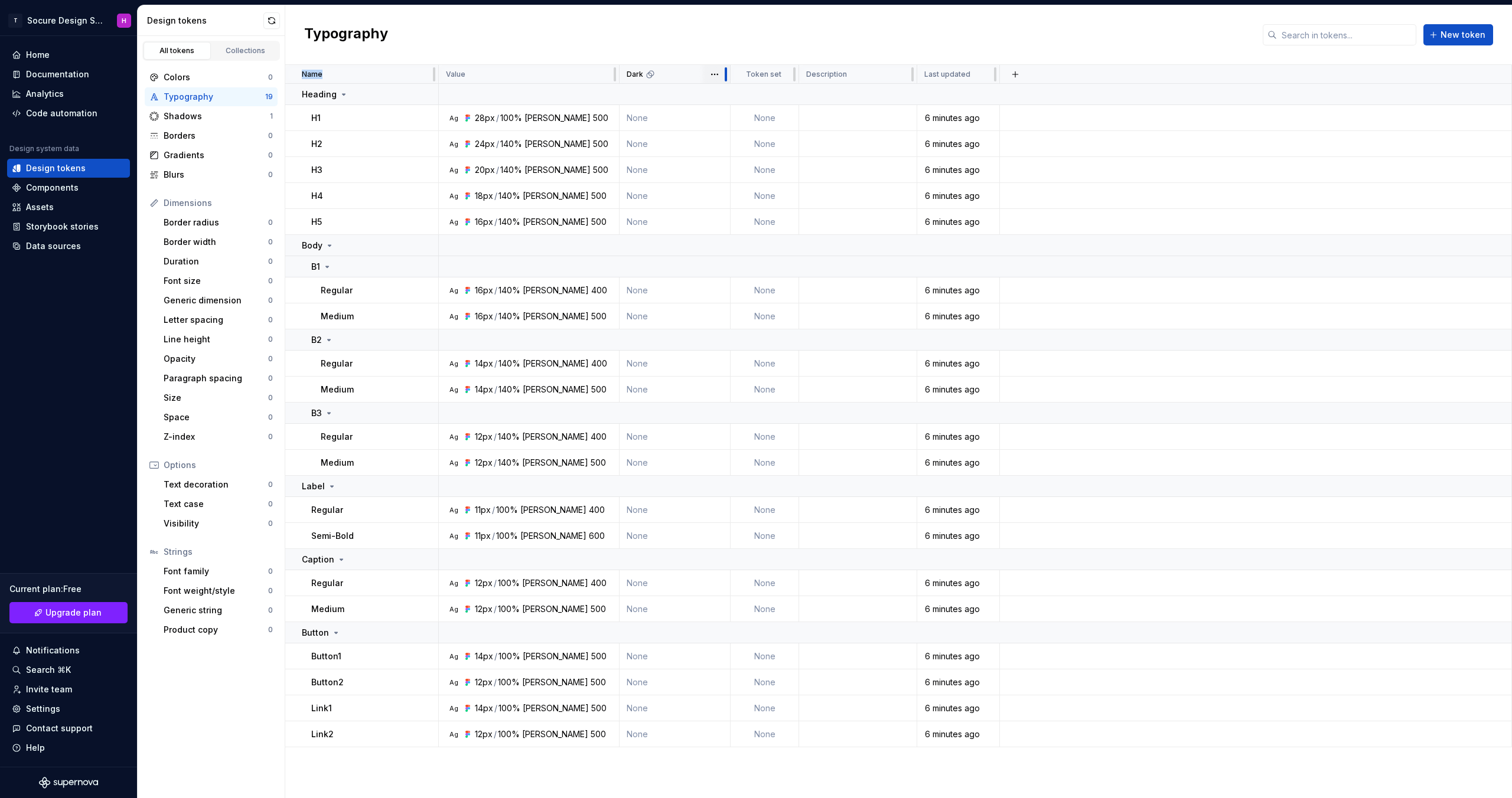
drag, startPoint x: 744, startPoint y: 74, endPoint x: 723, endPoint y: 72, distance: 21.1
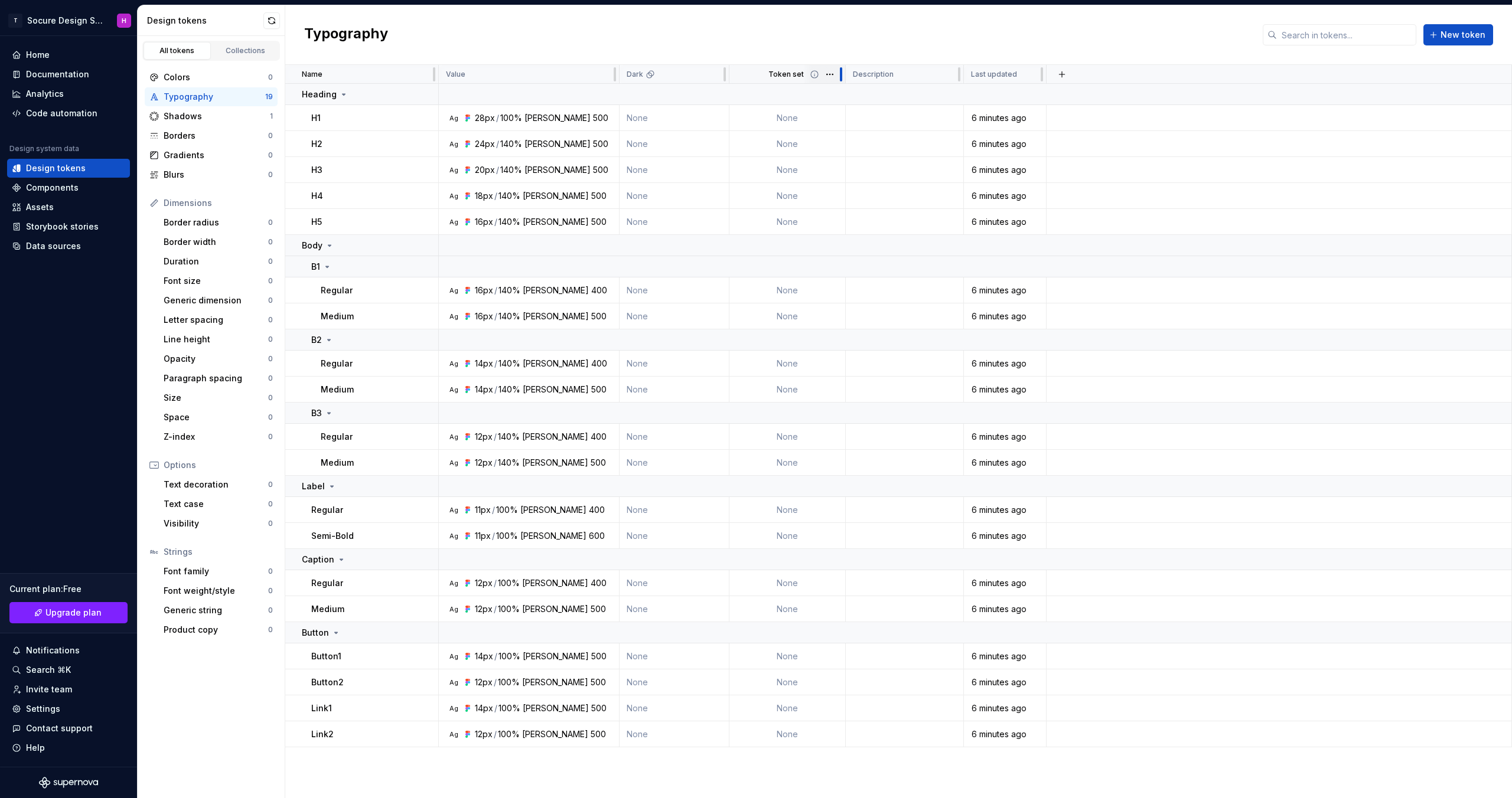
drag, startPoint x: 793, startPoint y: 70, endPoint x: 841, endPoint y: 74, distance: 48.2
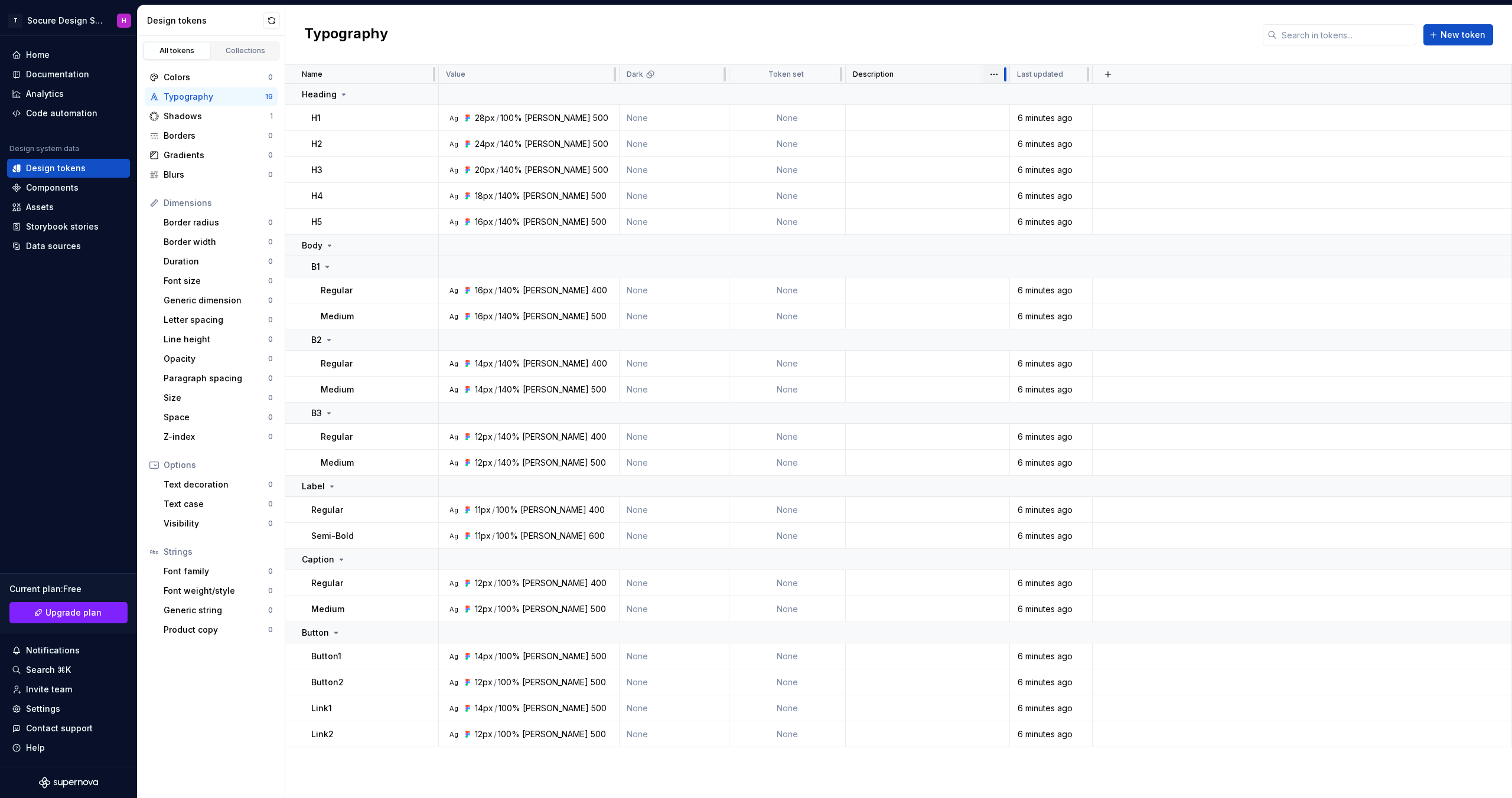
drag, startPoint x: 962, startPoint y: 70, endPoint x: 1008, endPoint y: 66, distance: 46.2
click at [1008, 66] on div at bounding box center [1005, 74] width 10 height 19
click at [1106, 80] on button "button" at bounding box center [1109, 74] width 17 height 17
click at [1095, 27] on div "Typography New token" at bounding box center [898, 35] width 1227 height 60
click at [69, 234] on div "Storybook stories" at bounding box center [69, 226] width 123 height 19
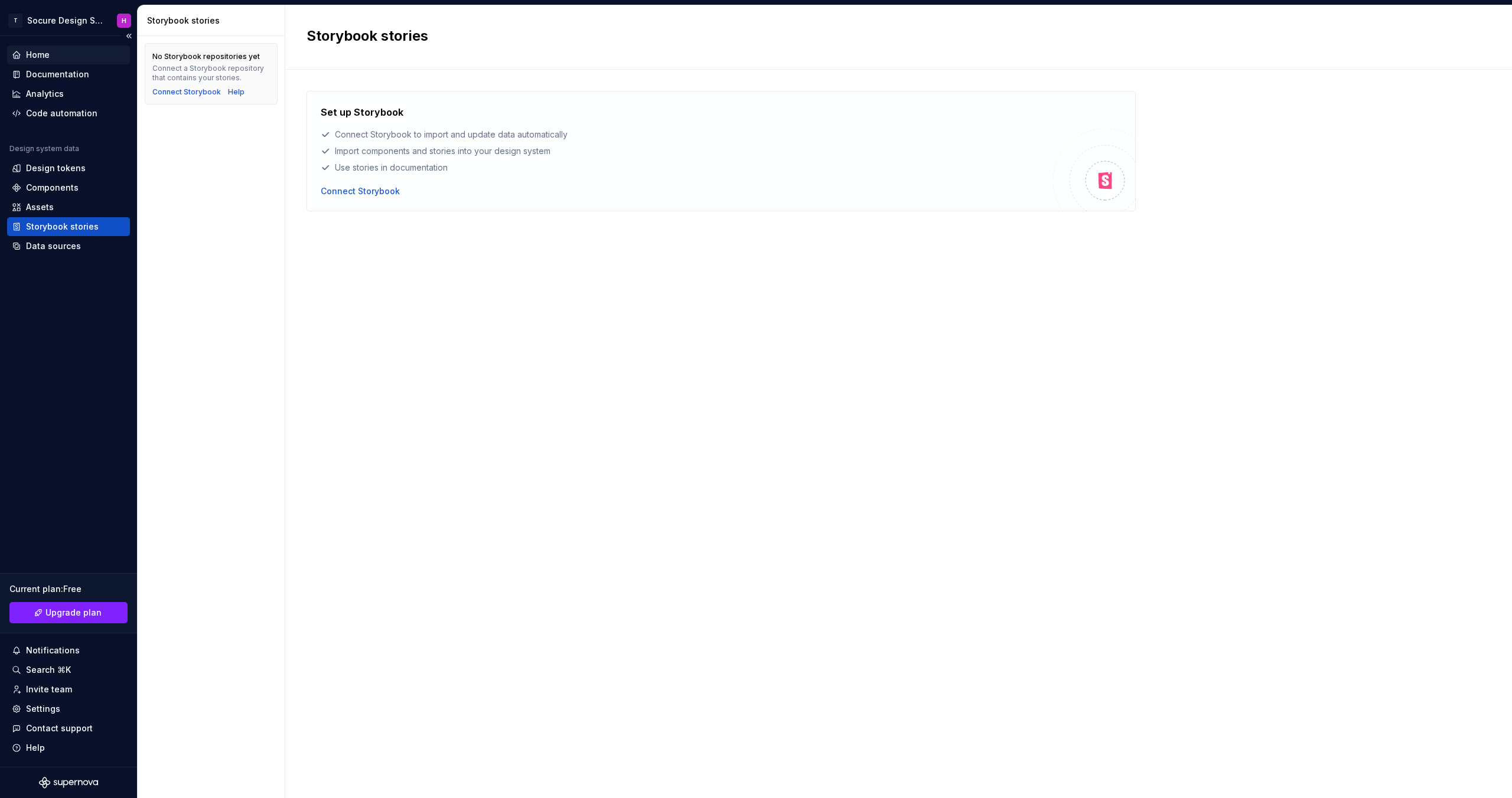
click at [49, 48] on div "Home" at bounding box center [69, 54] width 123 height 19
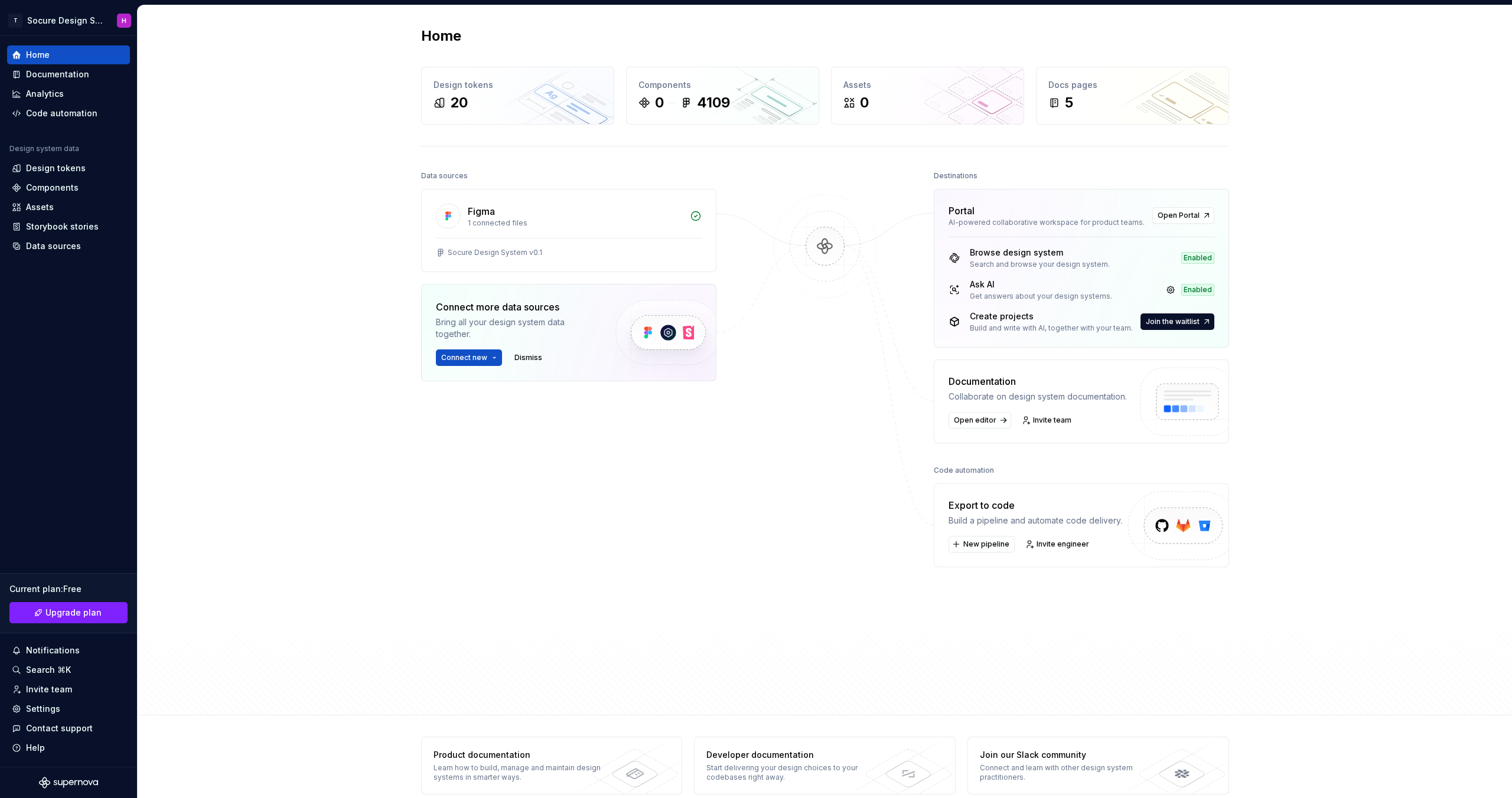
click at [1143, 283] on div "Ask AI Get answers about your design systems. Enabled" at bounding box center [1082, 290] width 266 height 22
click at [938, 295] on div "Browse design system Search and browse your design system. Enabled Ask AI Get a…" at bounding box center [1082, 292] width 294 height 111
click at [963, 288] on div "Ask AI Get answers about your design systems." at bounding box center [1030, 290] width 163 height 22
click at [1164, 208] on link "Open Portal" at bounding box center [1184, 215] width 62 height 17
click at [567, 238] on div at bounding box center [569, 238] width 266 height 1
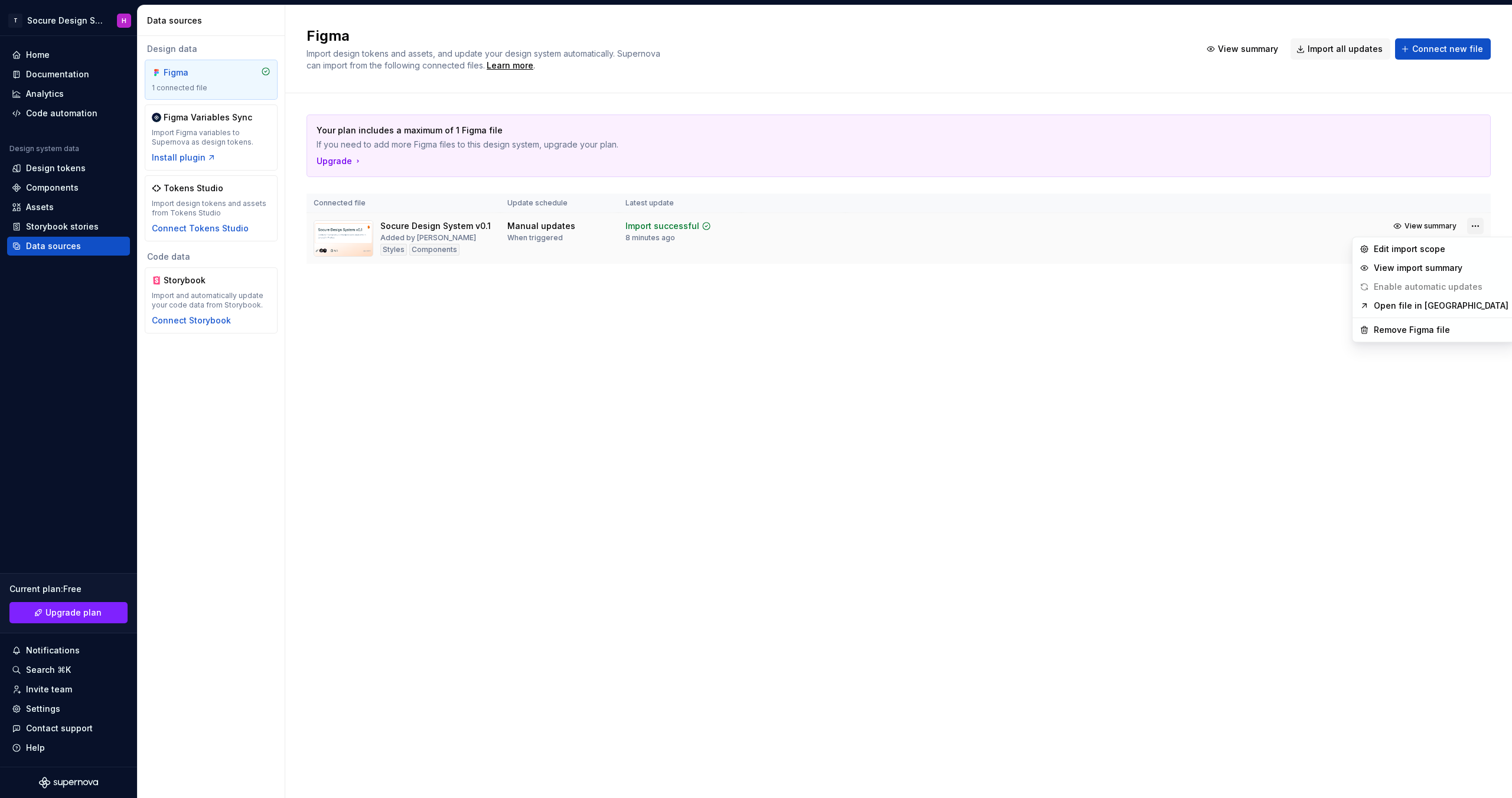
click at [1471, 223] on html "T Socure Design System H Home Documentation Analytics Code automation Design sy…" at bounding box center [756, 399] width 1512 height 798
click at [1412, 270] on div "View import summary" at bounding box center [1441, 267] width 135 height 12
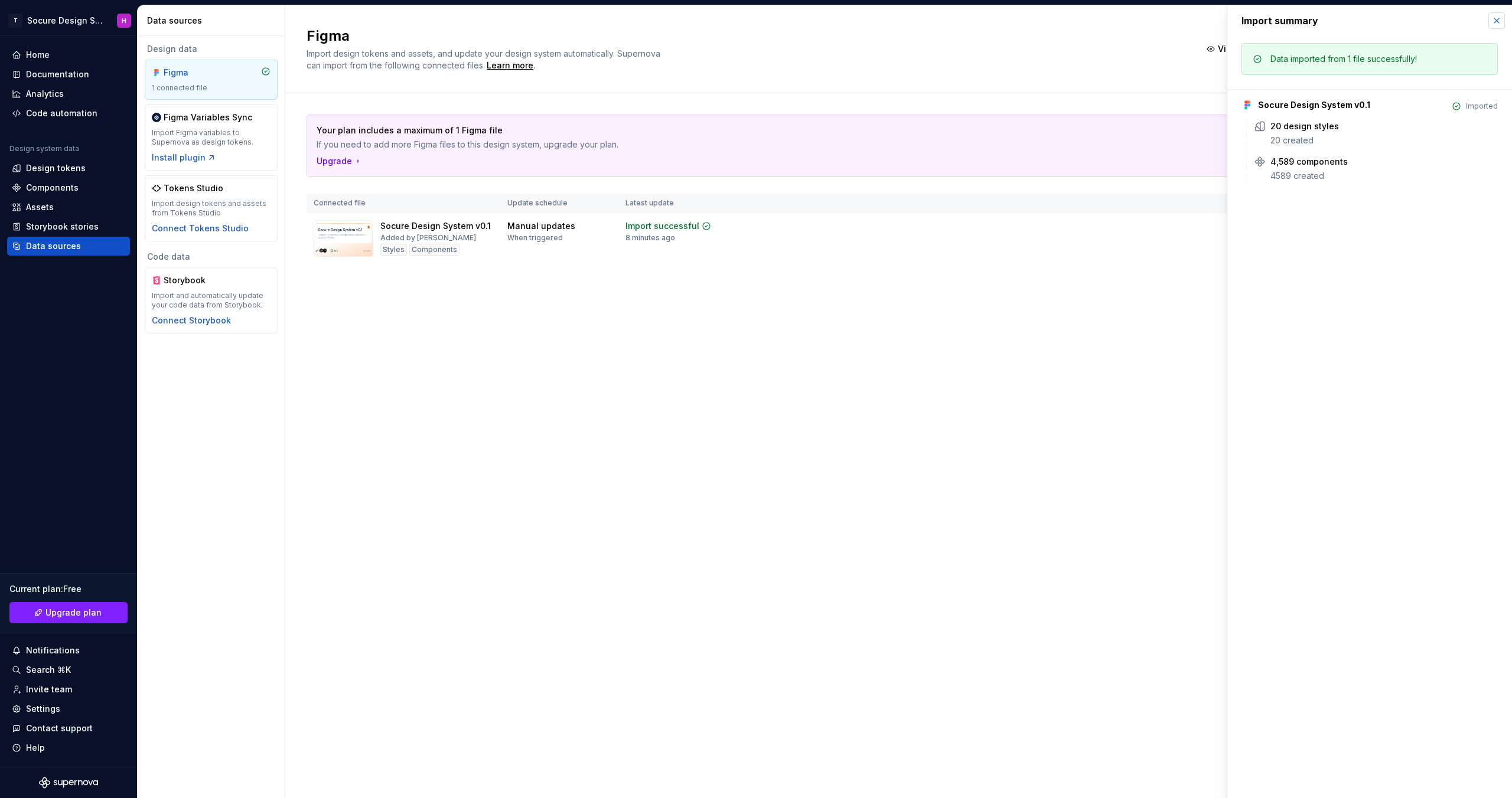
click at [1501, 14] on button "button" at bounding box center [1497, 21] width 17 height 17
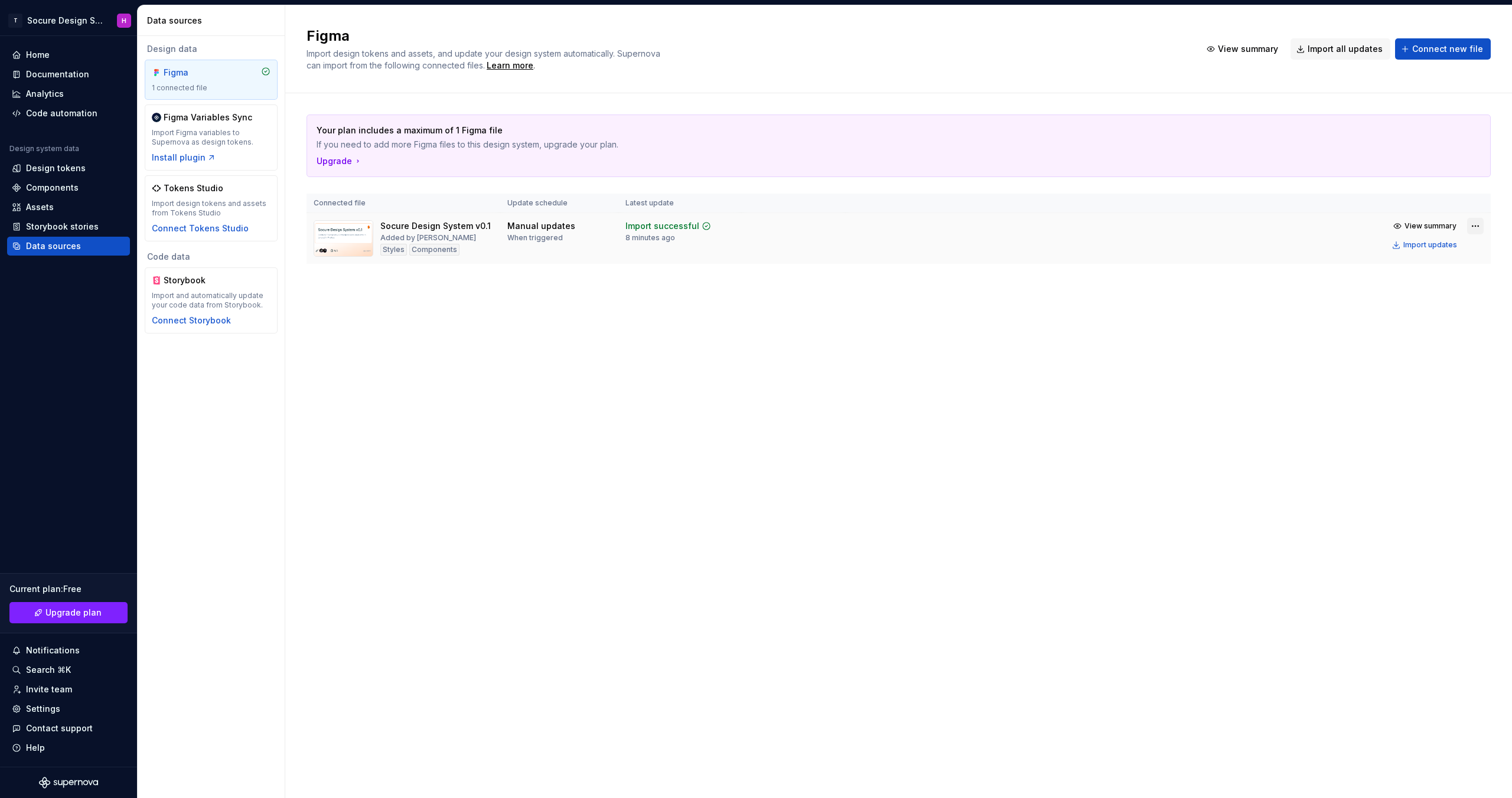
click at [1479, 226] on html "T Socure Design System H Home Documentation Analytics Code automation Design sy…" at bounding box center [756, 399] width 1512 height 798
click at [1423, 245] on div "Edit import scope" at bounding box center [1441, 249] width 135 height 12
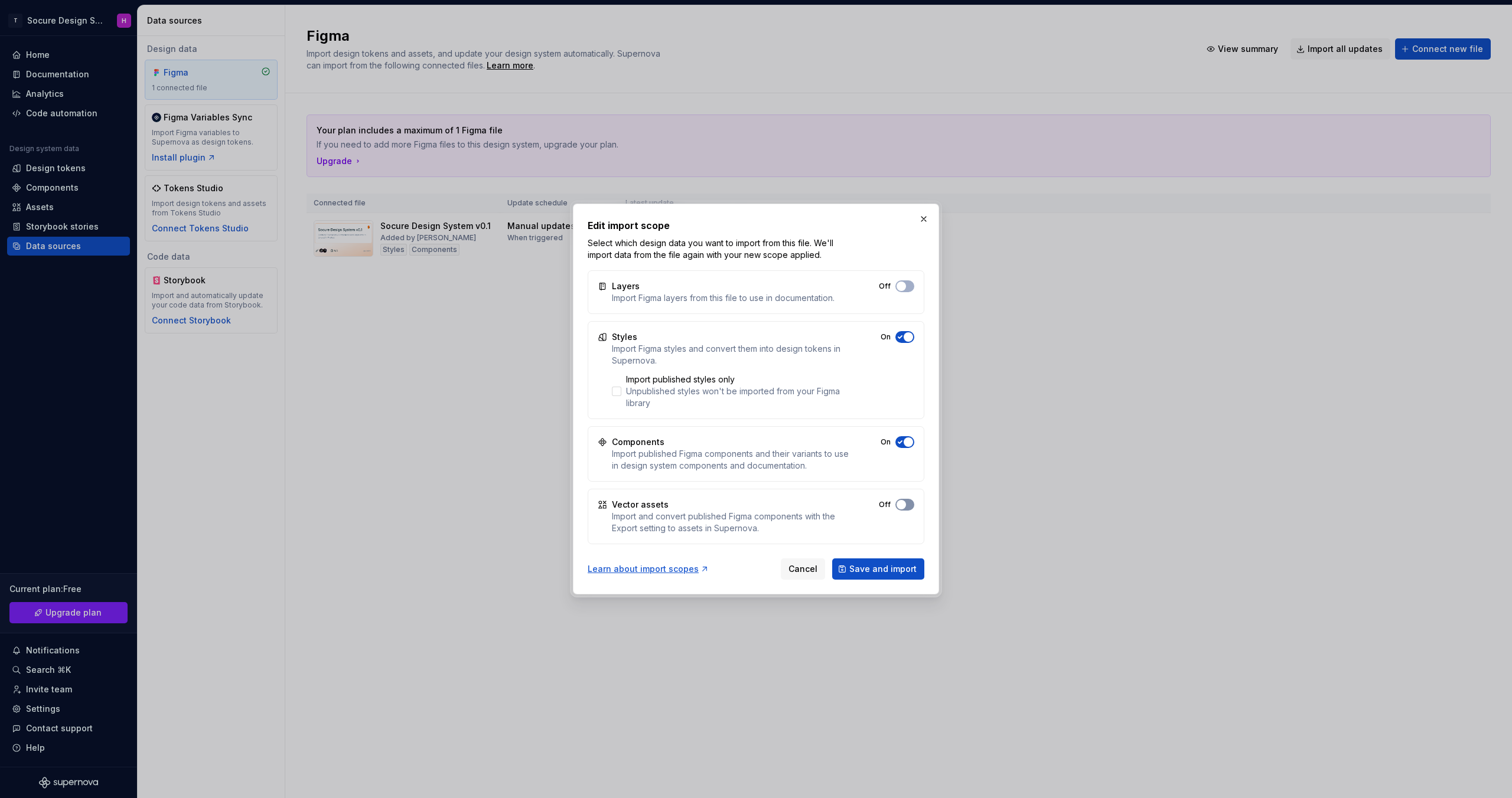
click at [904, 503] on span "button" at bounding box center [901, 505] width 10 height 10
click at [855, 580] on div "Edit import scope Select which design data you want to import from this file. W…" at bounding box center [756, 399] width 367 height 391
click at [858, 573] on span "Save and import" at bounding box center [882, 569] width 67 height 12
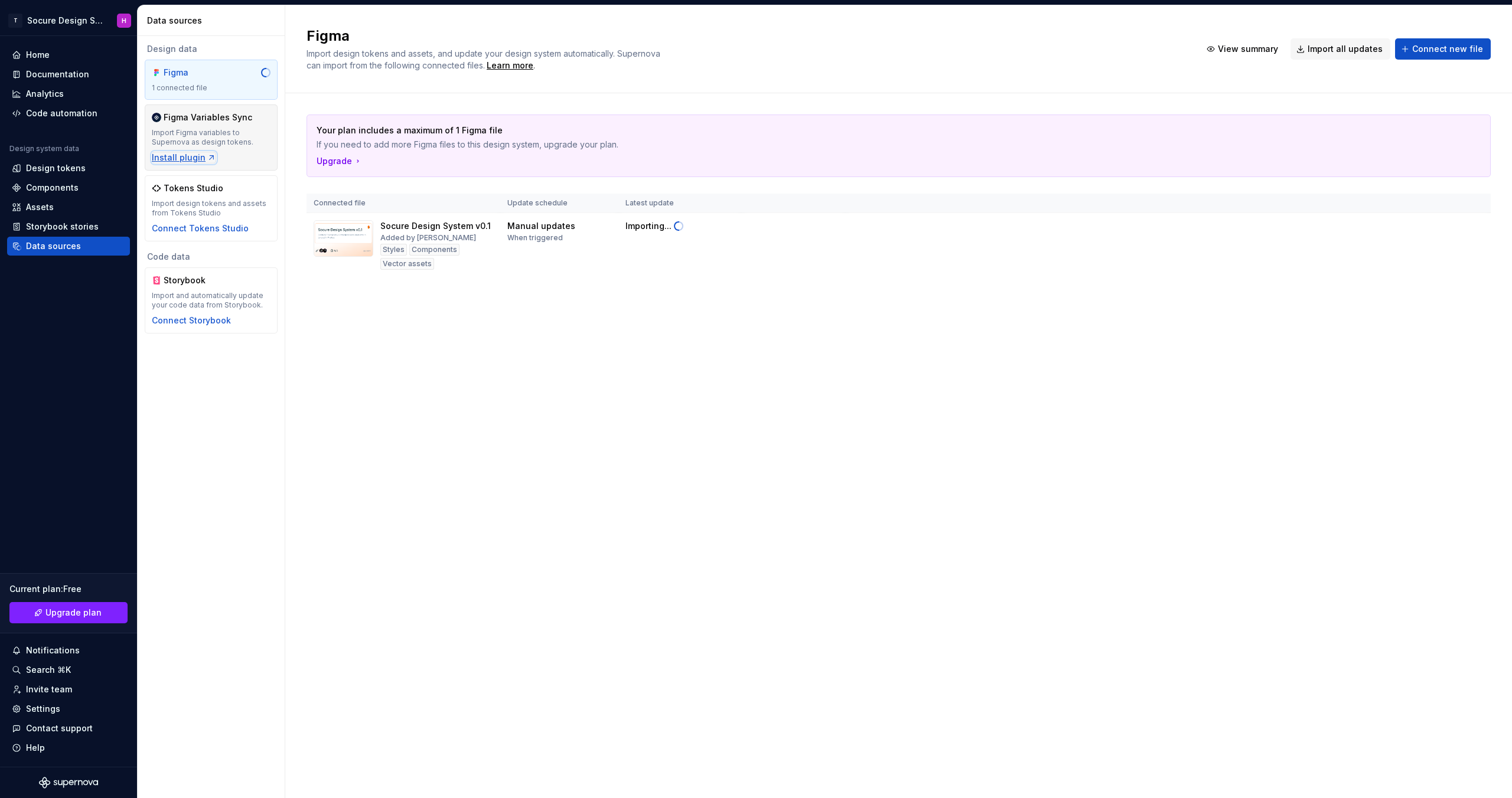
click at [163, 161] on div "Install plugin" at bounding box center [184, 157] width 64 height 12
click at [746, 364] on div "Figma Import design tokens and assets, and update your design system automatica…" at bounding box center [898, 401] width 1227 height 793
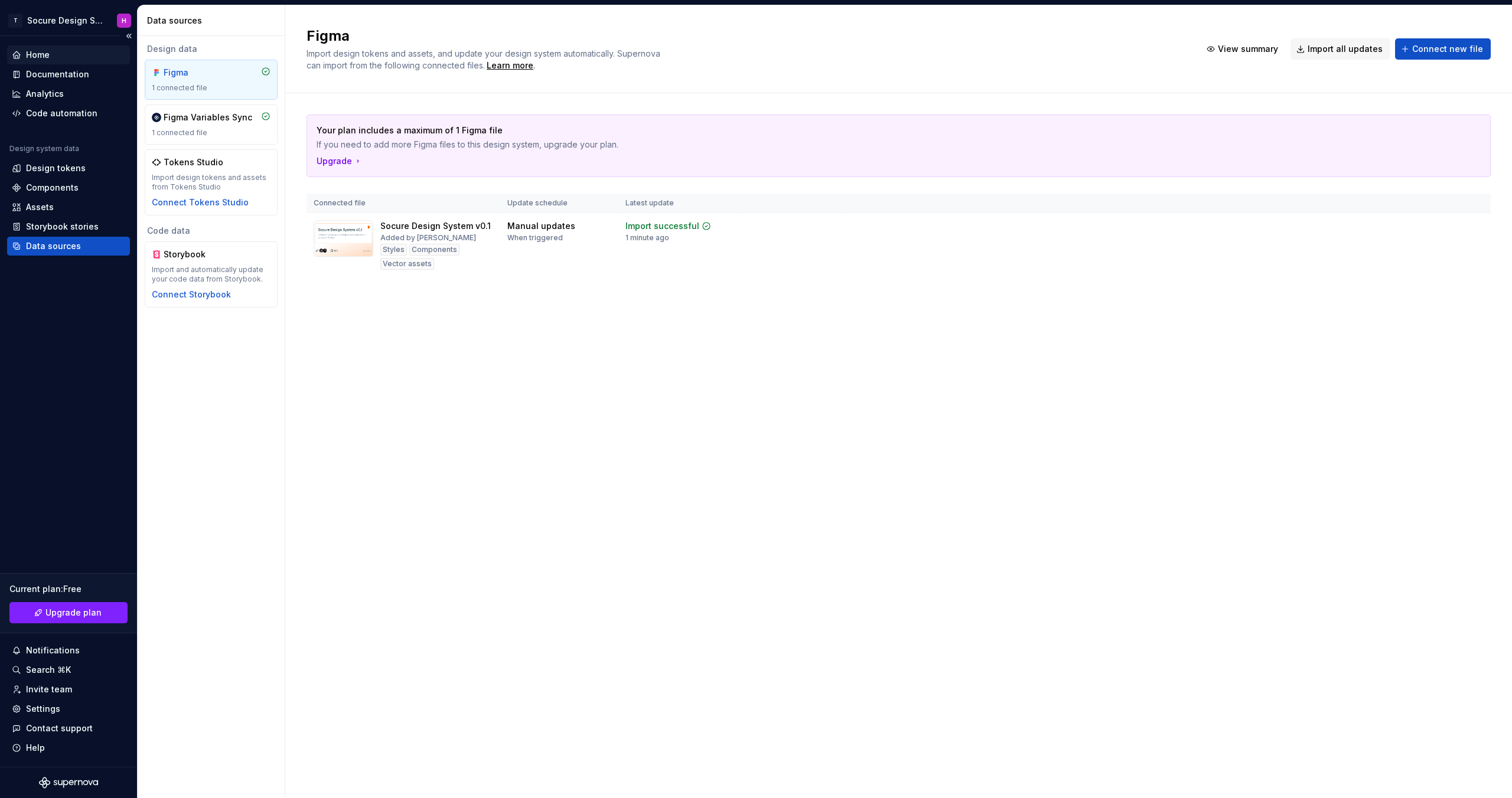
click at [41, 58] on div "Home" at bounding box center [37, 54] width 23 height 12
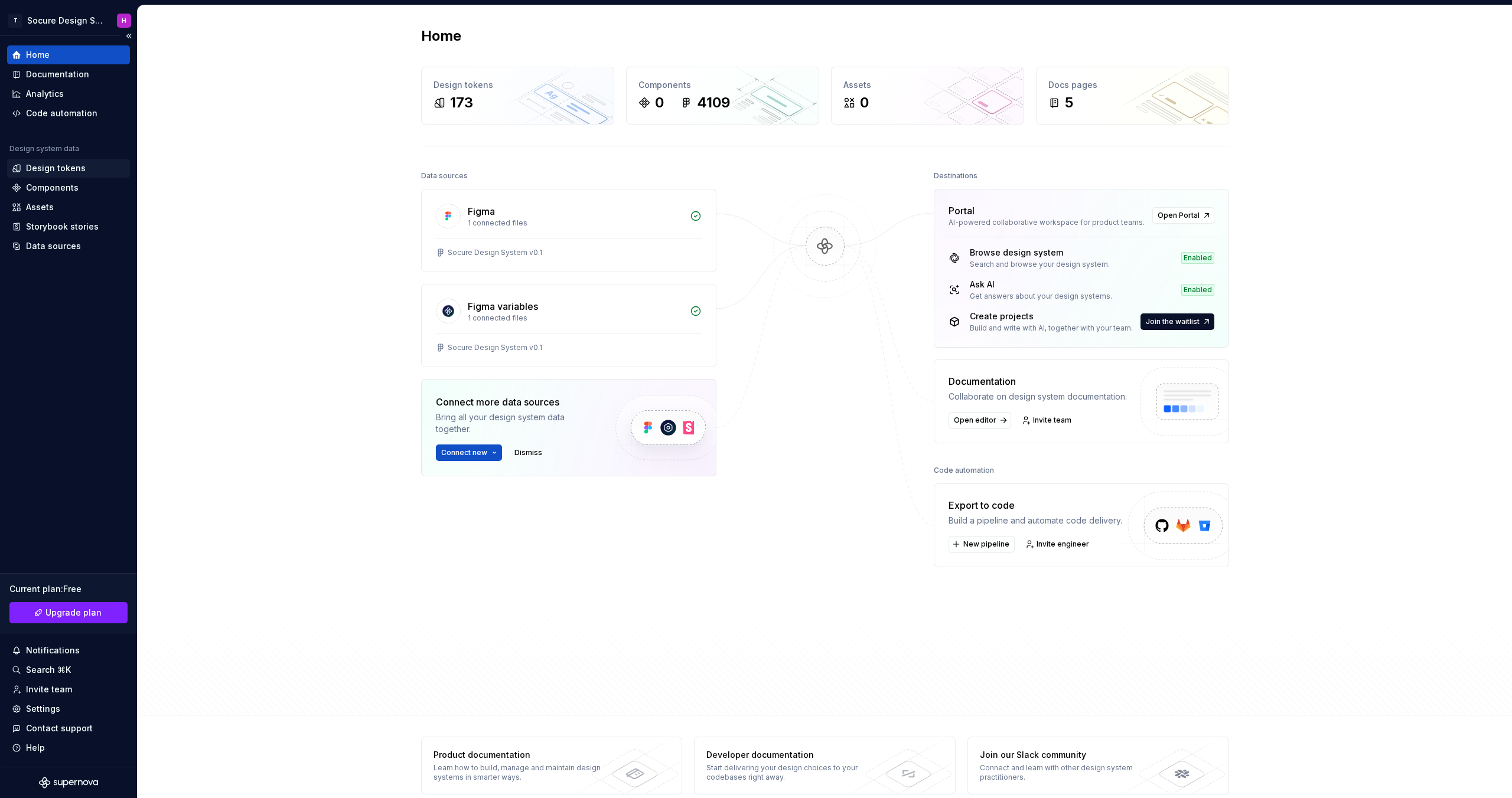
click at [65, 176] on div "Design tokens" at bounding box center [69, 168] width 123 height 19
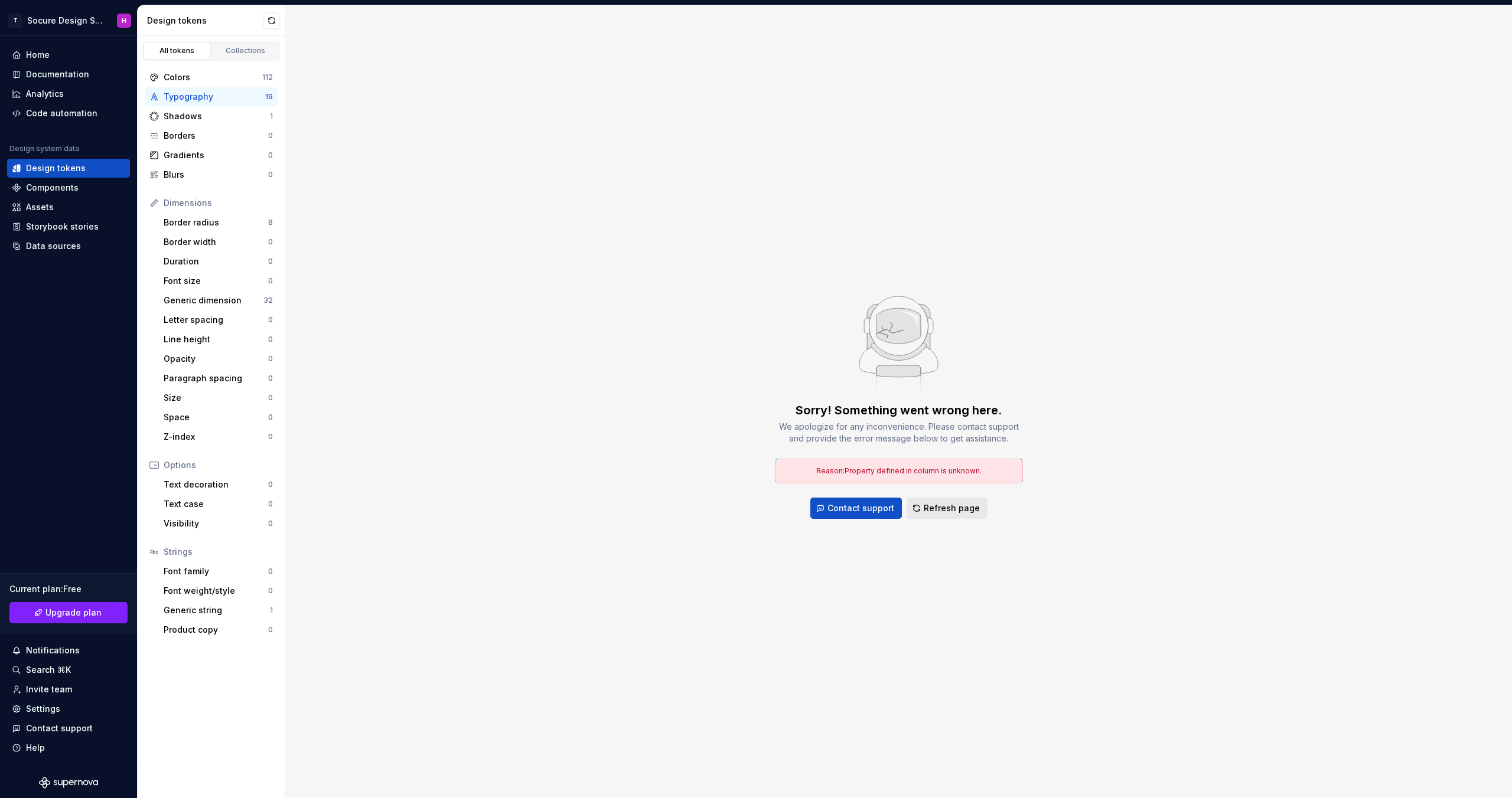
click at [956, 508] on span "Refresh page" at bounding box center [952, 508] width 56 height 12
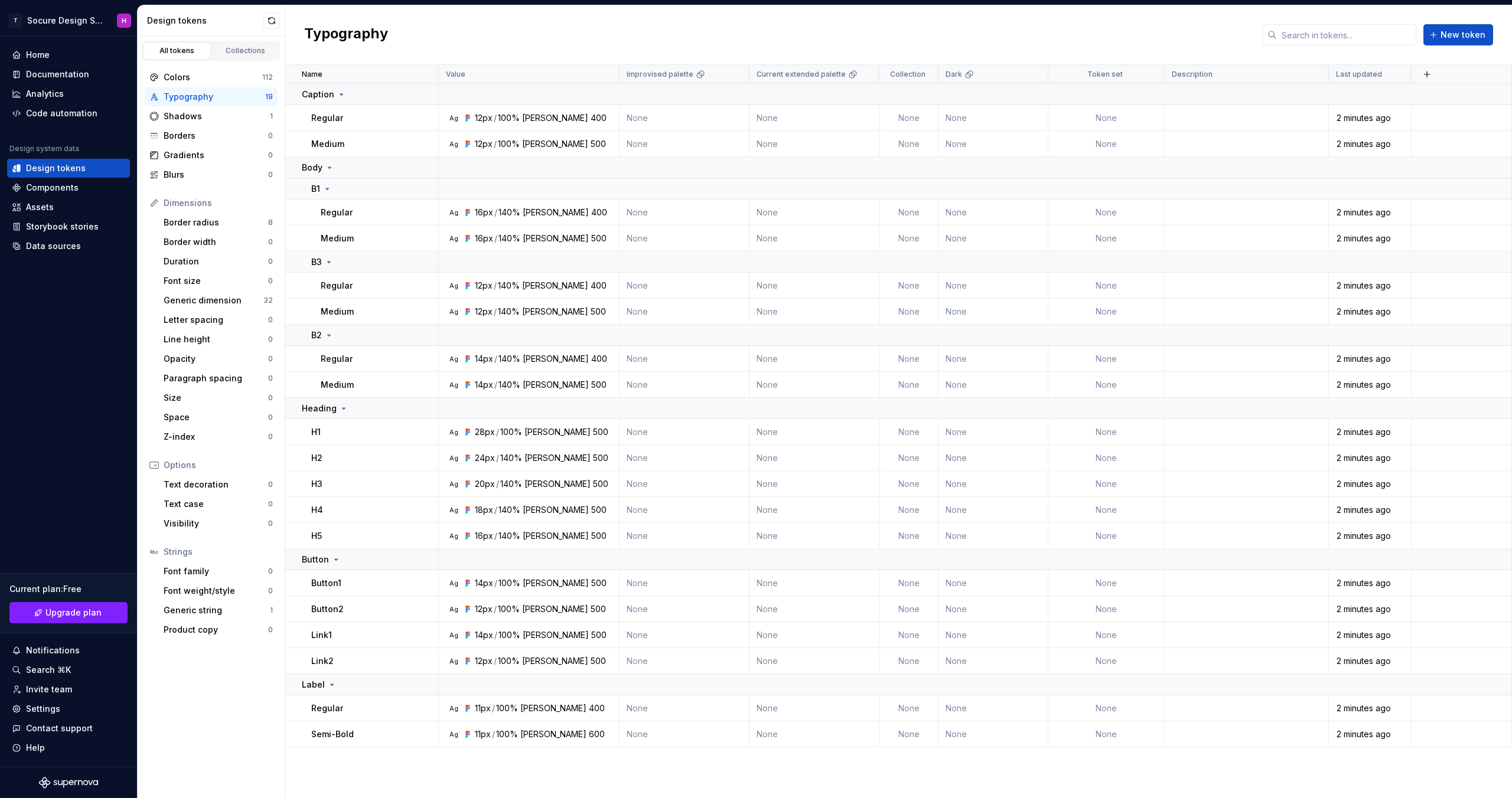
click at [179, 99] on div "Typography" at bounding box center [214, 96] width 102 height 12
click at [184, 79] on div "Colors" at bounding box center [212, 77] width 99 height 12
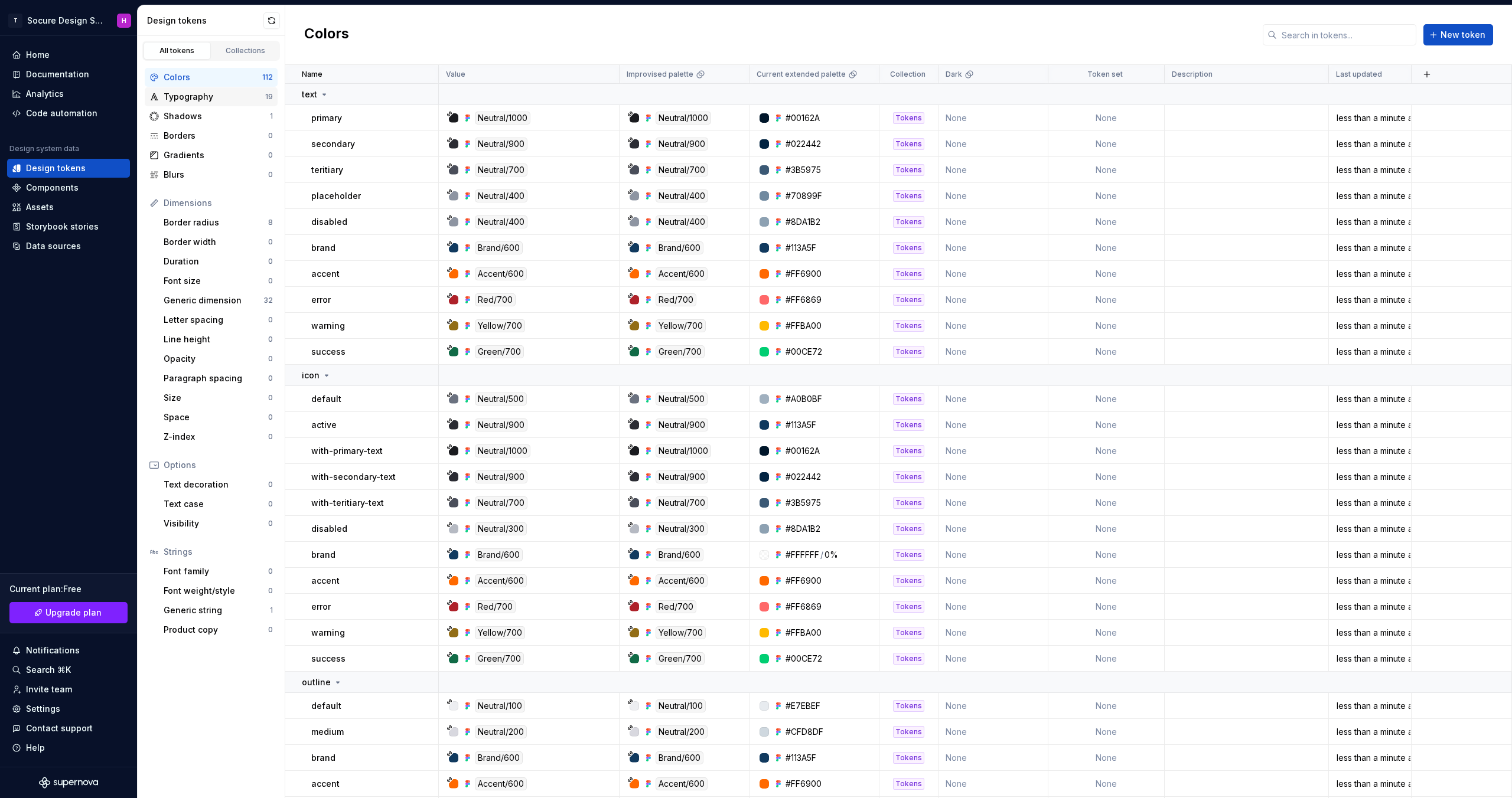
click at [190, 101] on div "Typography" at bounding box center [214, 96] width 102 height 12
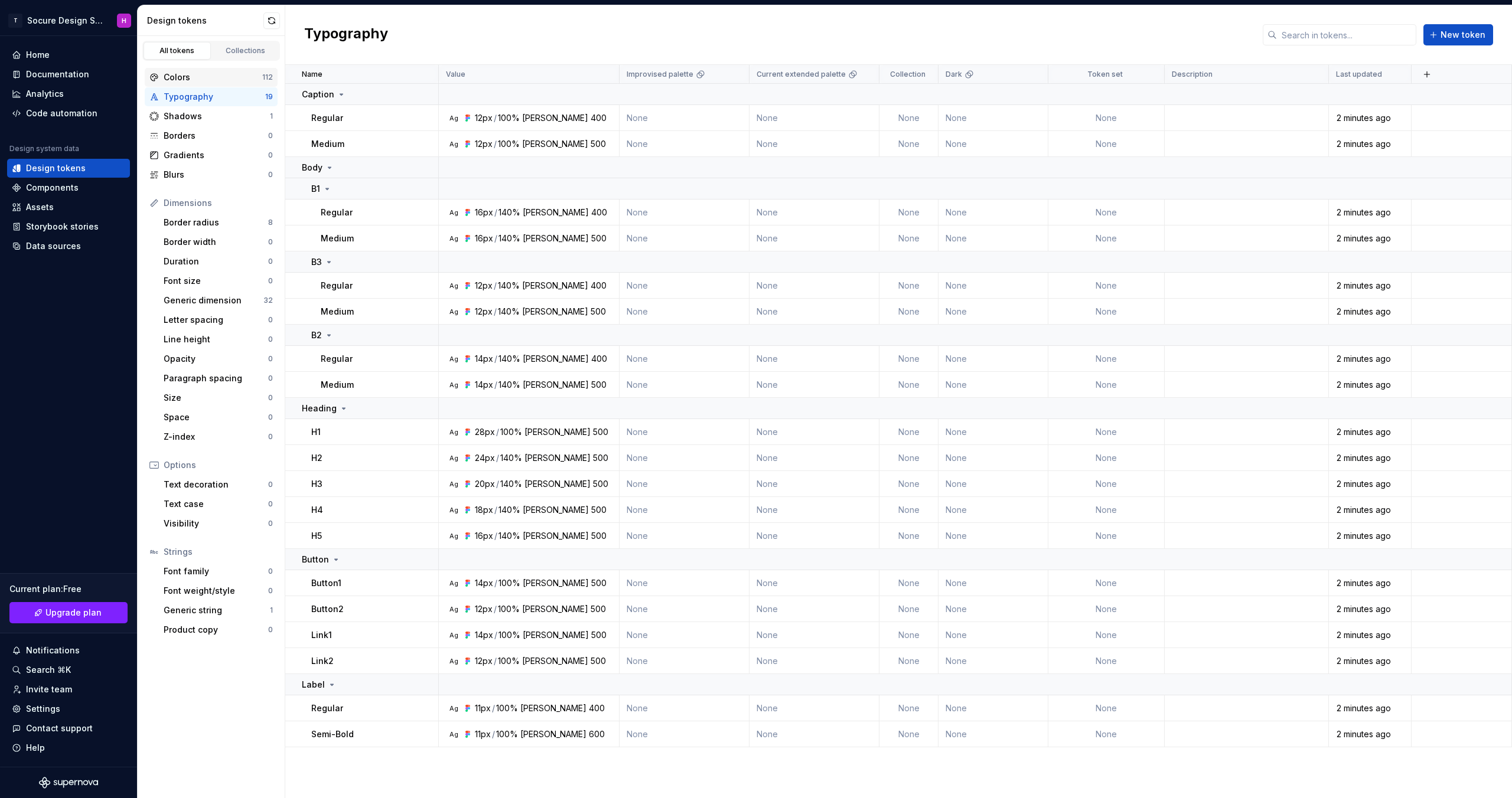
click at [202, 69] on div "Colors 112" at bounding box center [211, 77] width 133 height 19
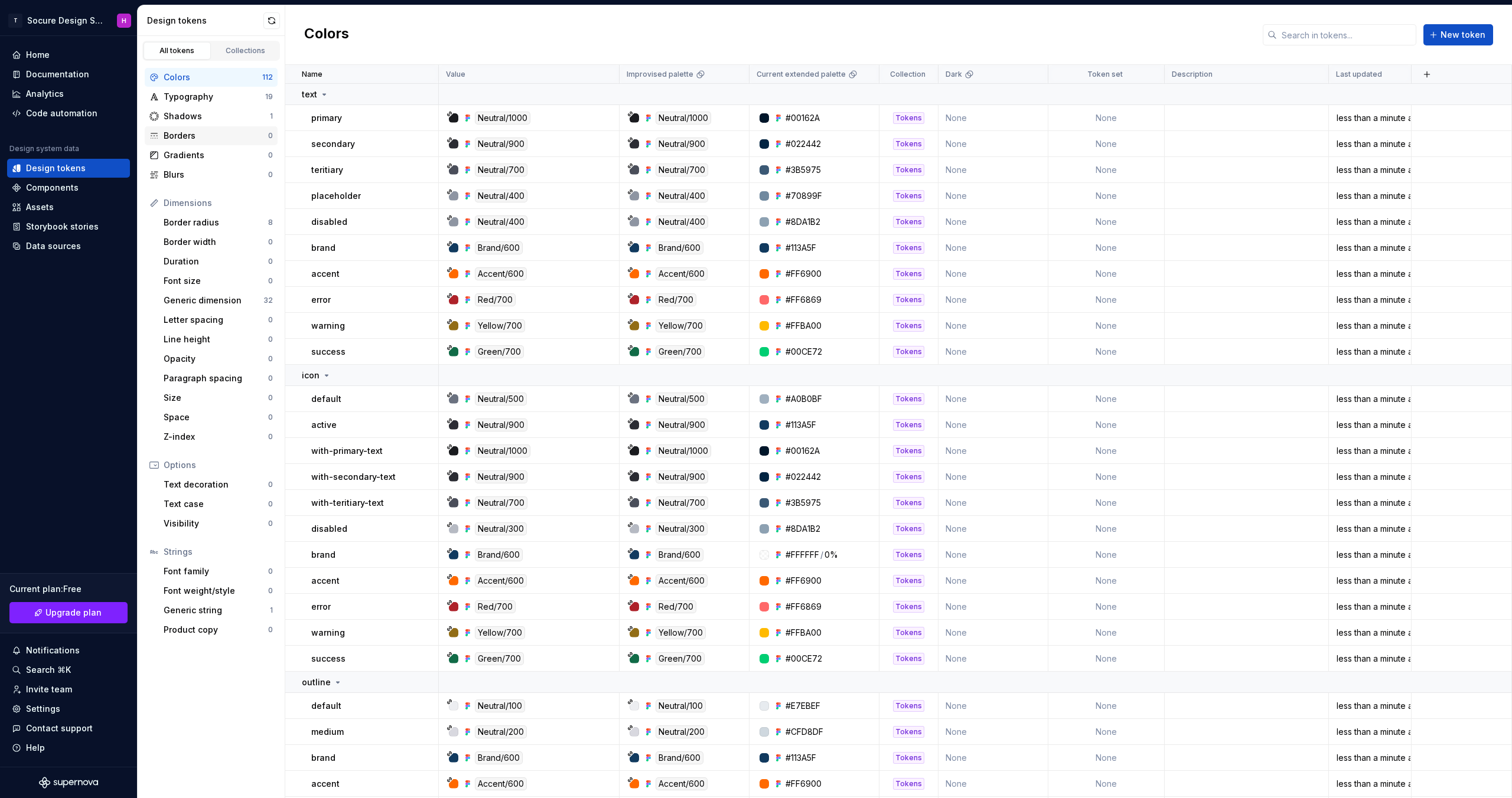
click at [205, 141] on div "Borders" at bounding box center [215, 136] width 104 height 12
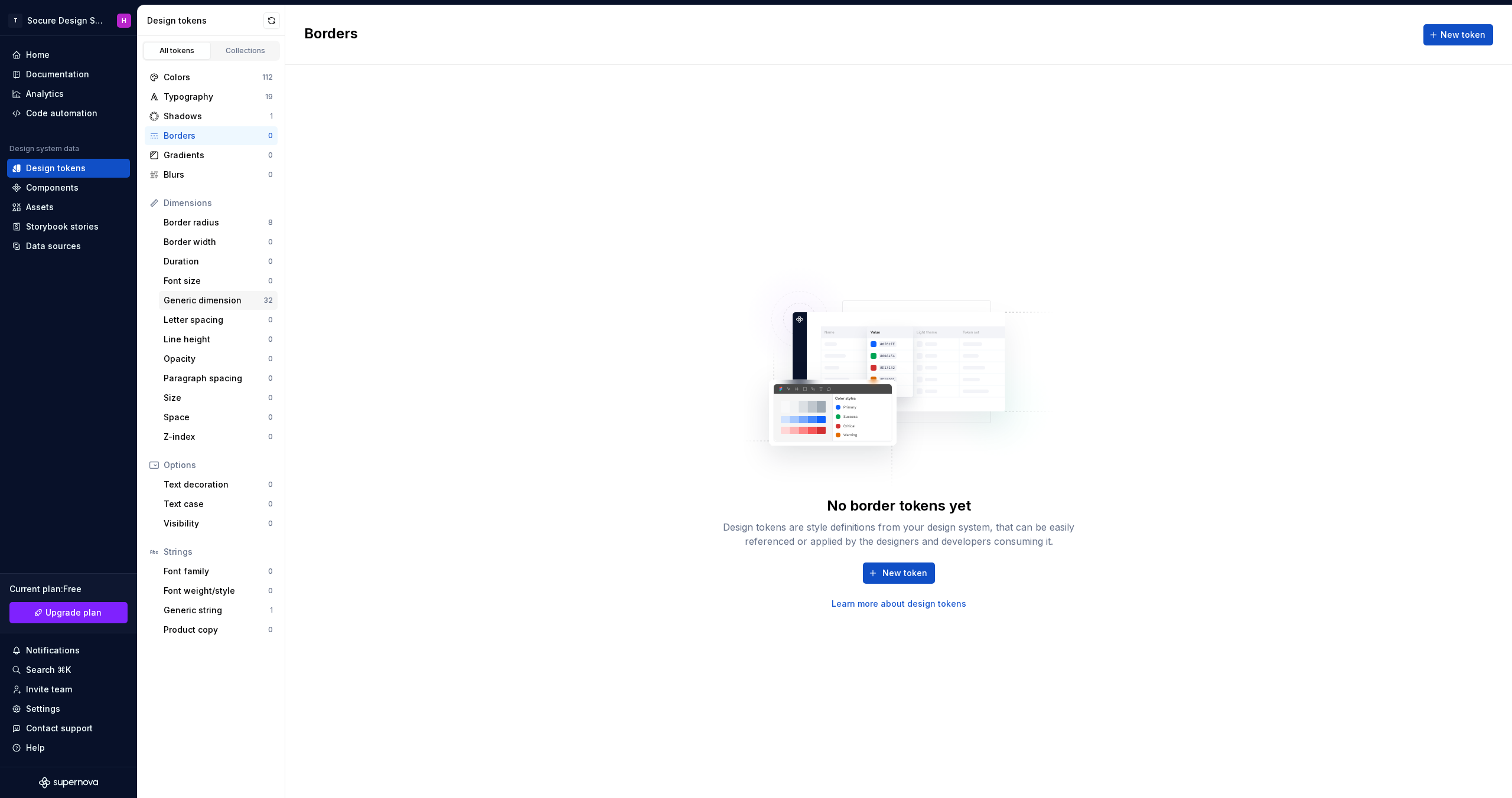
click at [202, 300] on div "Generic dimension" at bounding box center [213, 300] width 100 height 12
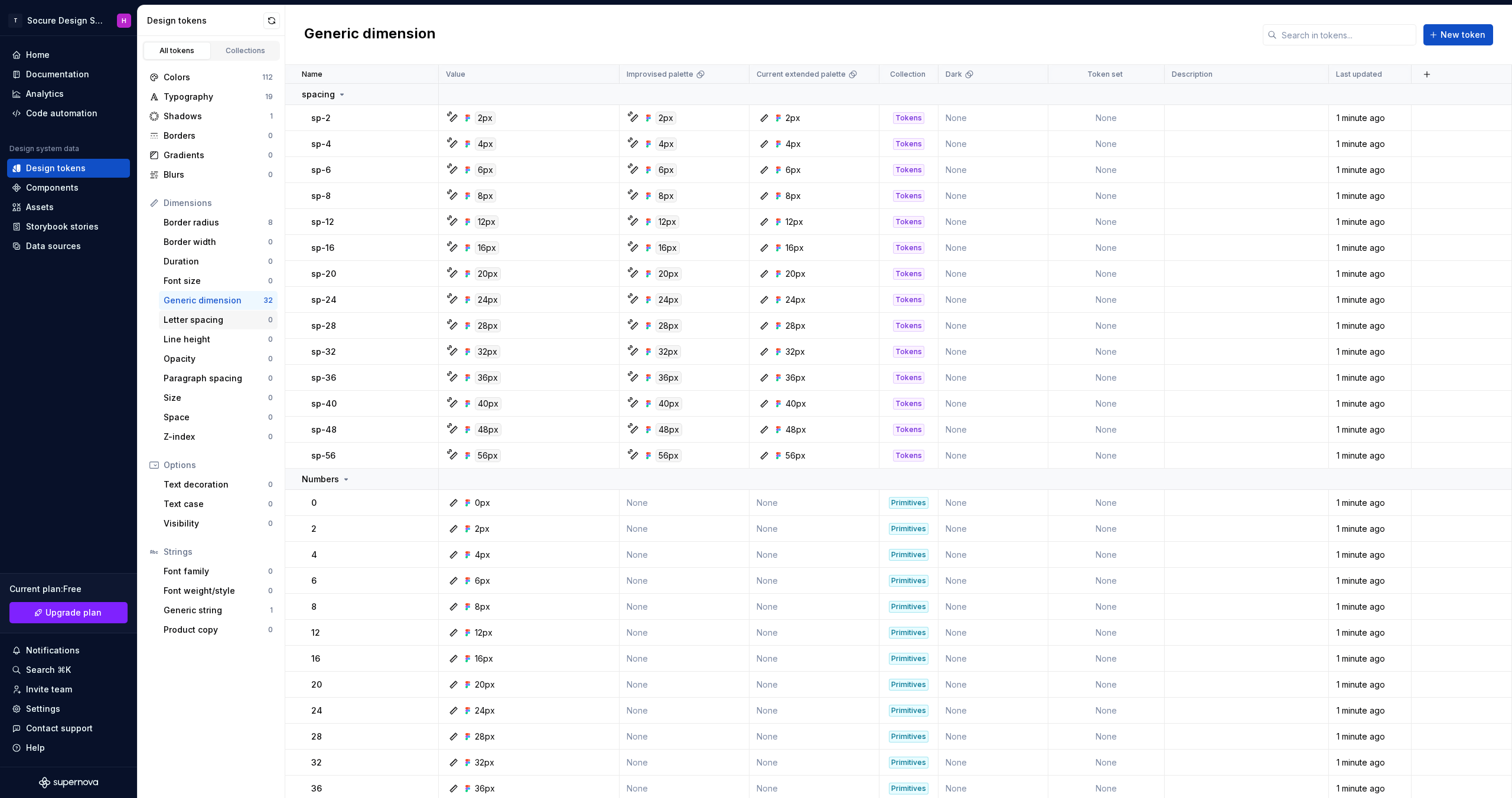
click at [202, 317] on div "Letter spacing" at bounding box center [215, 319] width 104 height 12
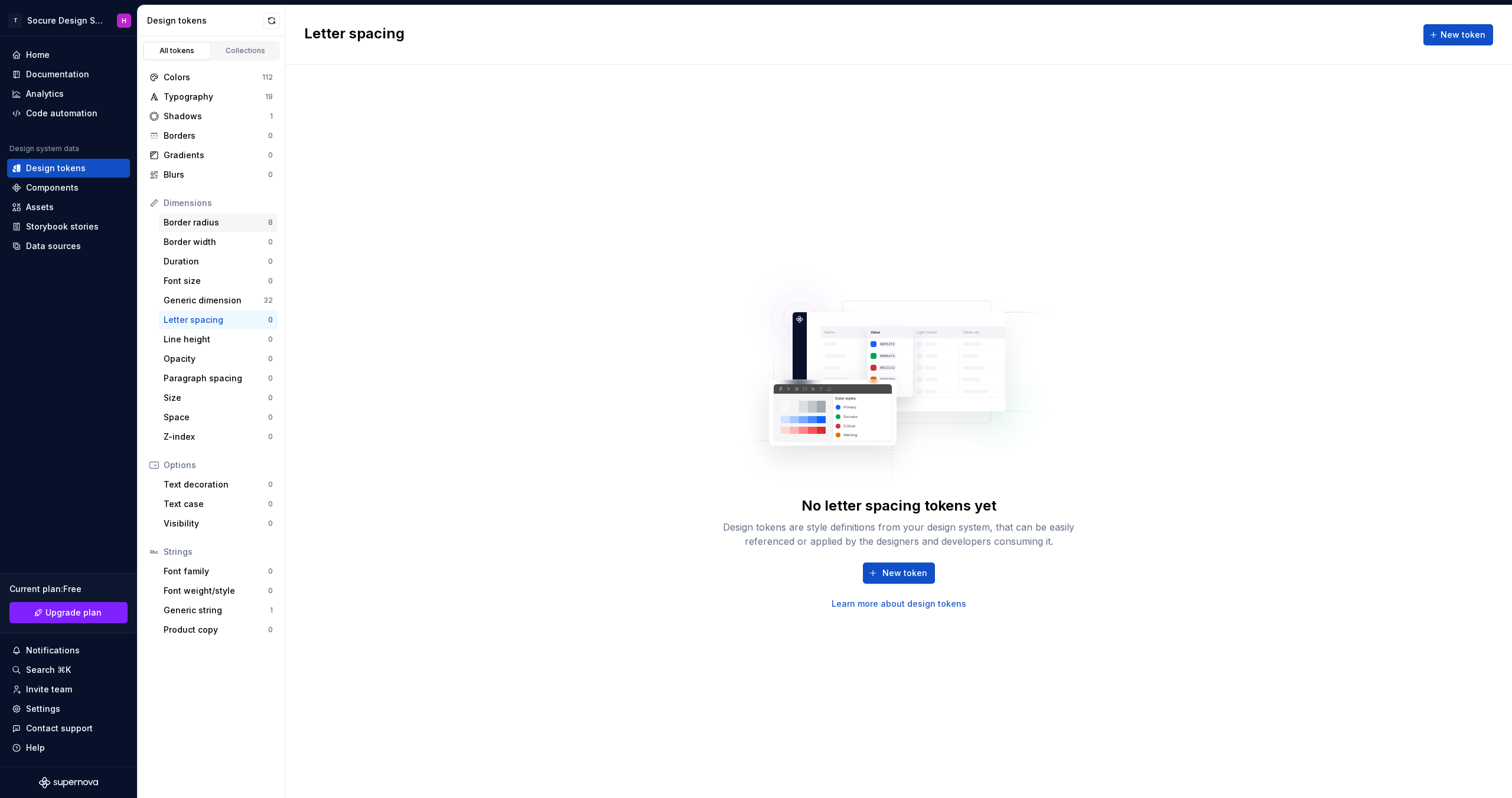
click at [221, 226] on div "Border radius" at bounding box center [215, 222] width 104 height 12
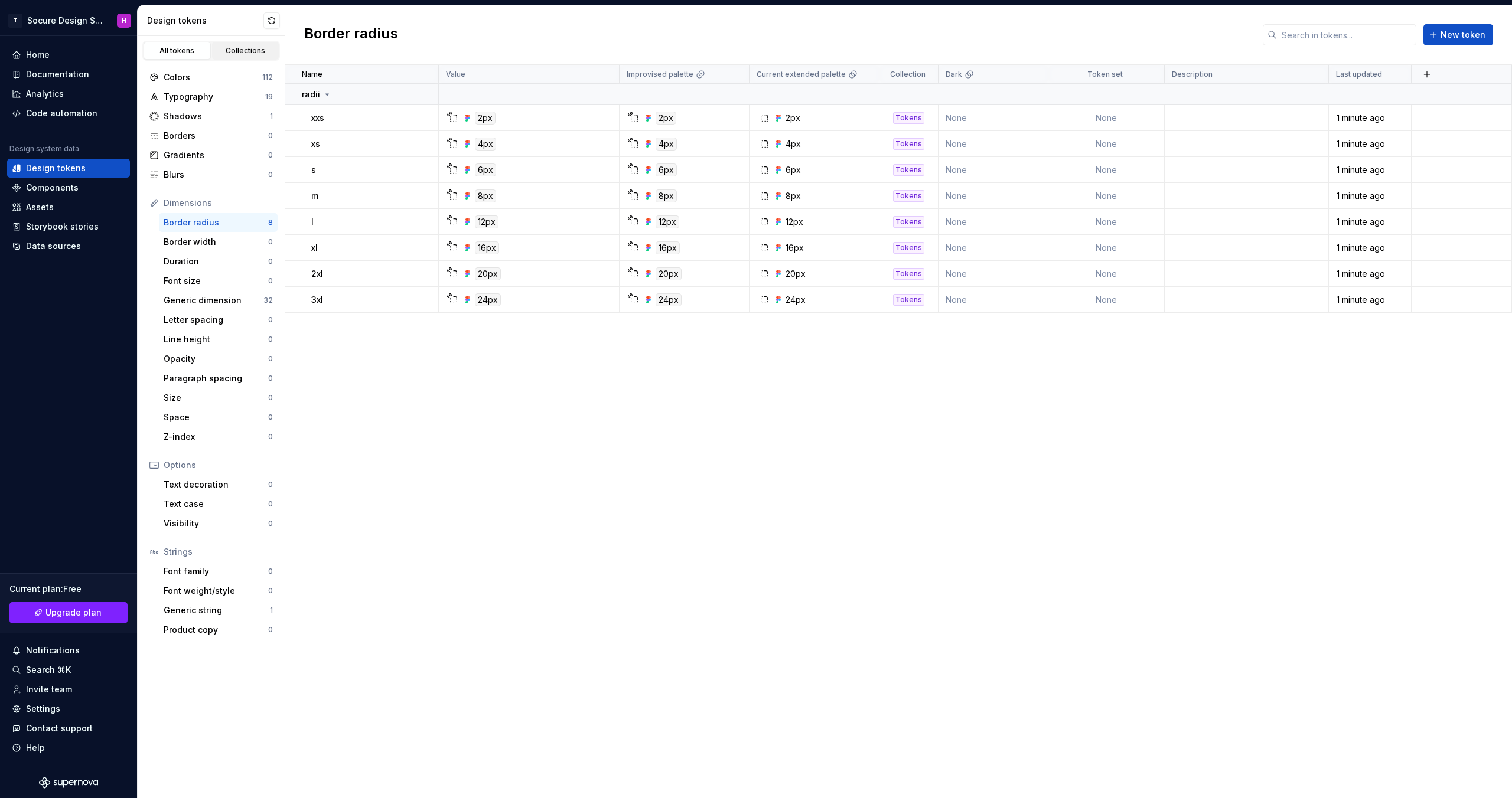
click at [252, 53] on div "Collections" at bounding box center [245, 51] width 59 height 10
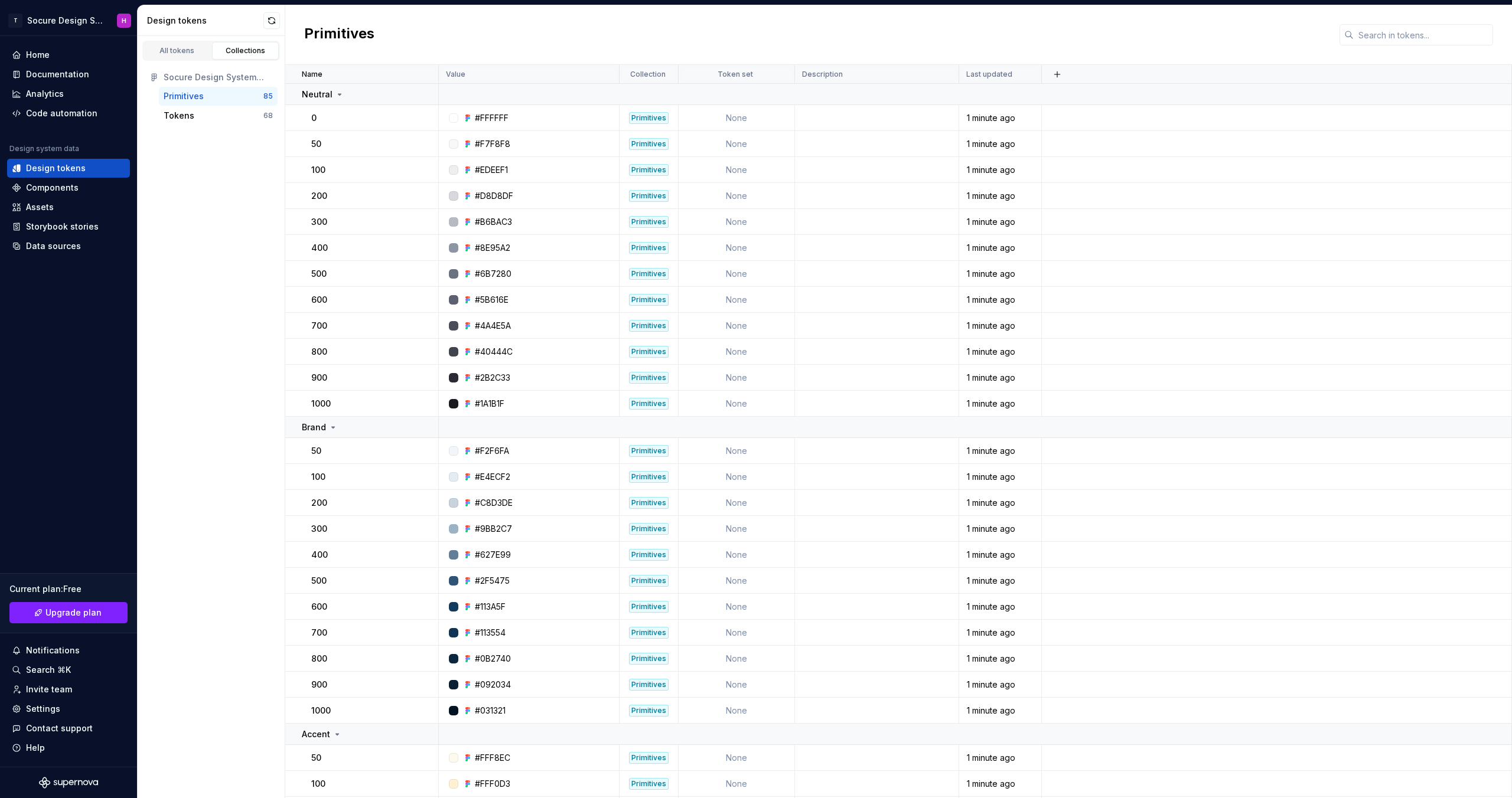
click at [195, 104] on div "Primitives 85" at bounding box center [218, 95] width 119 height 19
click at [195, 118] on div "Tokens" at bounding box center [213, 115] width 100 height 12
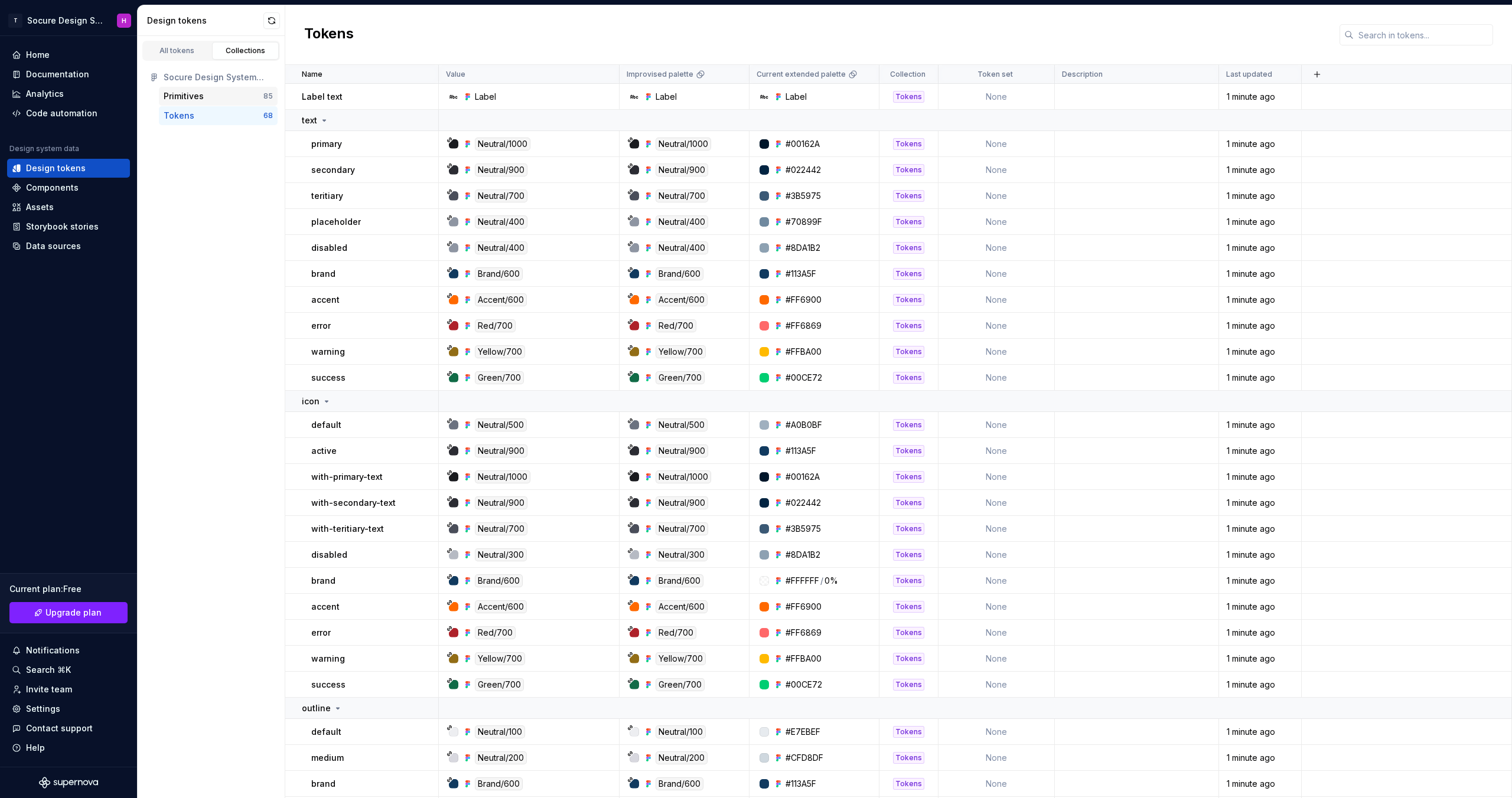
click at [195, 92] on div "Primitives" at bounding box center [183, 95] width 40 height 12
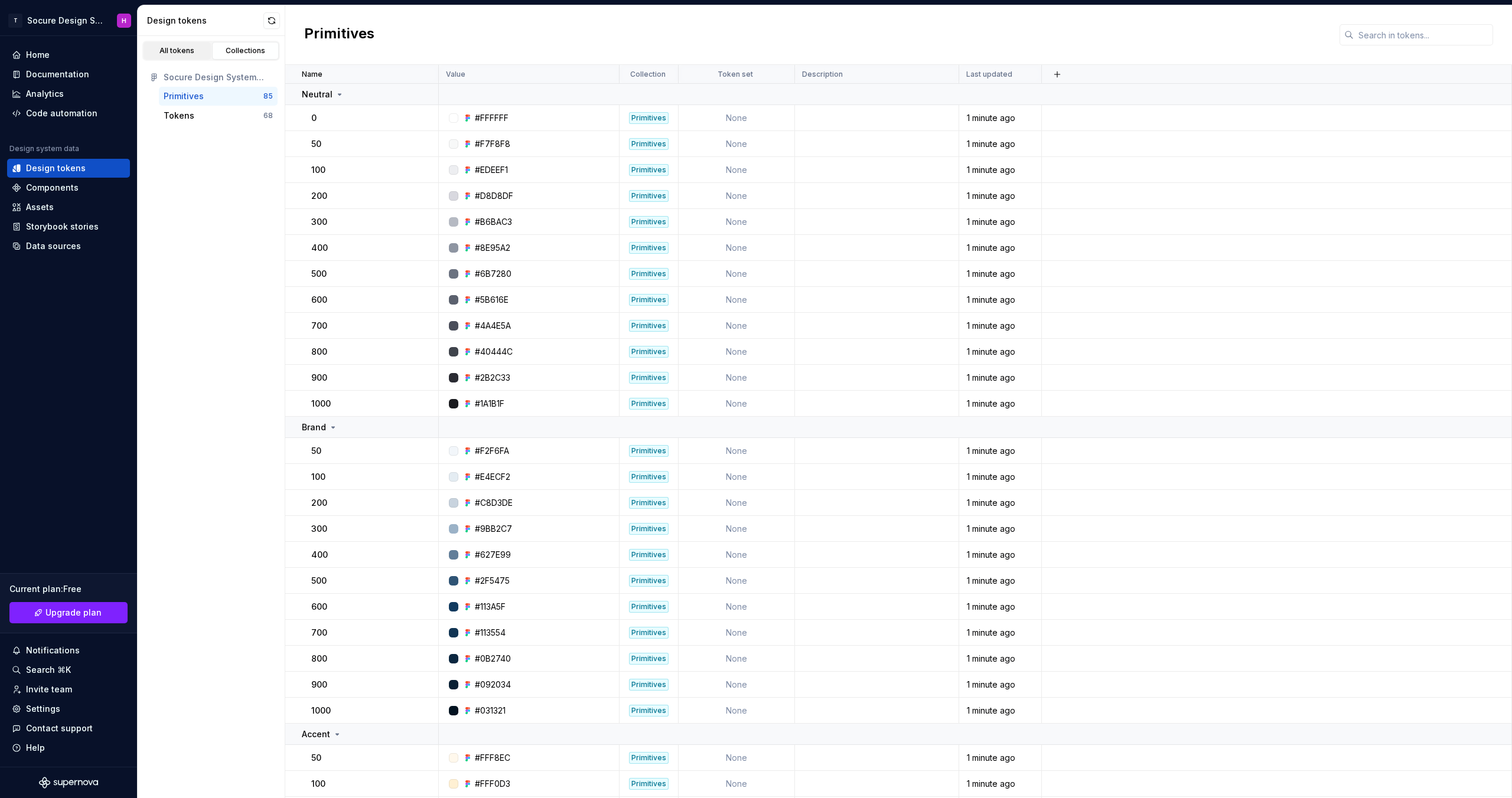
click at [186, 42] on link "All tokens" at bounding box center [177, 51] width 67 height 18
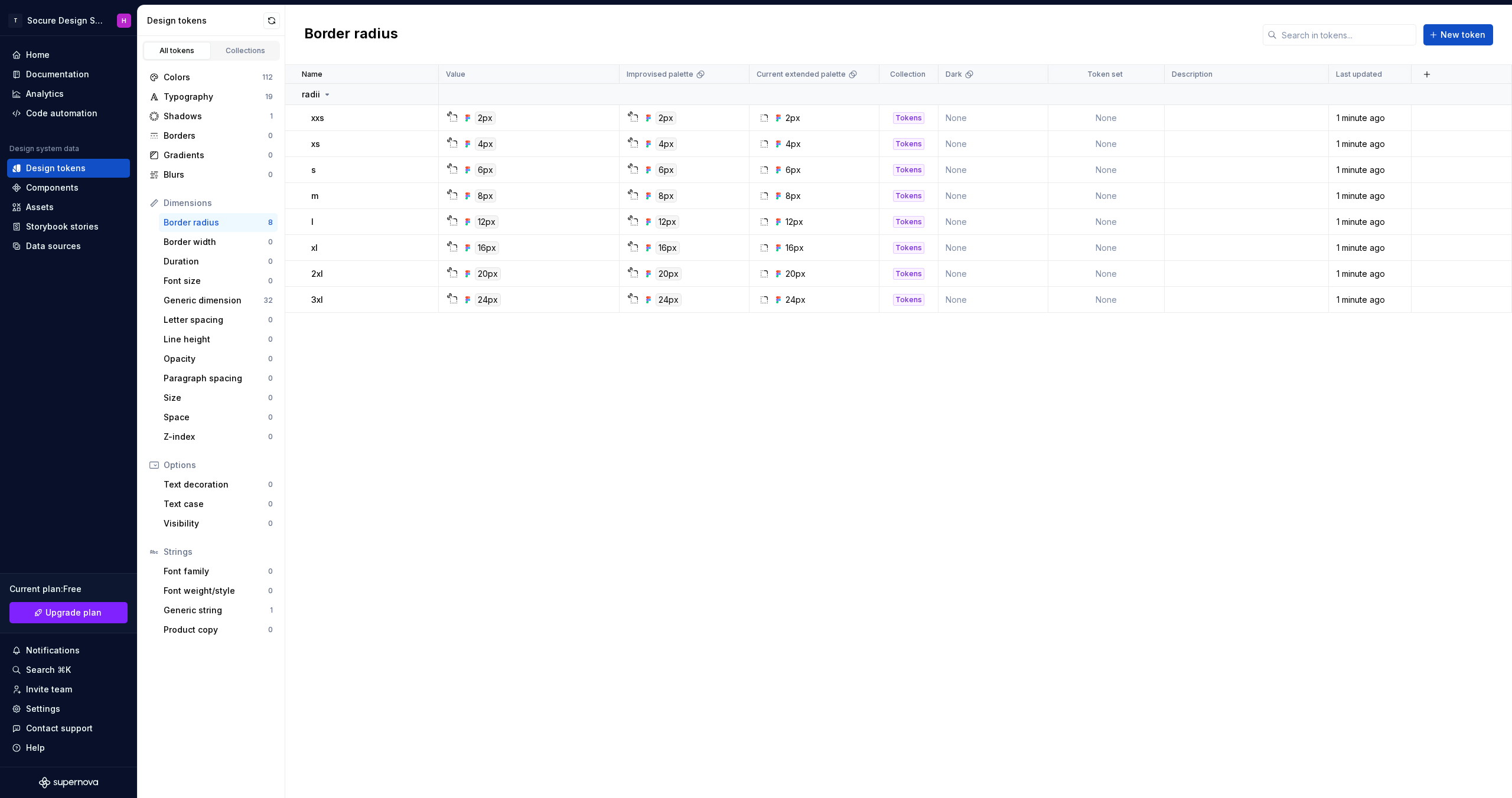
click at [276, 12] on span at bounding box center [271, 21] width 17 height 17
click at [274, 20] on button "button" at bounding box center [271, 21] width 17 height 17
click at [214, 79] on div "Colors" at bounding box center [212, 77] width 99 height 12
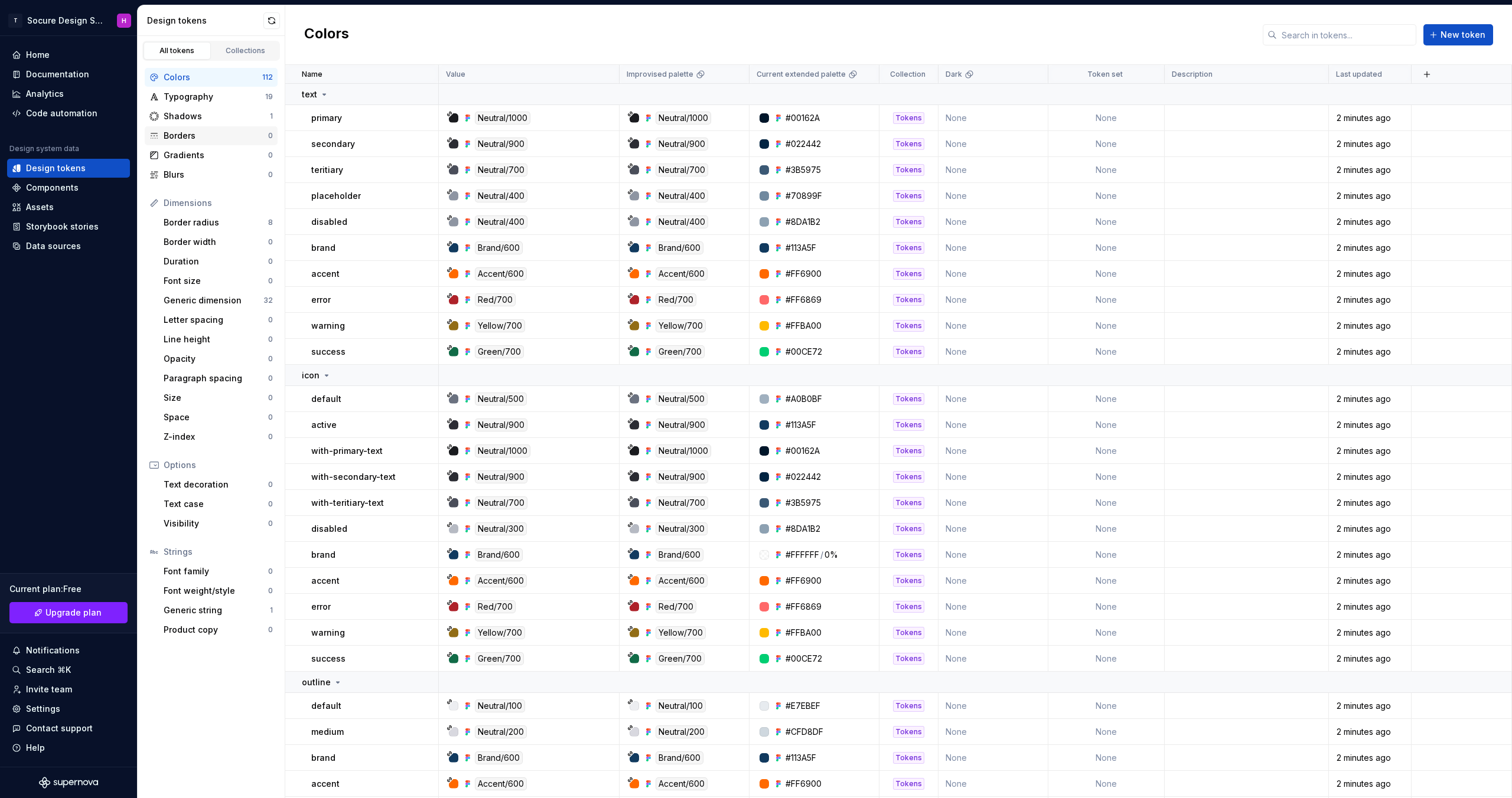
click at [226, 140] on div "Borders" at bounding box center [215, 136] width 104 height 12
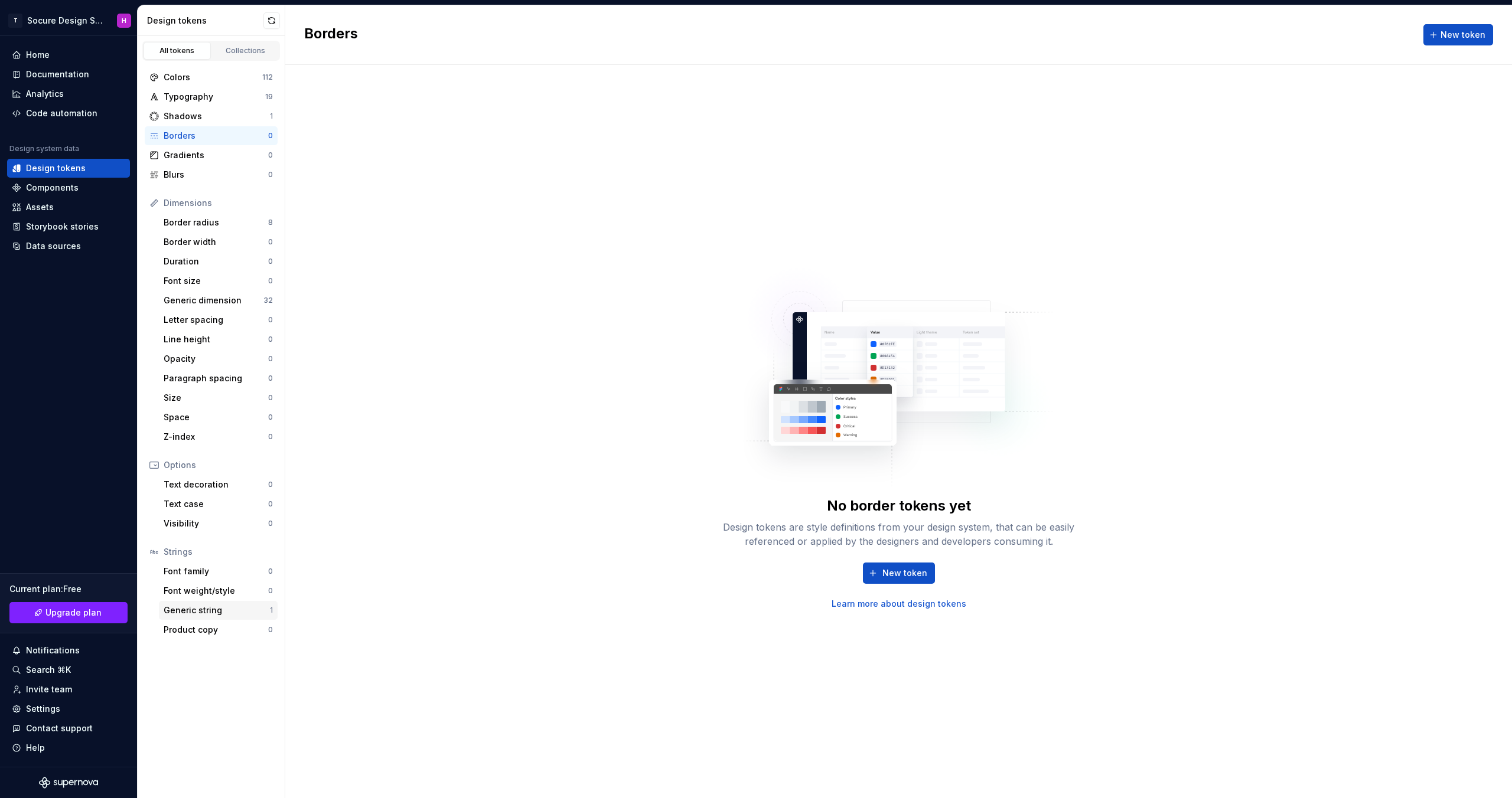
click at [197, 618] on div "Generic string 1" at bounding box center [218, 610] width 119 height 19
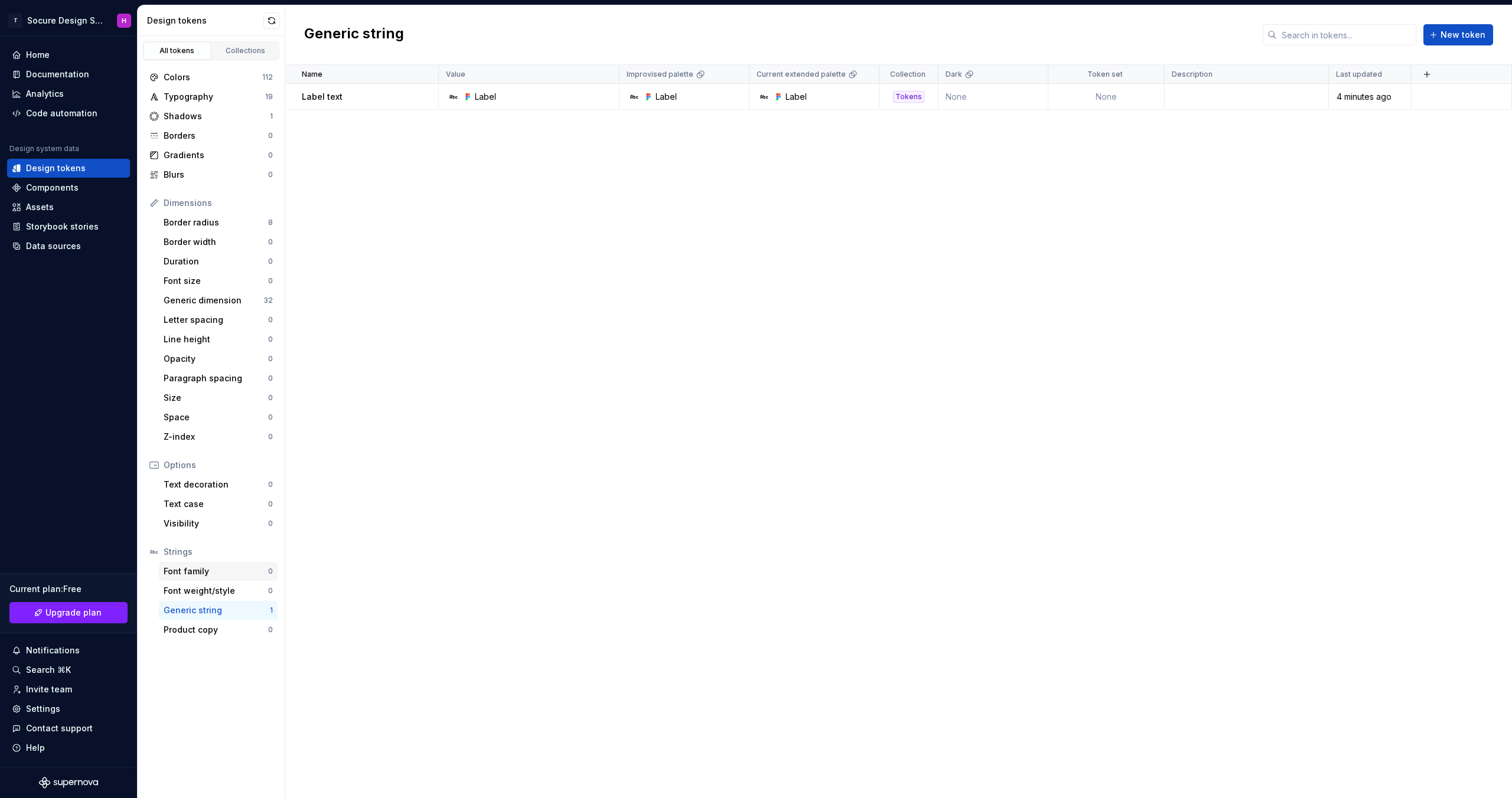
click at [204, 579] on div "Font family 0" at bounding box center [218, 571] width 119 height 19
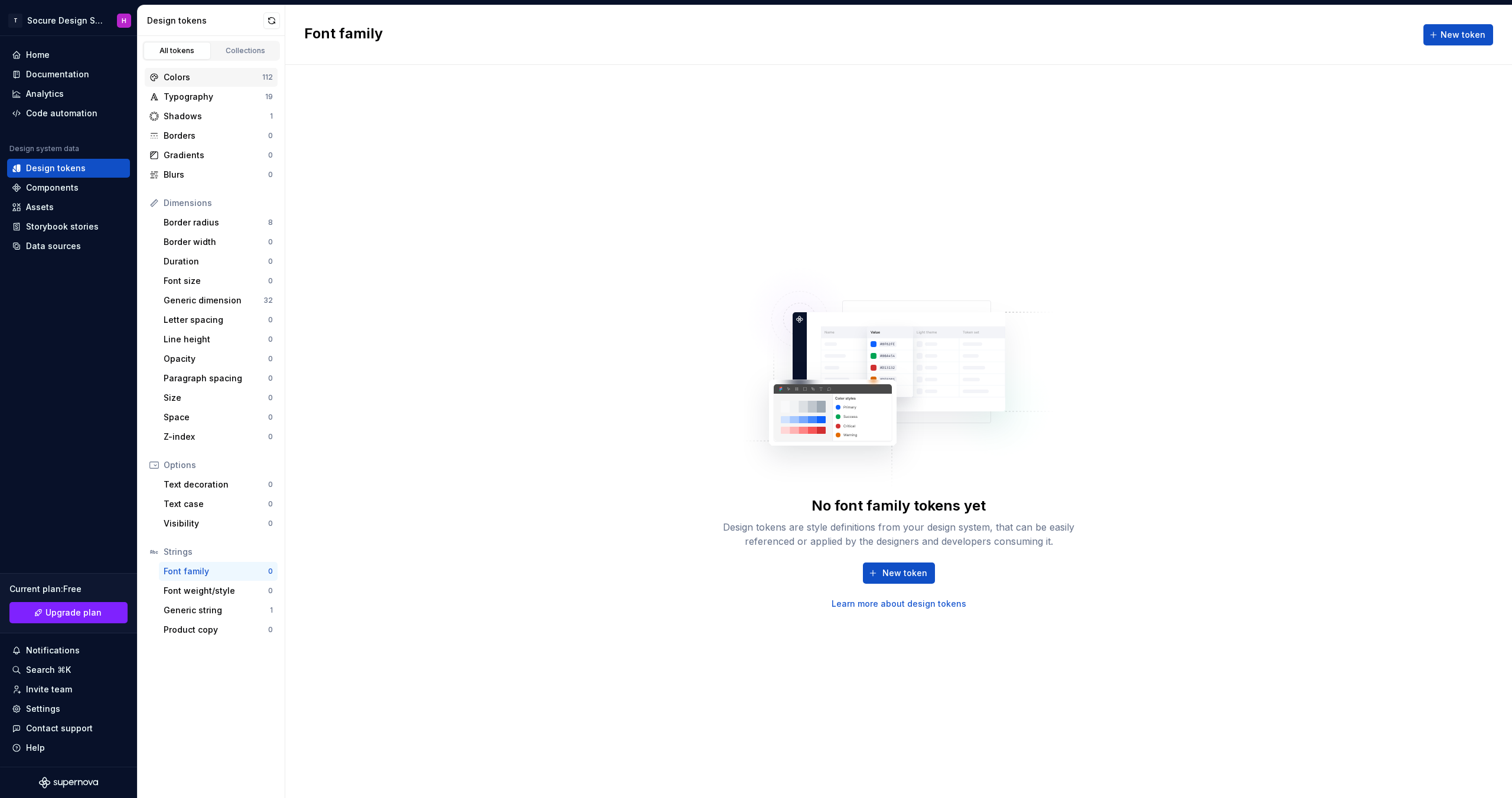
click at [212, 76] on div "Colors" at bounding box center [212, 77] width 99 height 12
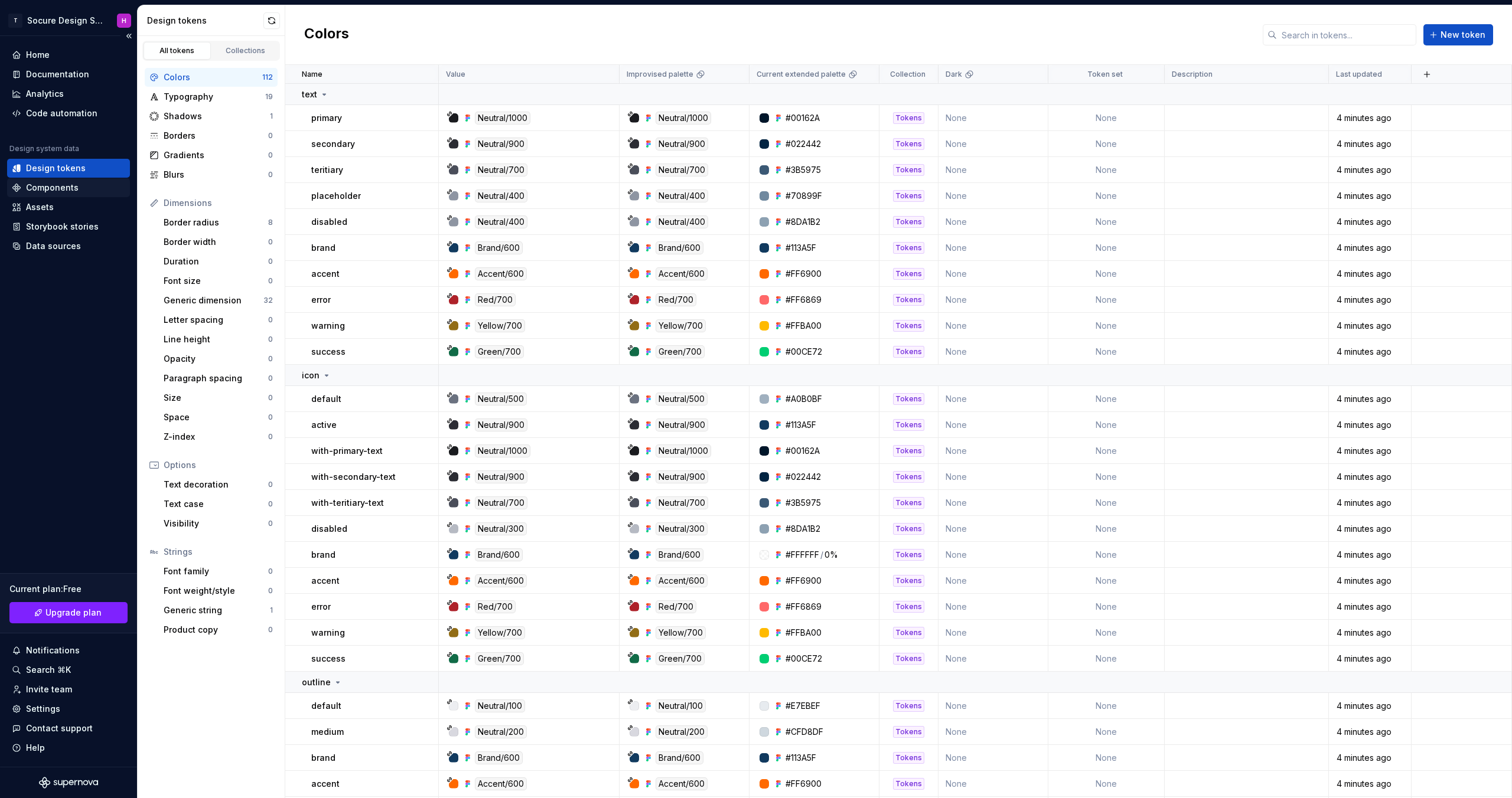
click at [64, 192] on div "Components" at bounding box center [52, 187] width 53 height 12
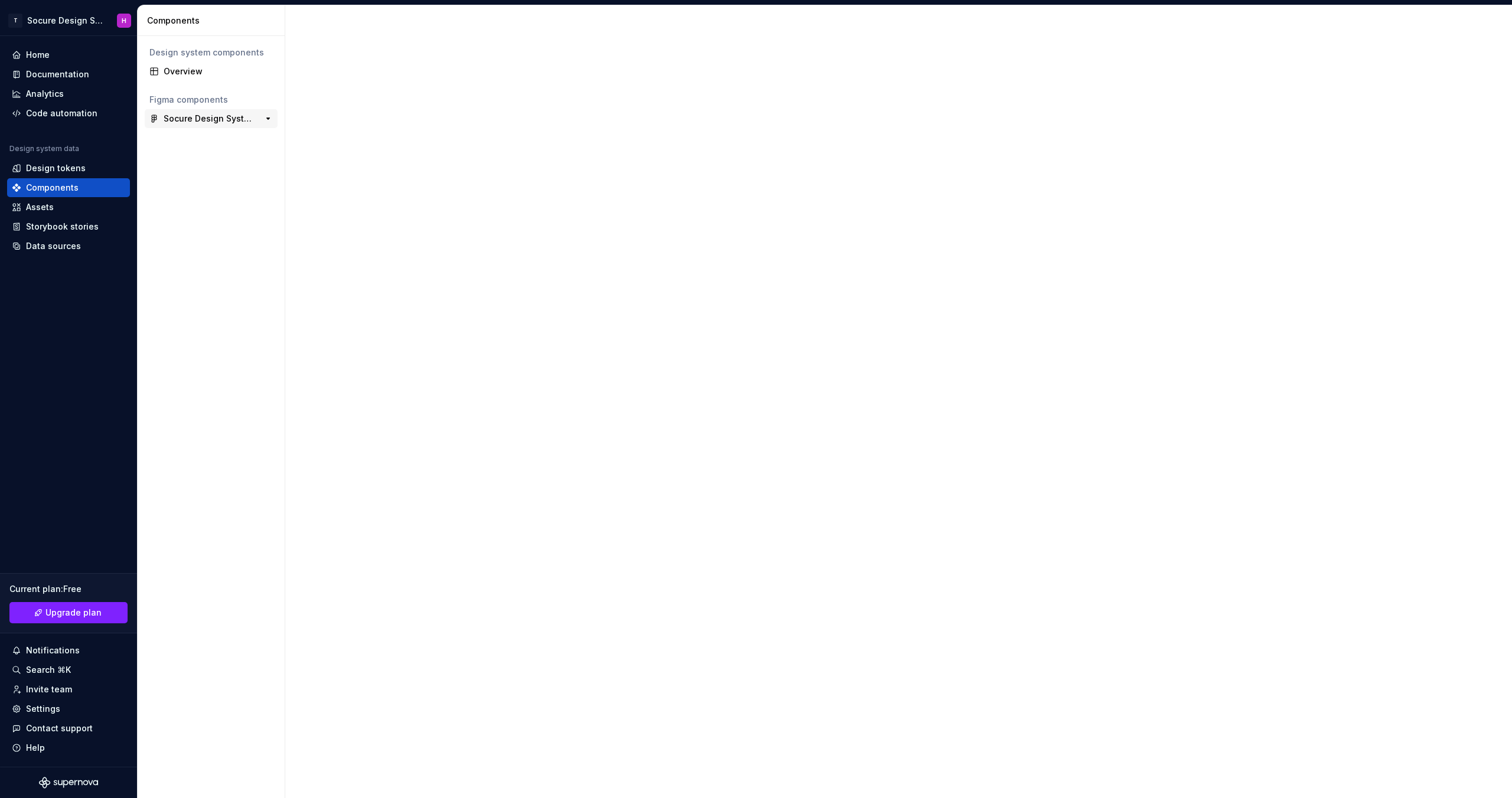
click at [216, 125] on div "Socure Design System v0.1 0" at bounding box center [211, 119] width 133 height 19
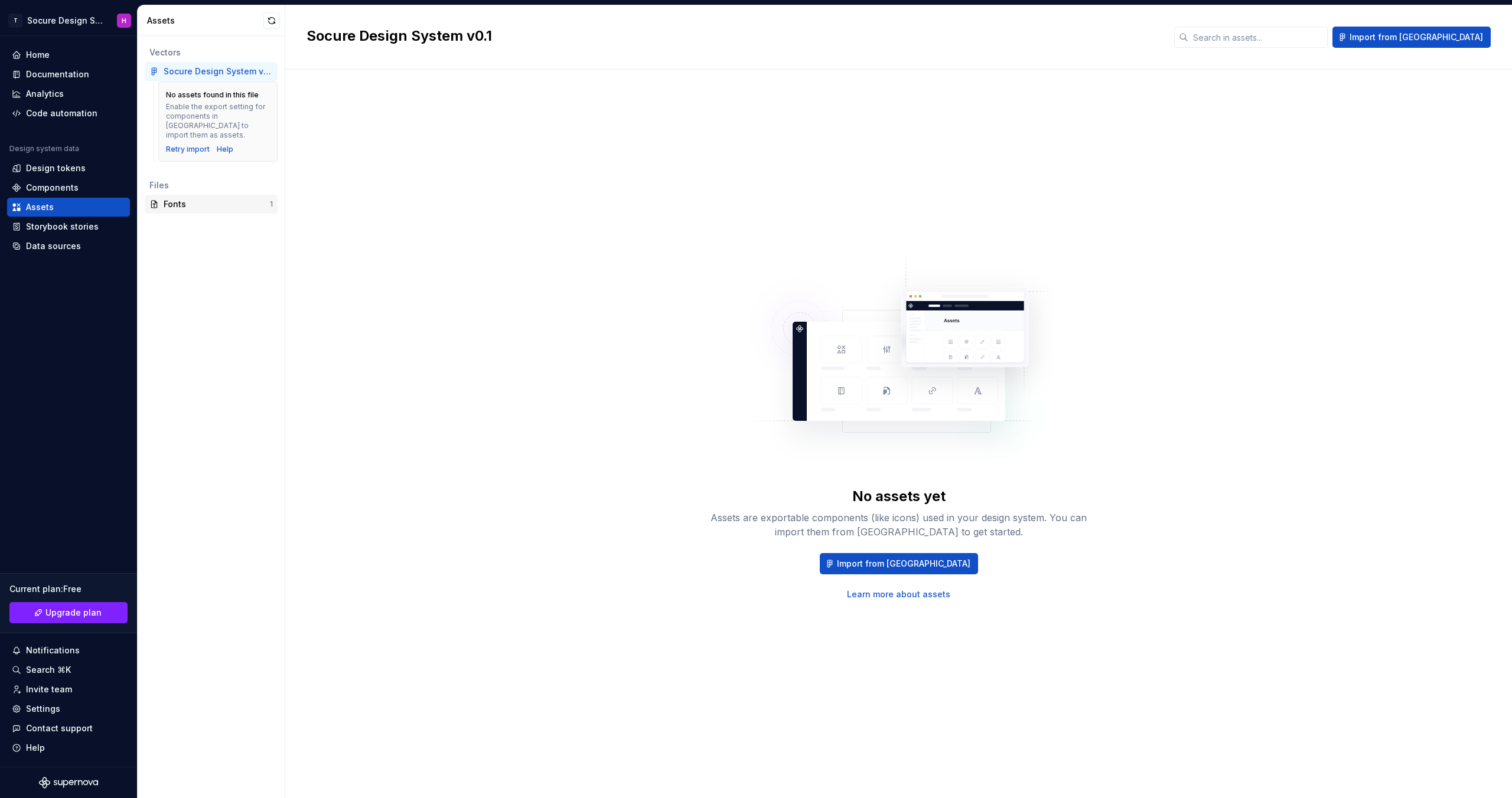
click at [197, 199] on div "Fonts" at bounding box center [216, 204] width 106 height 12
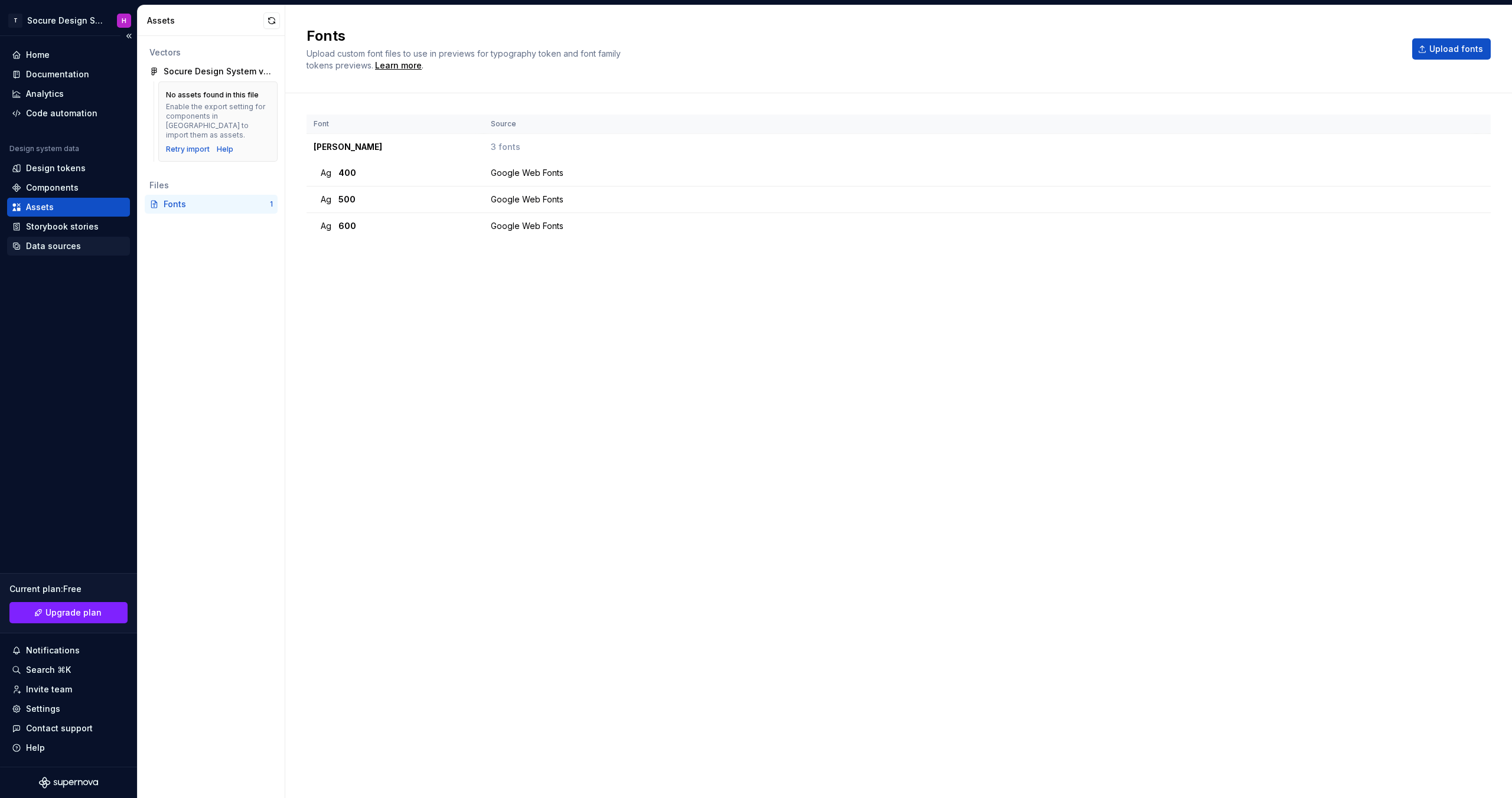
click at [66, 239] on div "Data sources" at bounding box center [69, 246] width 123 height 19
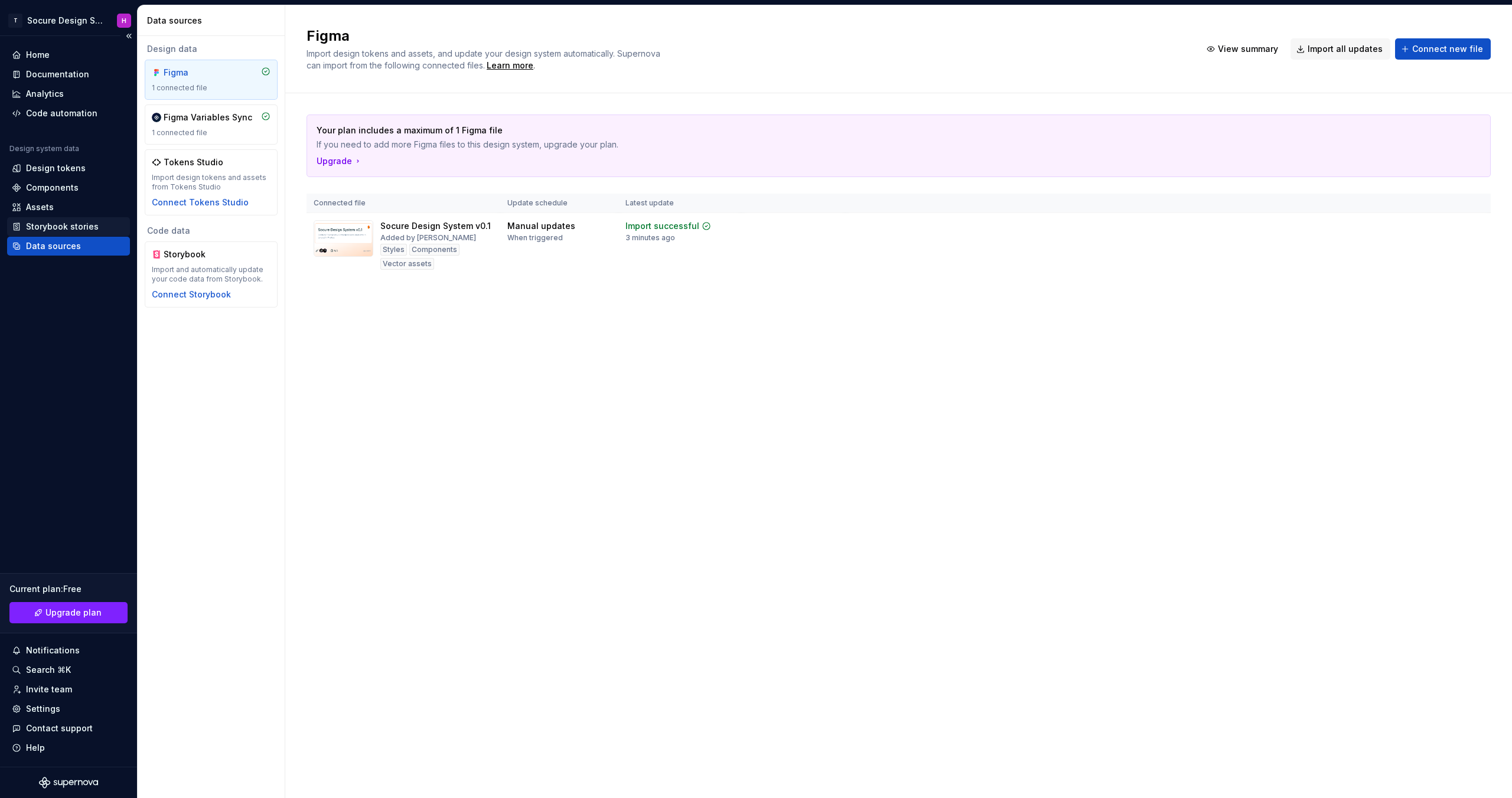
click at [79, 225] on div "Storybook stories" at bounding box center [62, 226] width 72 height 12
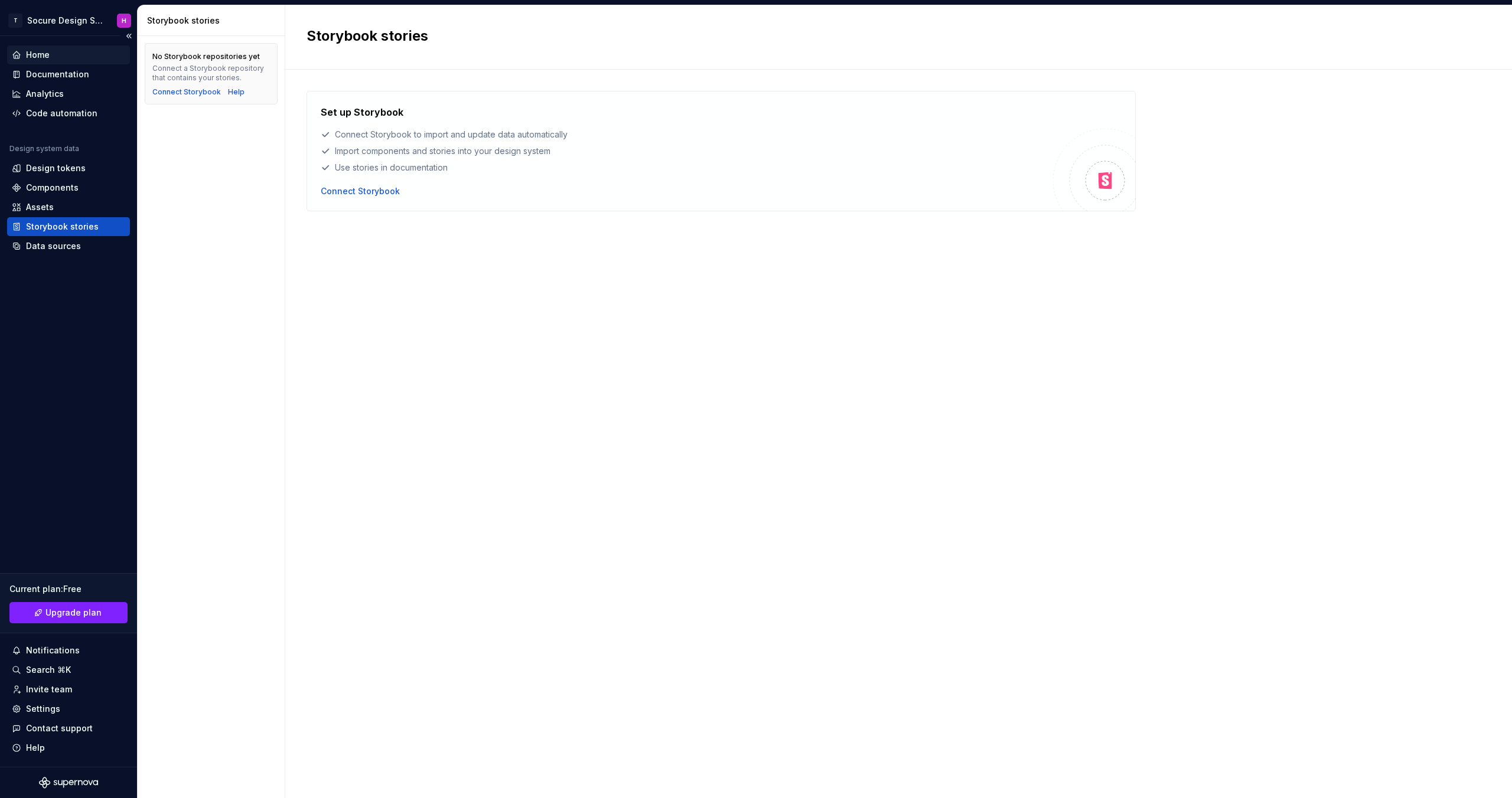
click at [65, 53] on div "Home" at bounding box center [68, 54] width 113 height 12
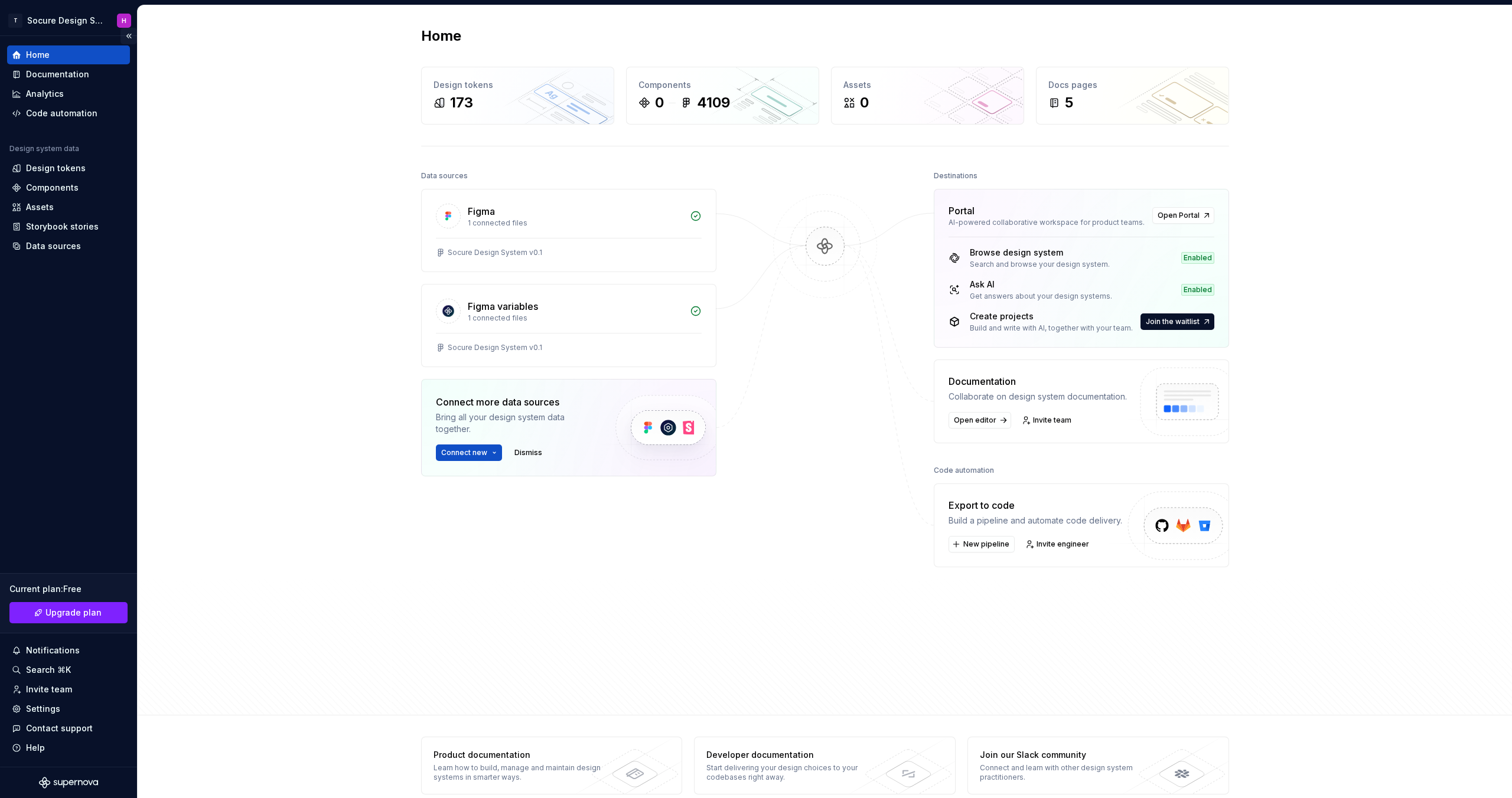
click at [129, 36] on button "Collapse sidebar" at bounding box center [128, 36] width 17 height 17
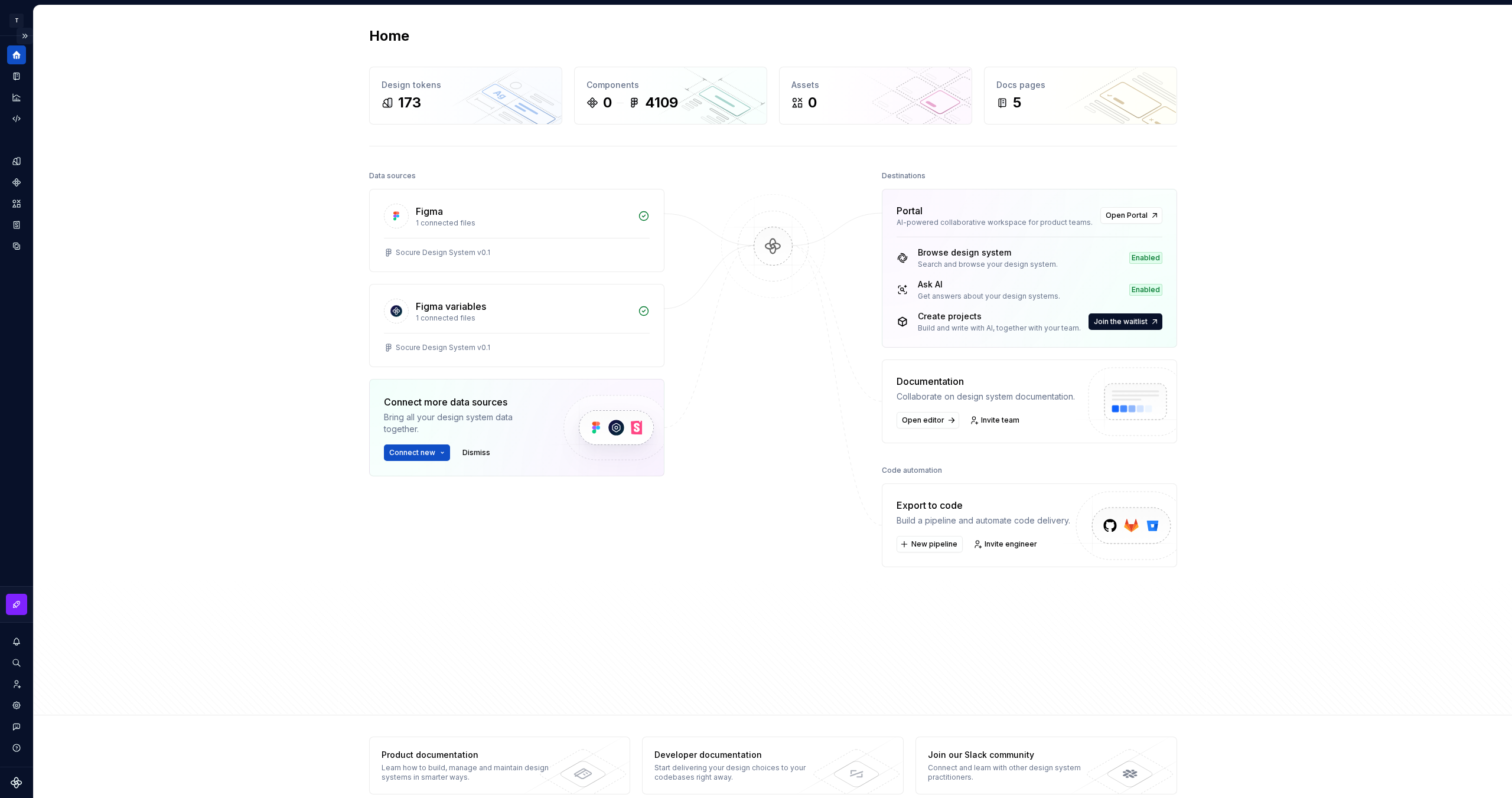
click at [25, 37] on button "Expand sidebar" at bounding box center [25, 36] width 17 height 17
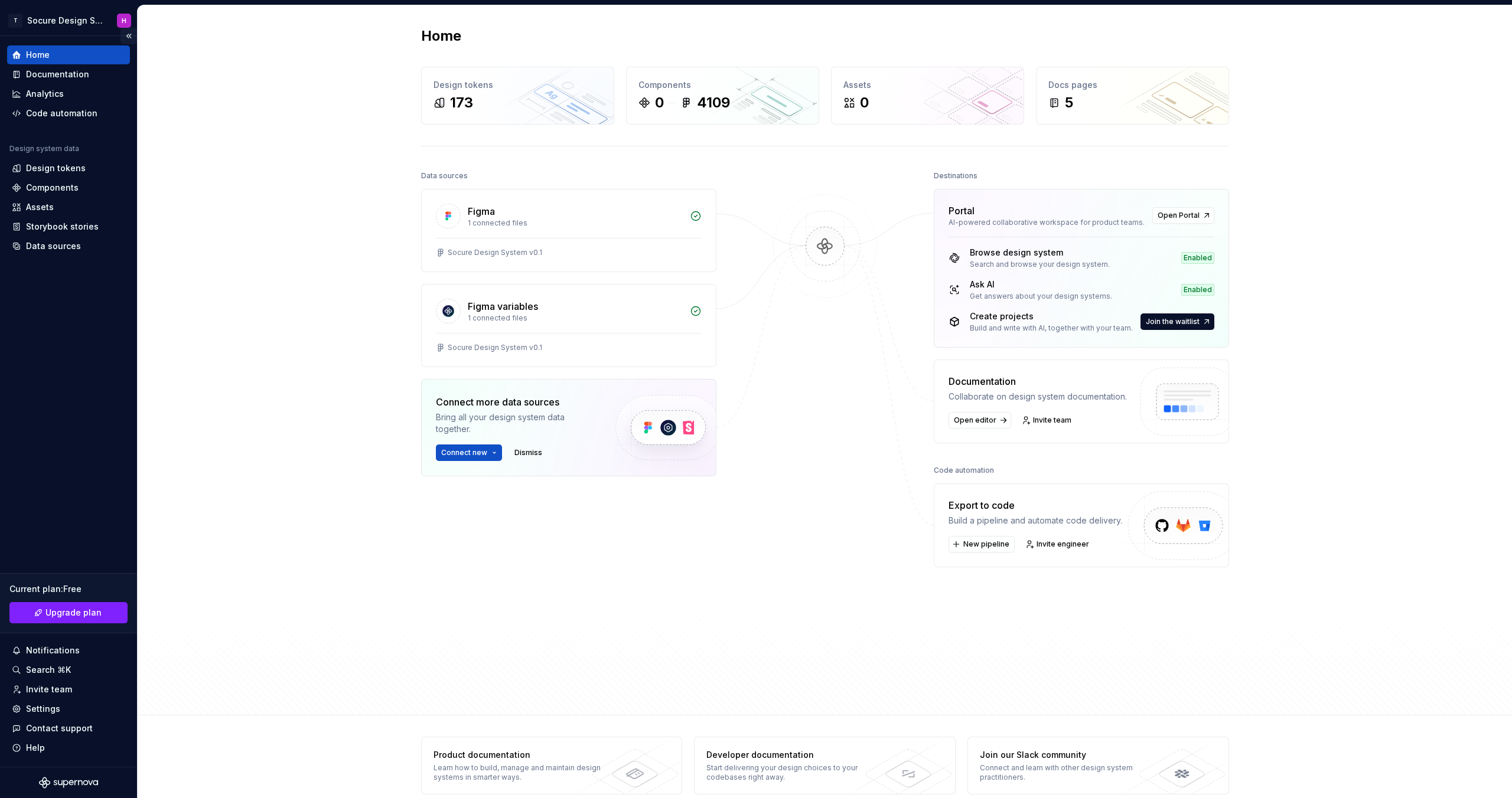
click at [127, 37] on button "Collapse sidebar" at bounding box center [128, 36] width 17 height 17
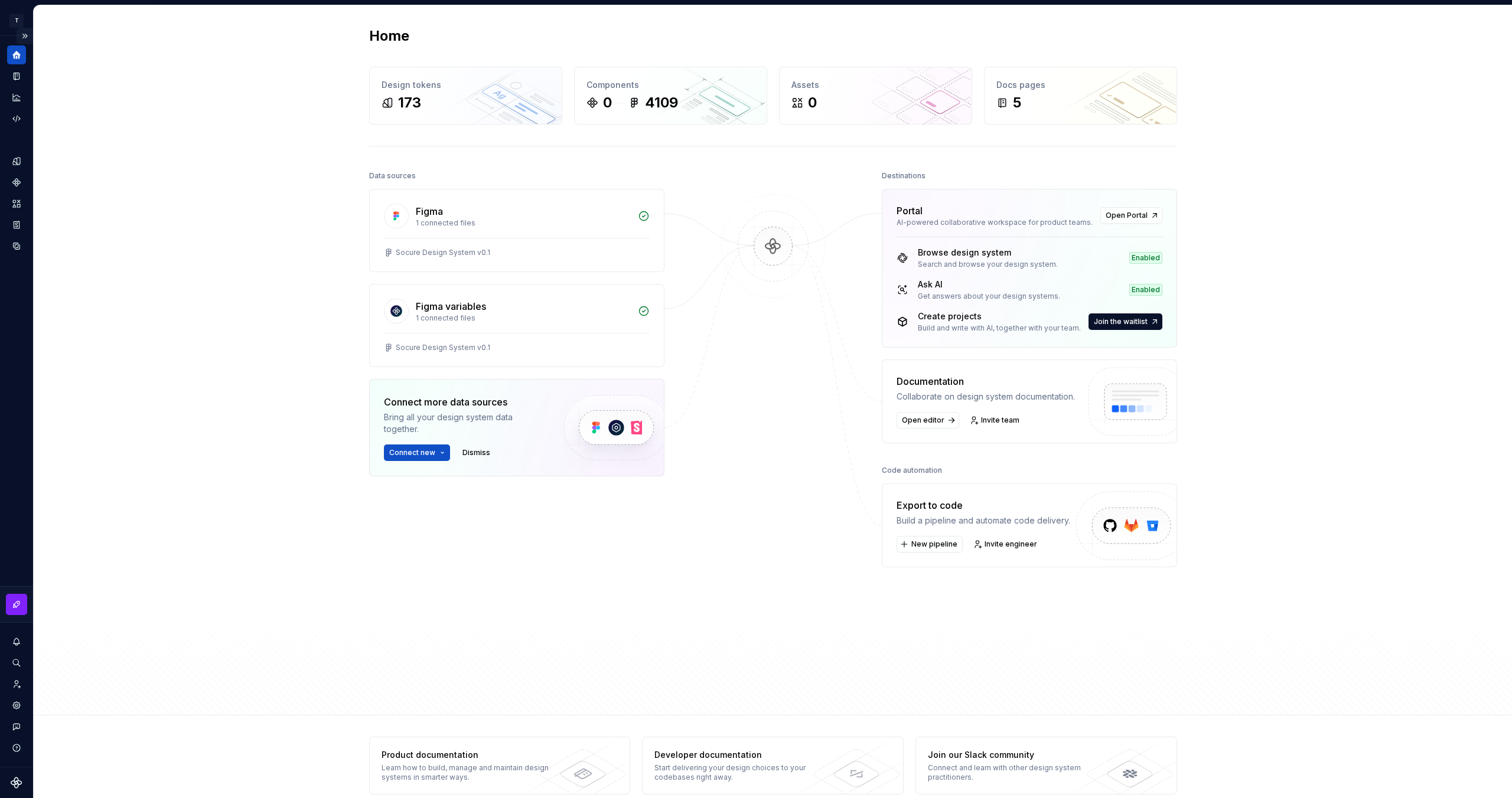
click at [24, 39] on button "Expand sidebar" at bounding box center [25, 36] width 17 height 17
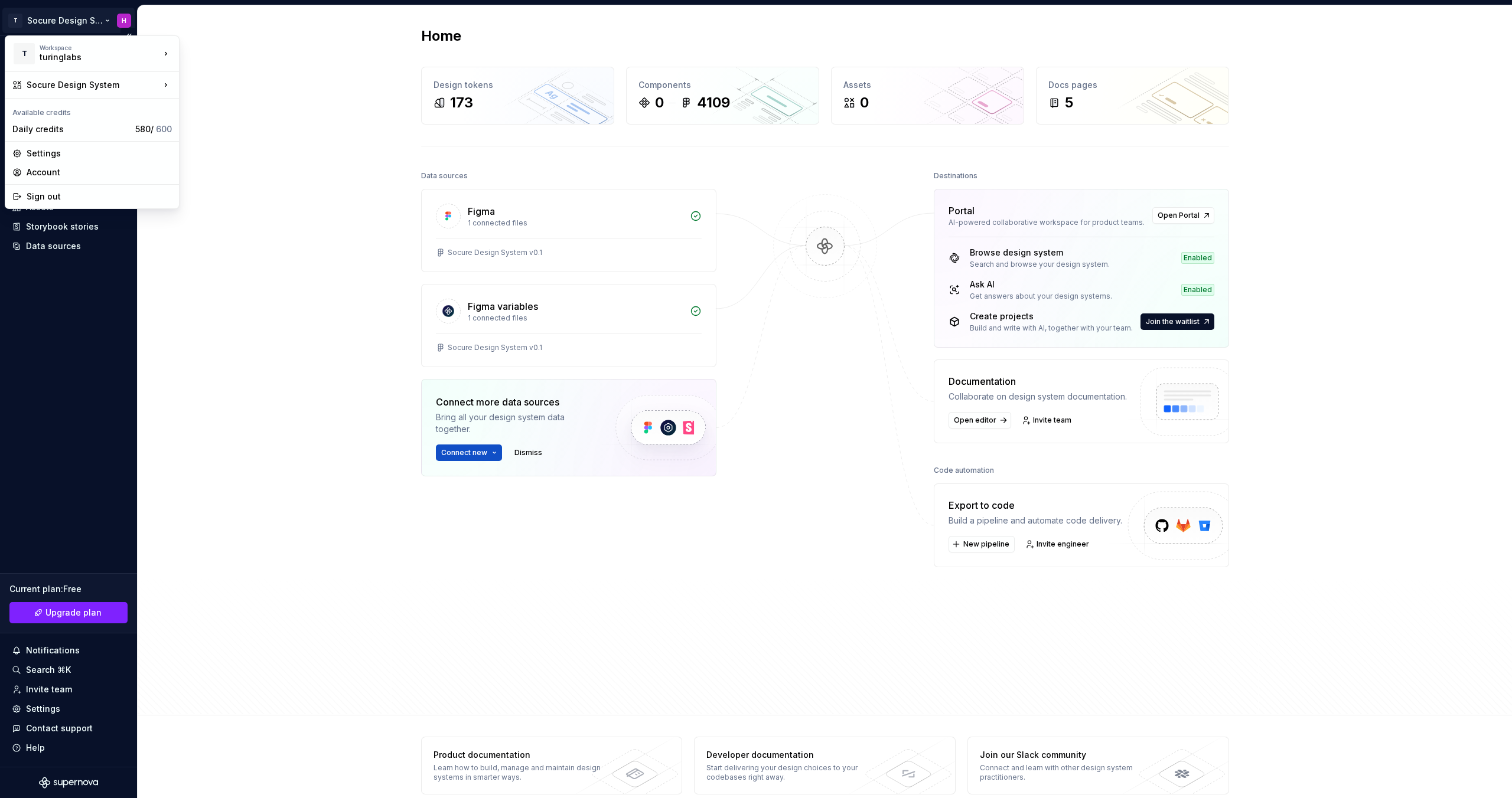
click at [87, 21] on html "T Socure Design System H Home Documentation Analytics Code automation Design sy…" at bounding box center [756, 399] width 1512 height 798
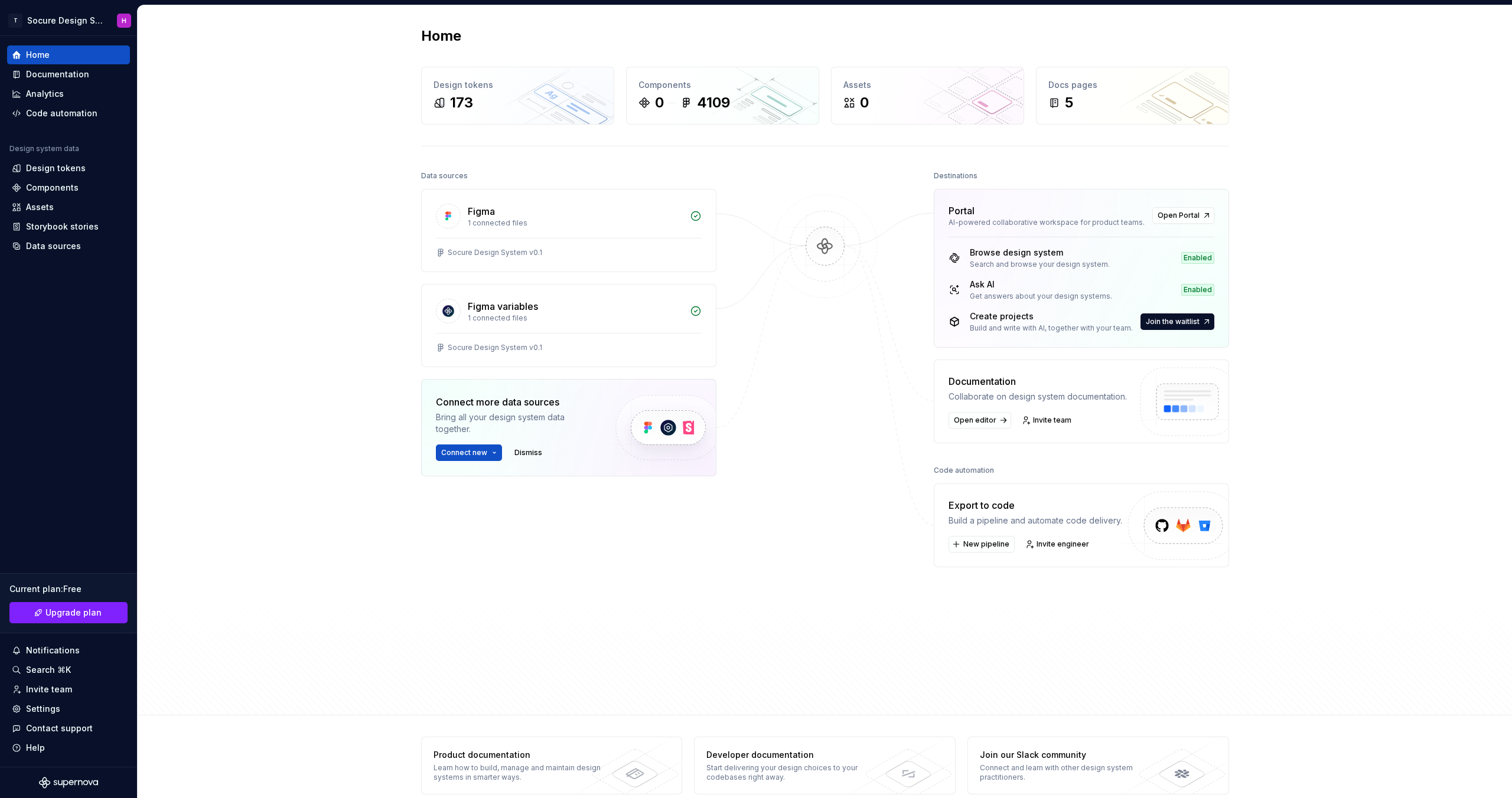
click at [179, 257] on html "T Socure Design System H Home Documentation Analytics Code automation Design sy…" at bounding box center [756, 399] width 1512 height 798
click at [127, 34] on button "Collapse sidebar" at bounding box center [128, 36] width 17 height 17
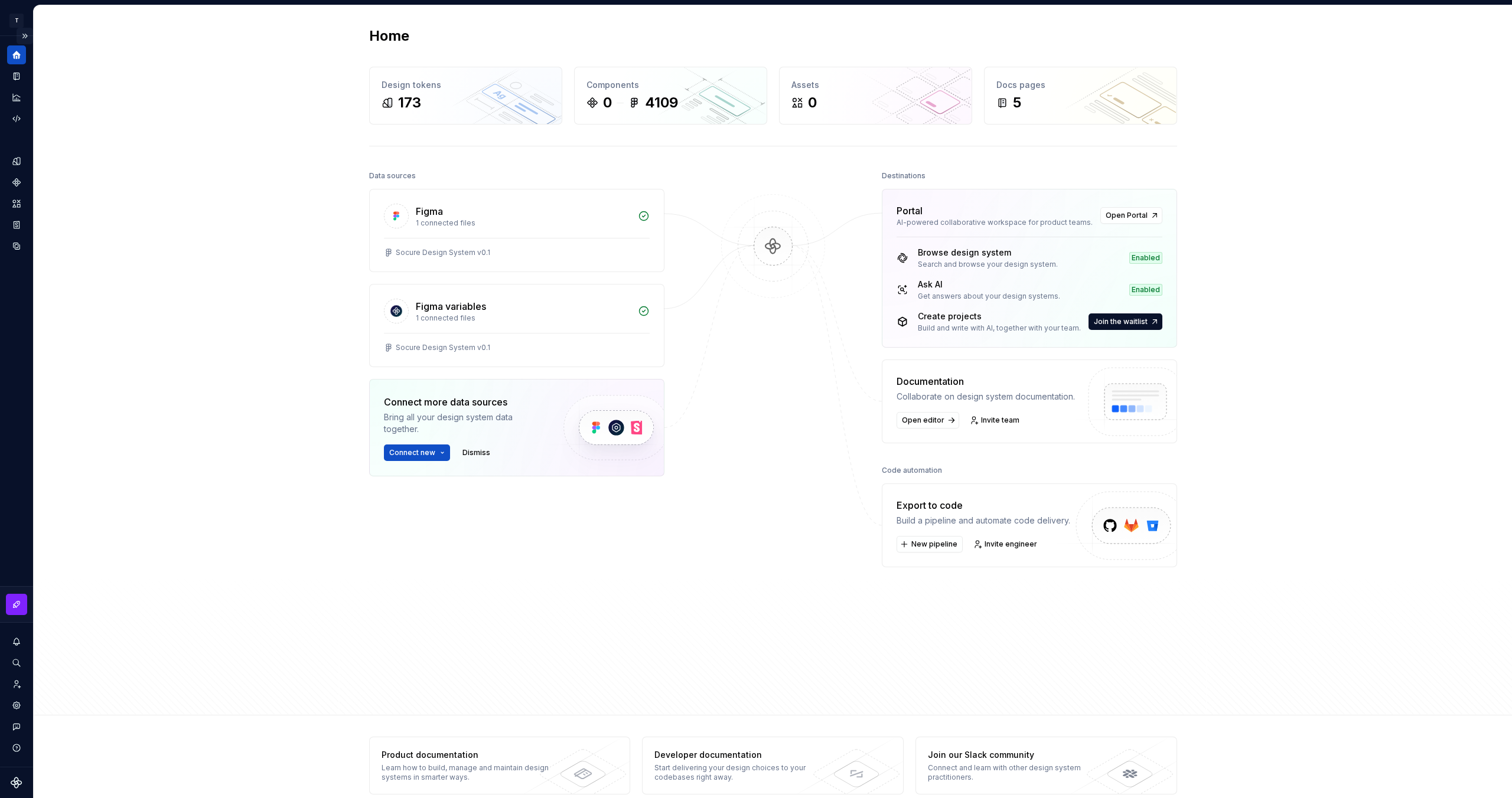
click at [24, 32] on button "Expand sidebar" at bounding box center [25, 36] width 17 height 17
